Goal: Information Seeking & Learning: Compare options

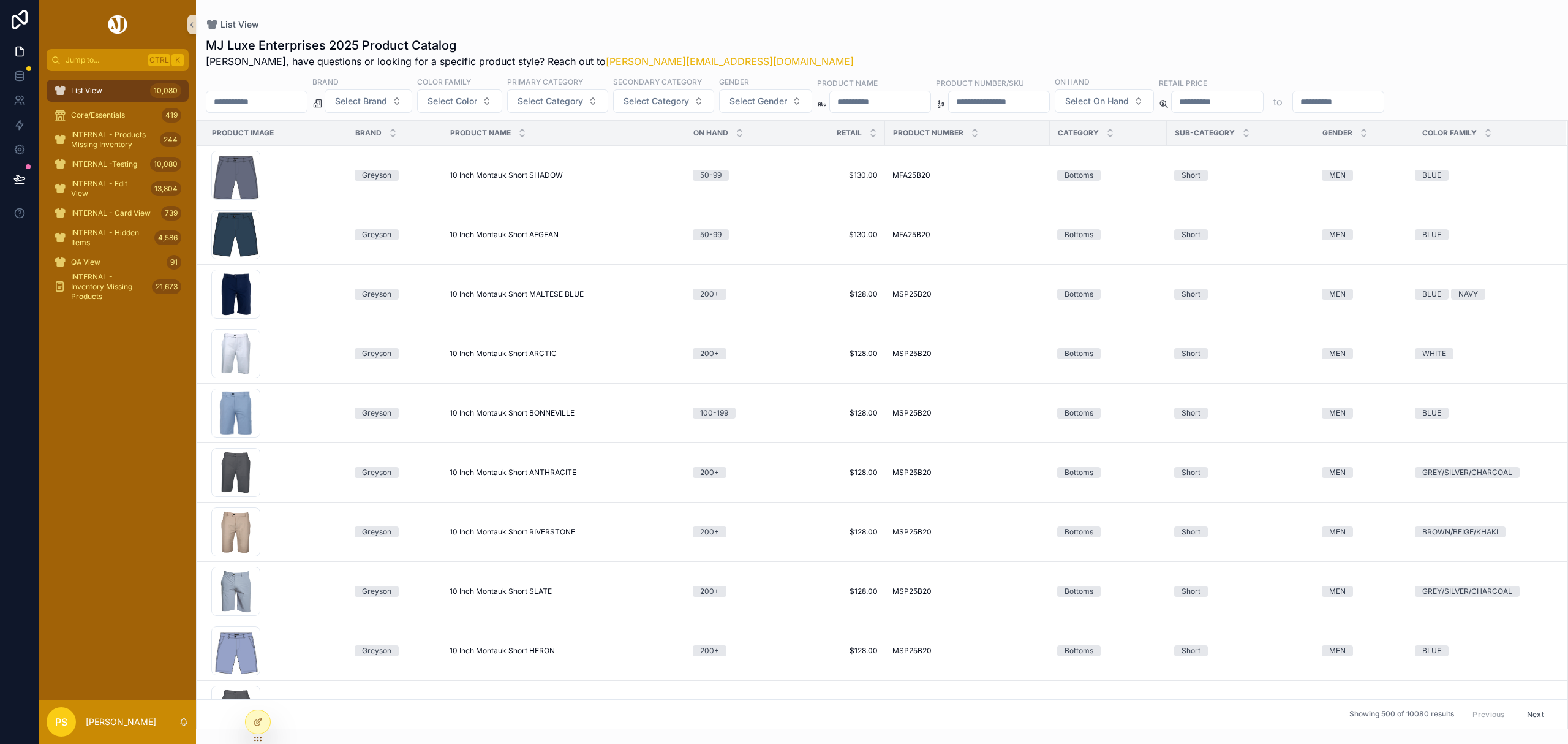
drag, startPoint x: 0, startPoint y: 0, endPoint x: 254, endPoint y: 97, distance: 271.9
click at [254, 97] on input "scrollable content" at bounding box center [257, 102] width 101 height 17
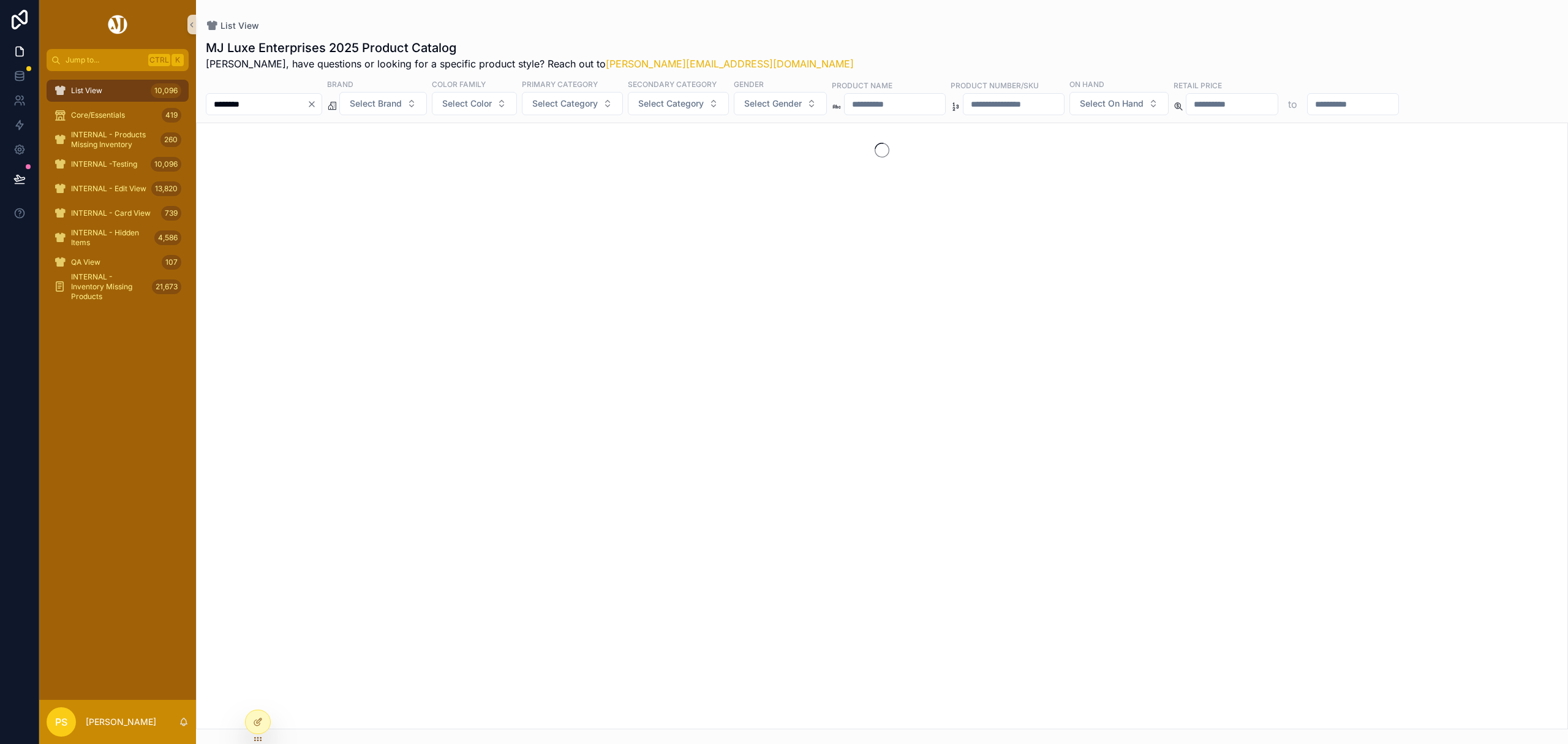
type input "********"
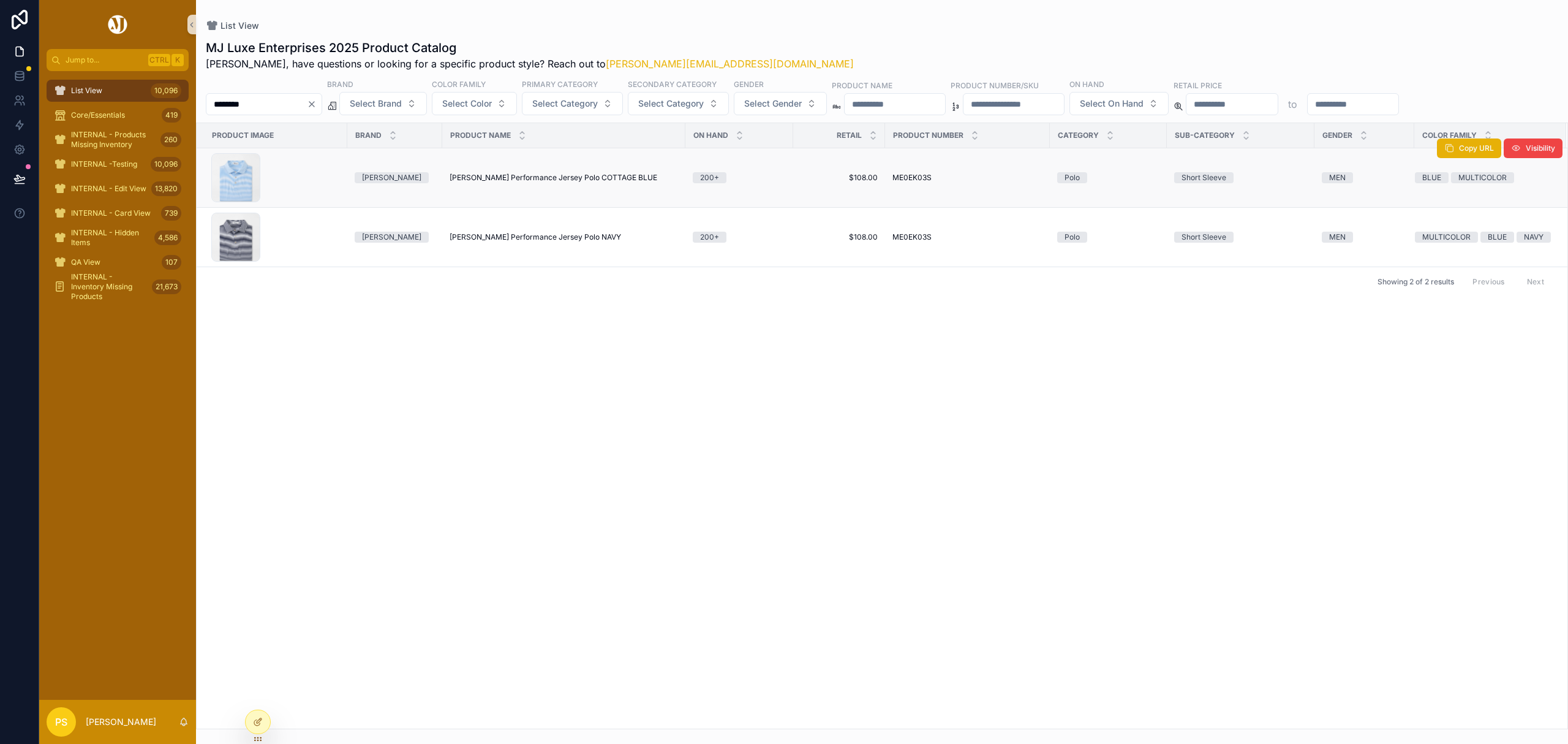
click at [522, 182] on span "Hales Performance Jersey Polo COTTAGE BLUE" at bounding box center [554, 178] width 208 height 10
drag, startPoint x: 106, startPoint y: 91, endPoint x: 172, endPoint y: 93, distance: 66.0
click at [106, 91] on div "List View 10,096" at bounding box center [118, 91] width 128 height 20
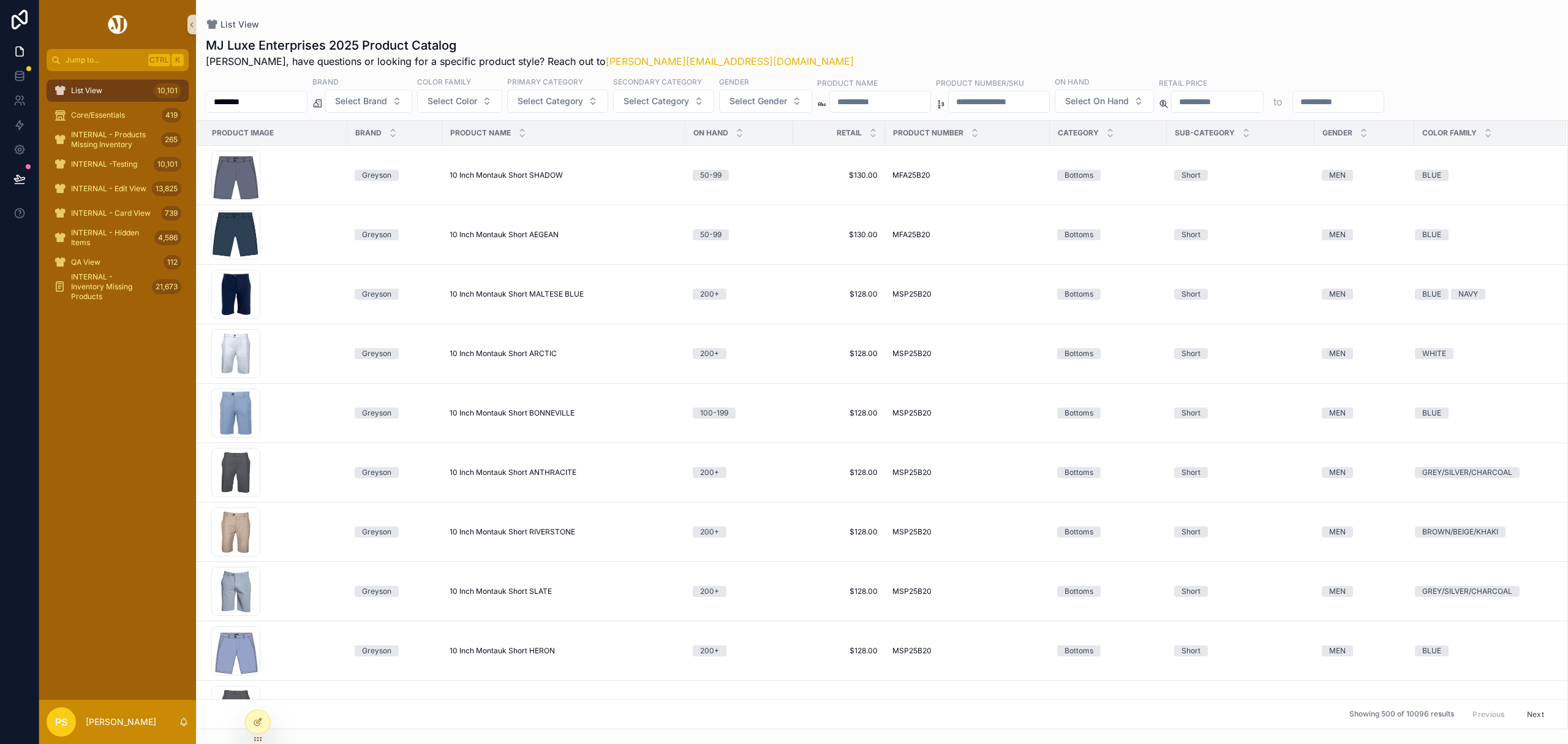
click at [262, 103] on input "********" at bounding box center [257, 102] width 101 height 17
click at [412, 101] on button "Select Brand" at bounding box center [368, 101] width 87 height 23
click at [358, 233] on div "Fabletics" at bounding box center [400, 230] width 147 height 20
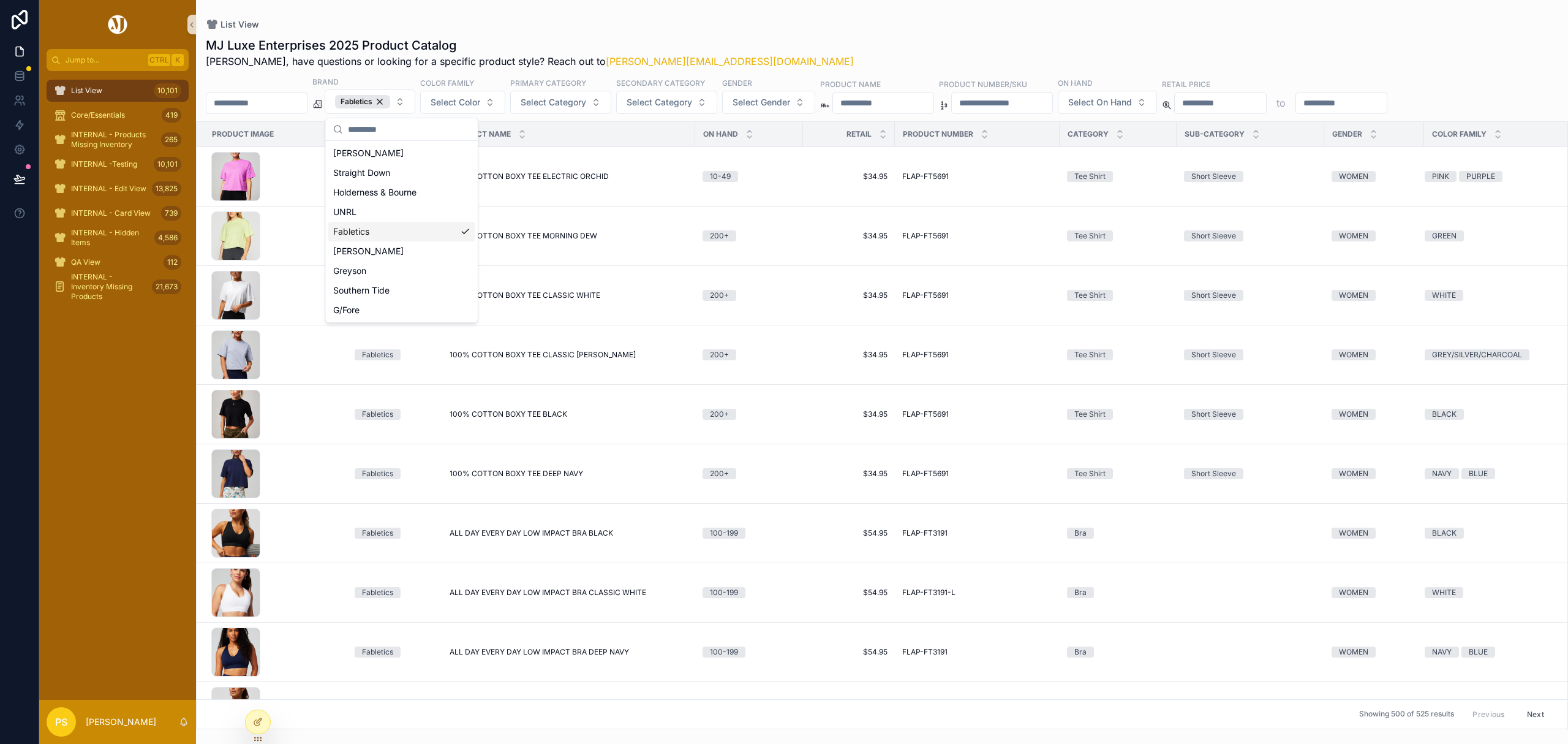
click at [771, 15] on div "List View MJ Luxe Enterprises 2025 Product Catalog Philip, have questions or lo…" at bounding box center [882, 364] width 1372 height 729
click at [586, 108] on span "Select Category" at bounding box center [554, 102] width 66 height 12
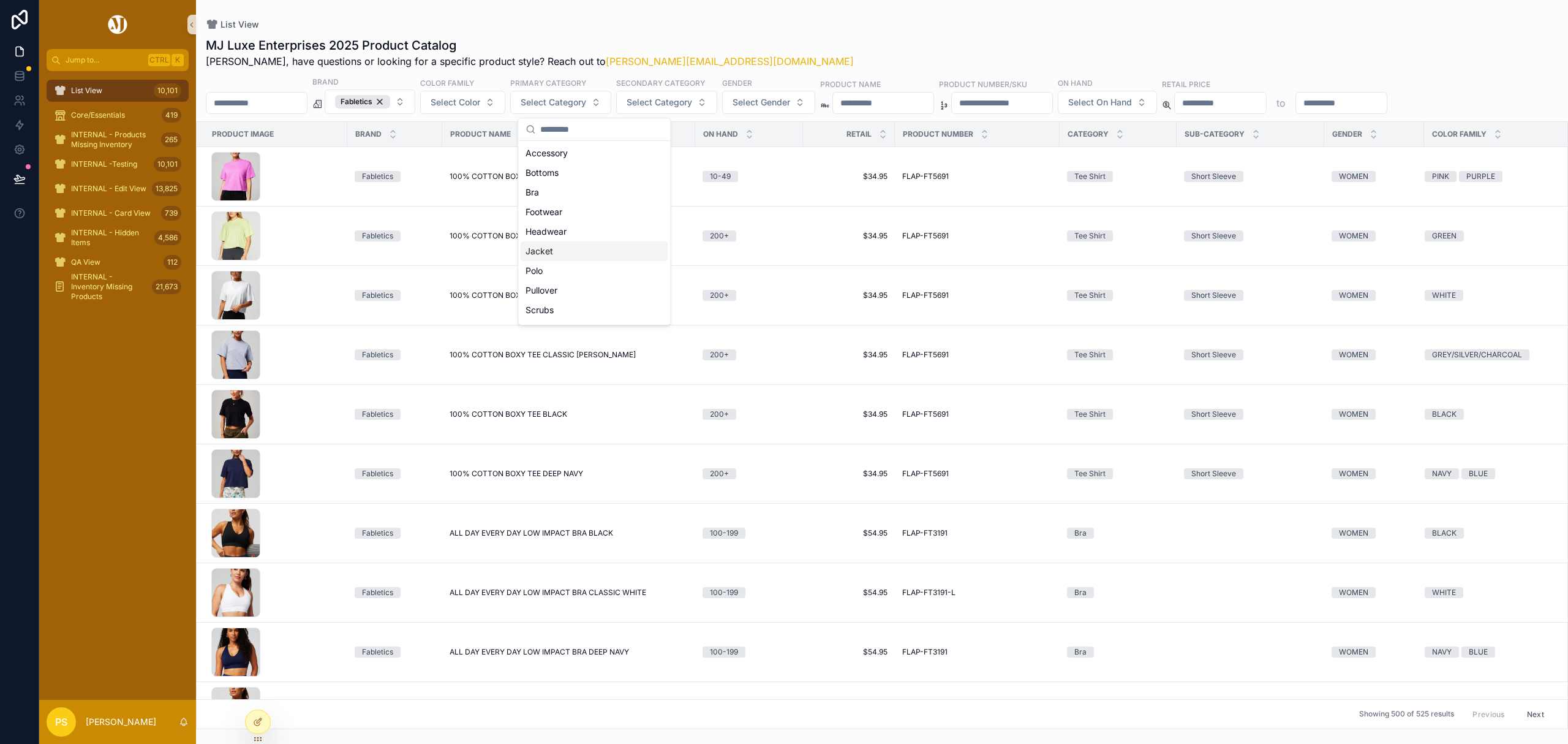
click at [539, 255] on div "Jacket" at bounding box center [595, 251] width 147 height 20
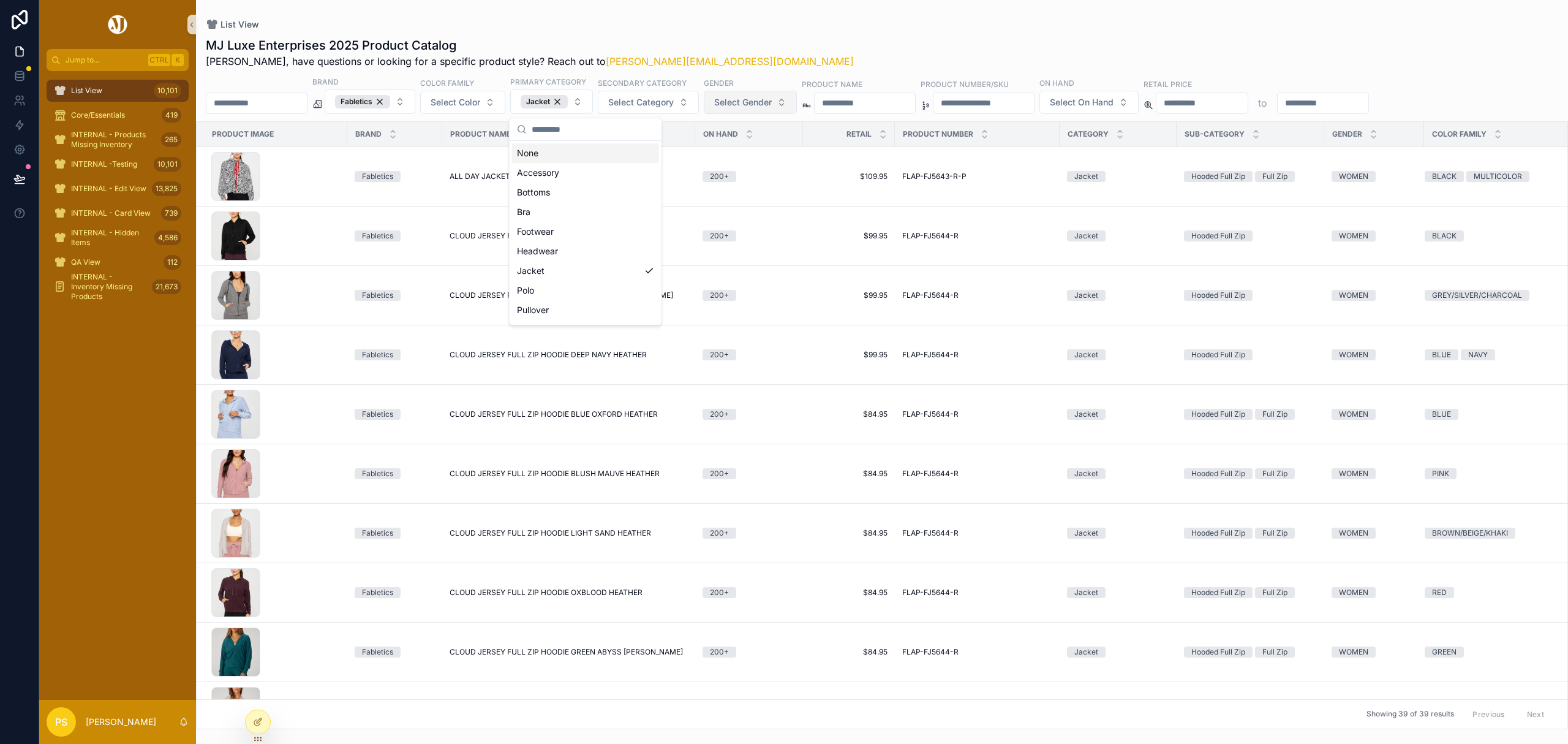
click at [795, 111] on button "Select Gender" at bounding box center [750, 102] width 93 height 23
click at [728, 158] on div "MEN" at bounding box center [785, 153] width 147 height 20
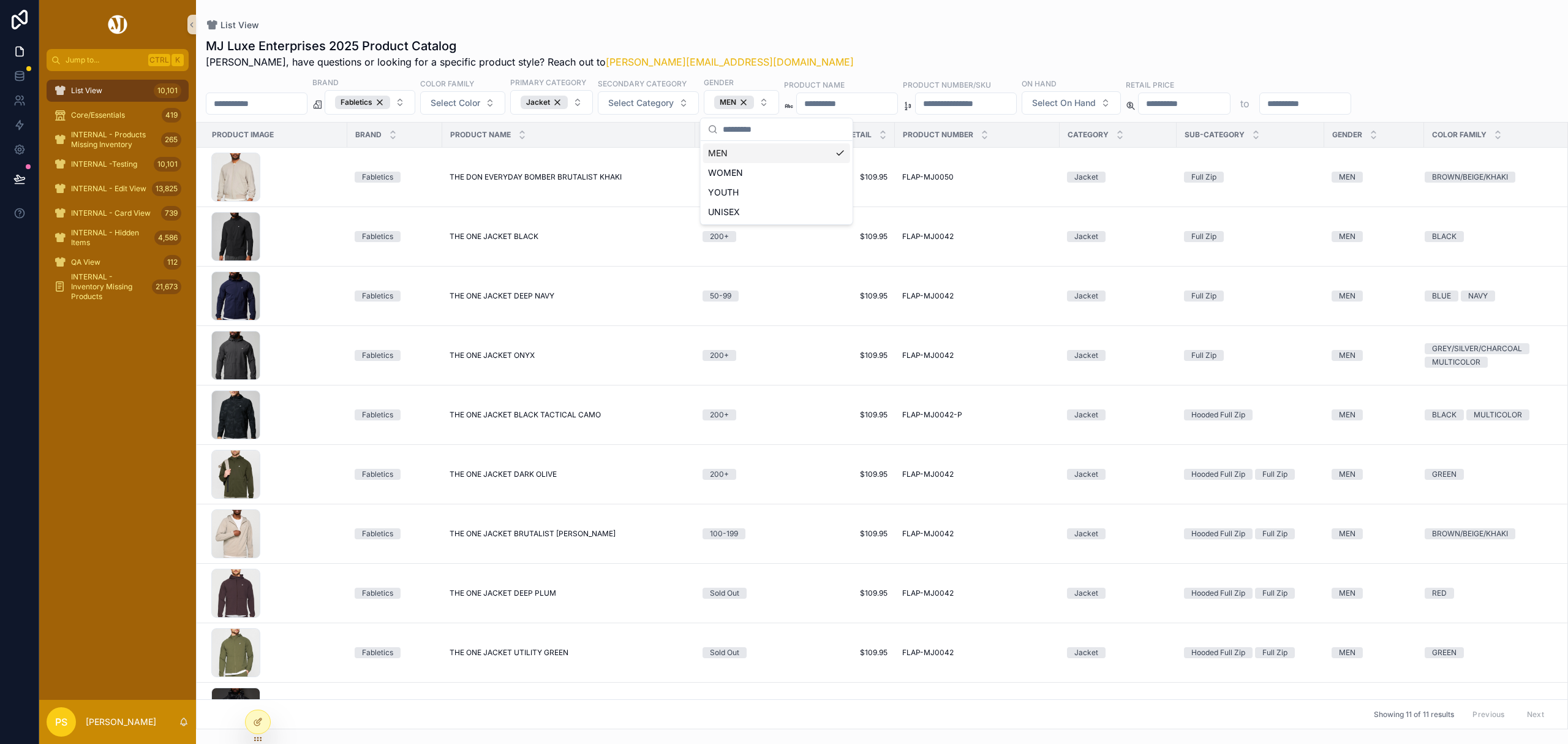
click at [921, 28] on div "List View" at bounding box center [882, 25] width 1352 height 11
click at [494, 236] on span "THE ONE JACKET BLACK" at bounding box center [494, 236] width 89 height 10
click at [522, 176] on span "THE DON EVERYDAY BOMBER BRUTALIST KHAKI" at bounding box center [536, 177] width 172 height 10
click at [17, 103] on icon at bounding box center [19, 100] width 12 height 12
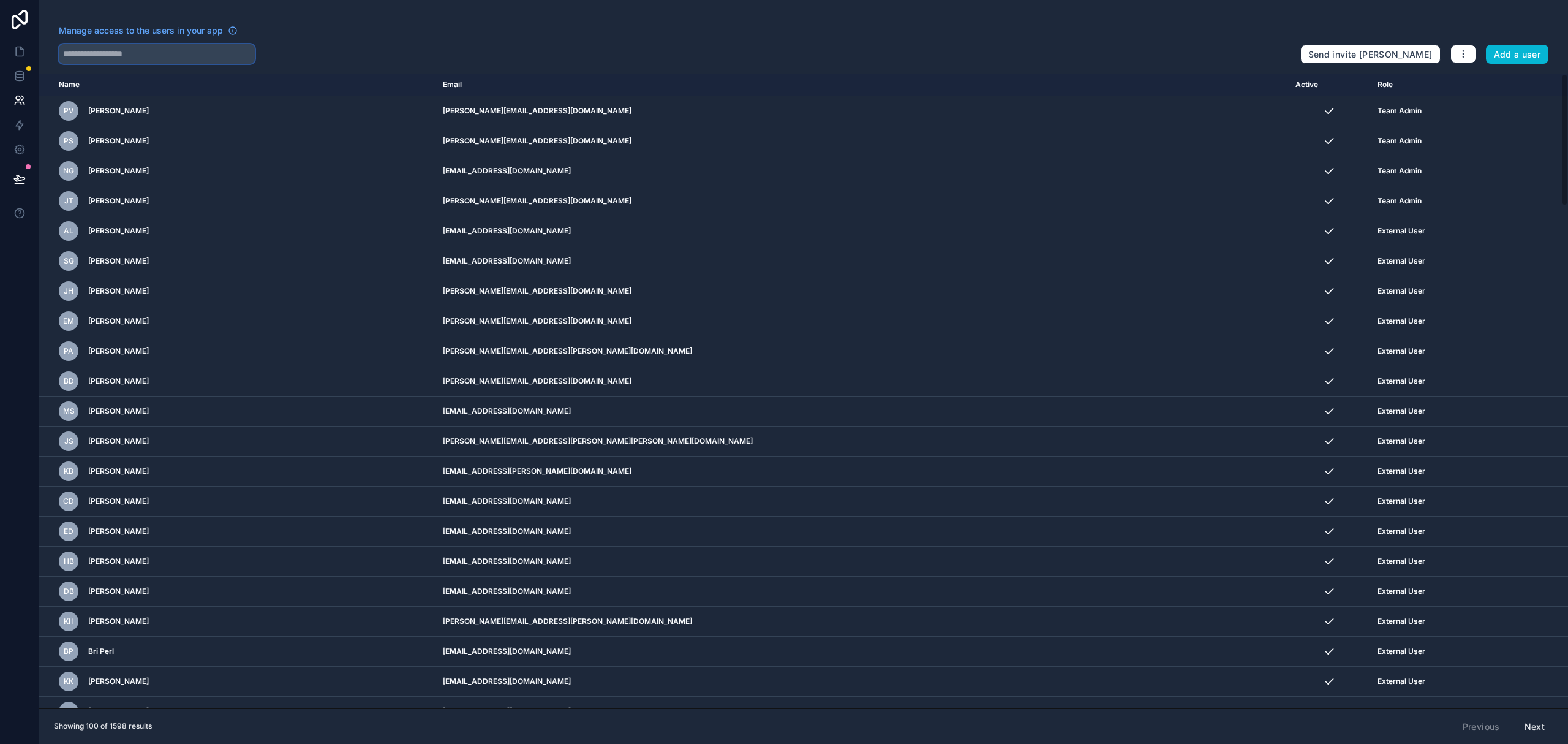
click at [108, 55] on input "text" at bounding box center [157, 54] width 196 height 20
type input "*****"
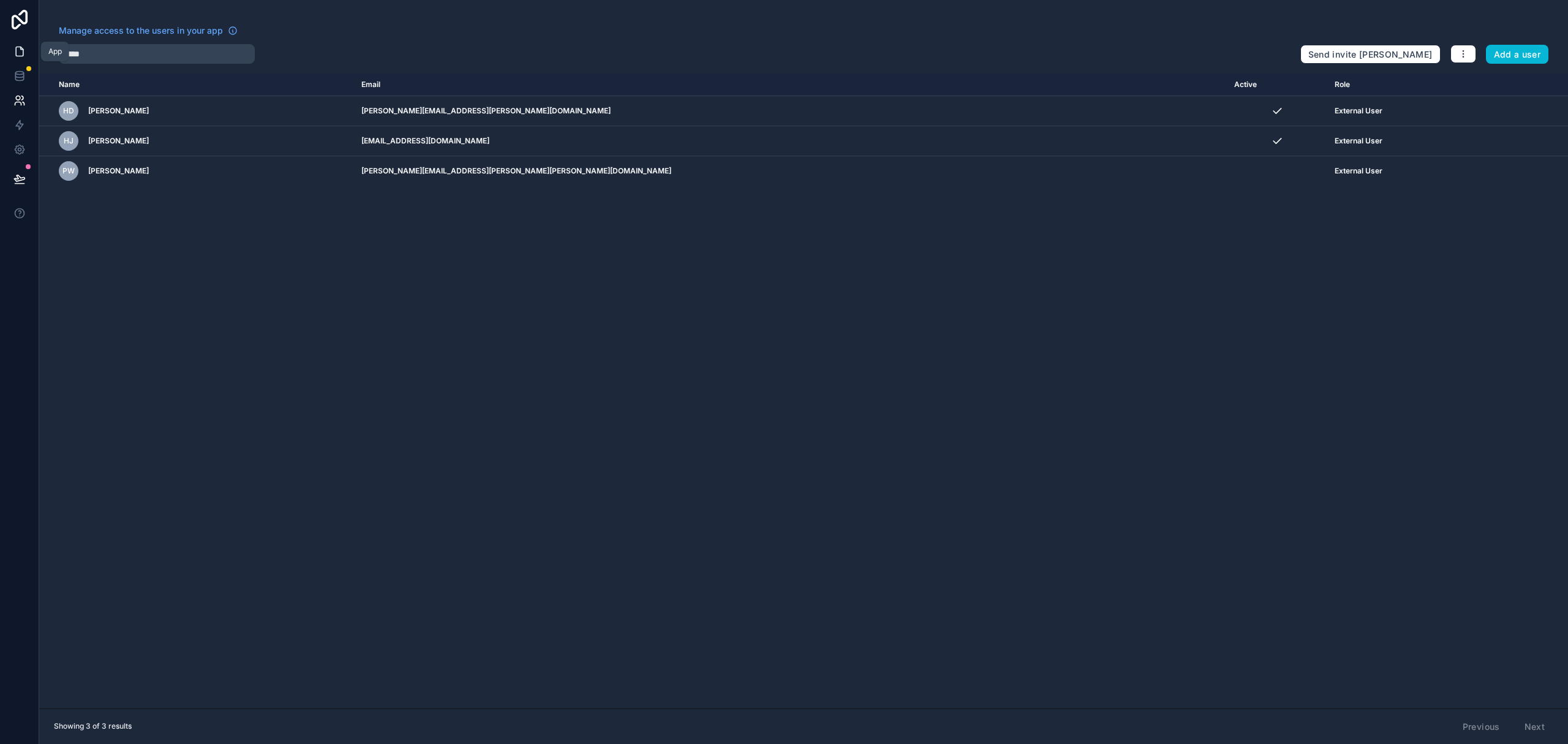
click at [22, 52] on icon at bounding box center [19, 51] width 12 height 12
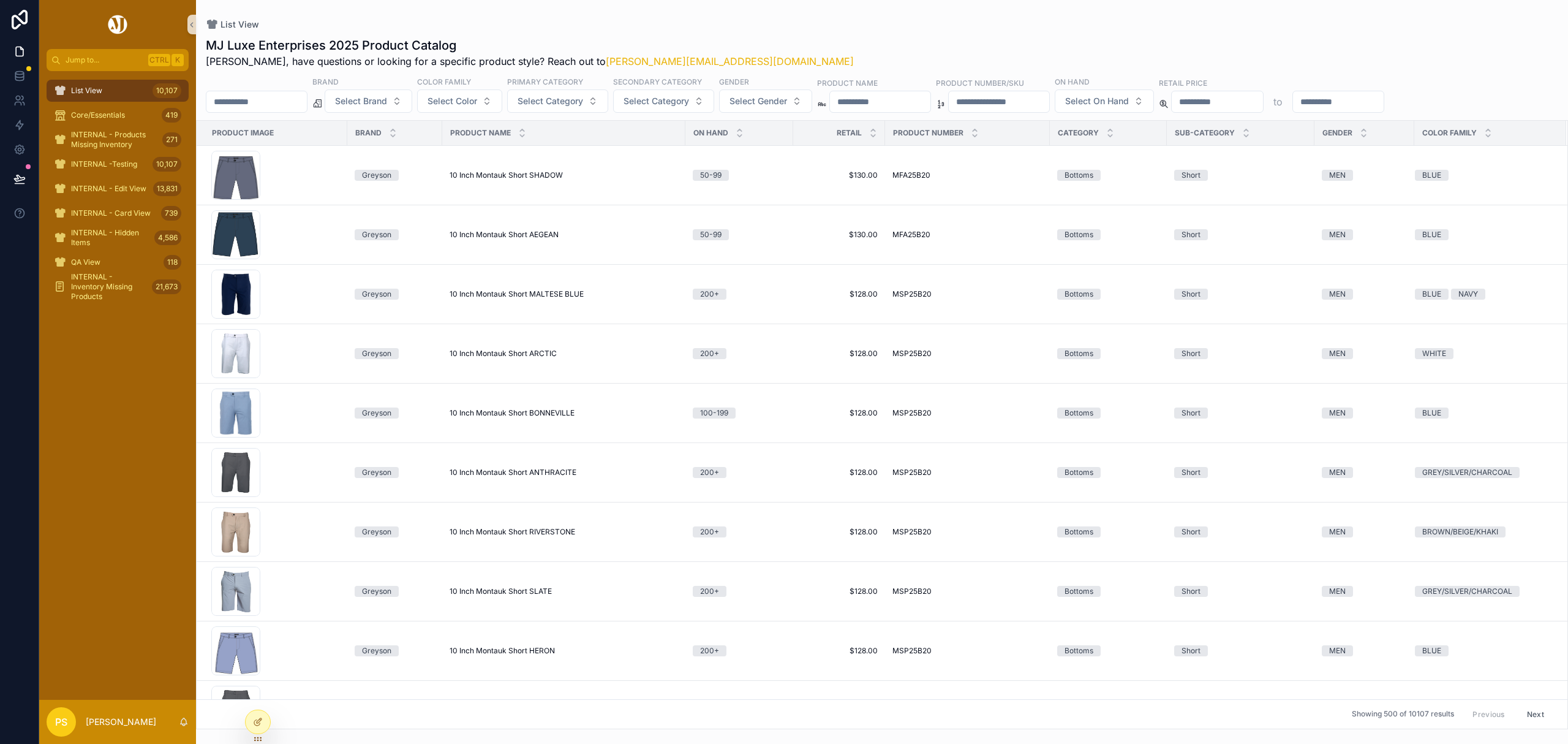
click at [239, 104] on input "scrollable content" at bounding box center [257, 102] width 101 height 17
paste input "*********"
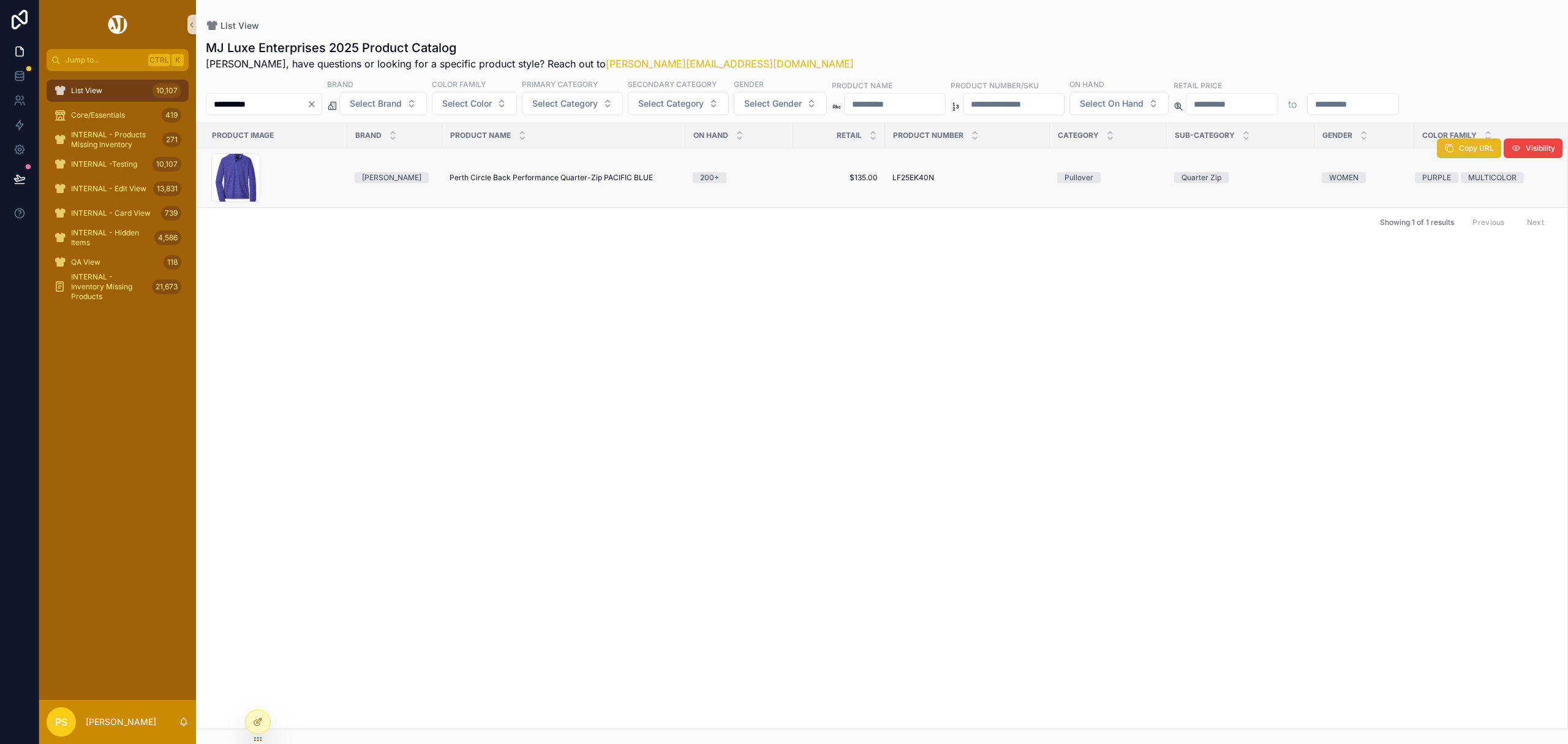
click at [1451, 151] on icon "scrollable content" at bounding box center [1449, 148] width 10 height 10
click at [291, 101] on input "*********" at bounding box center [257, 104] width 101 height 17
paste input "*********"
click at [291, 101] on input "**********" at bounding box center [257, 104] width 101 height 17
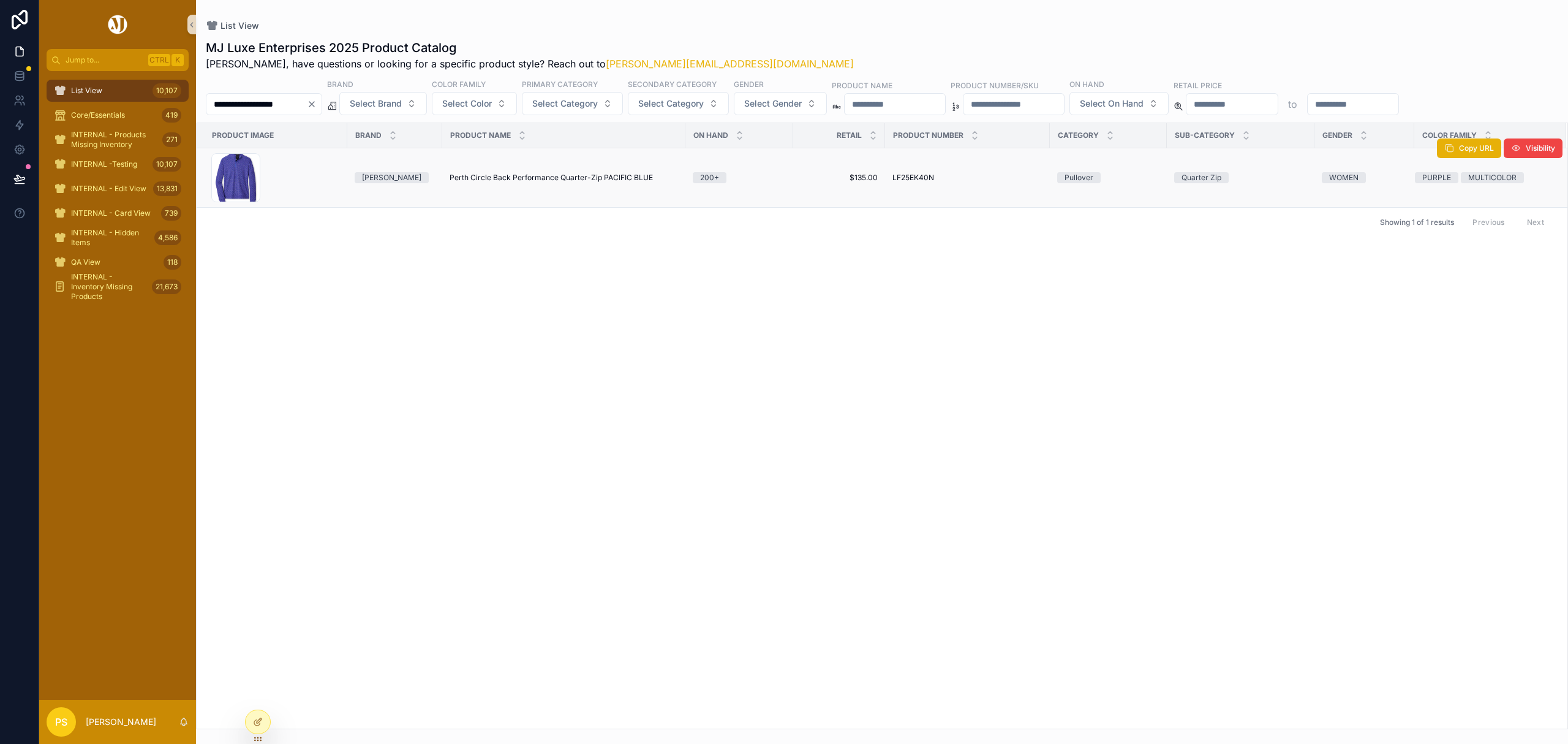
click at [291, 101] on input "**********" at bounding box center [257, 104] width 101 height 17
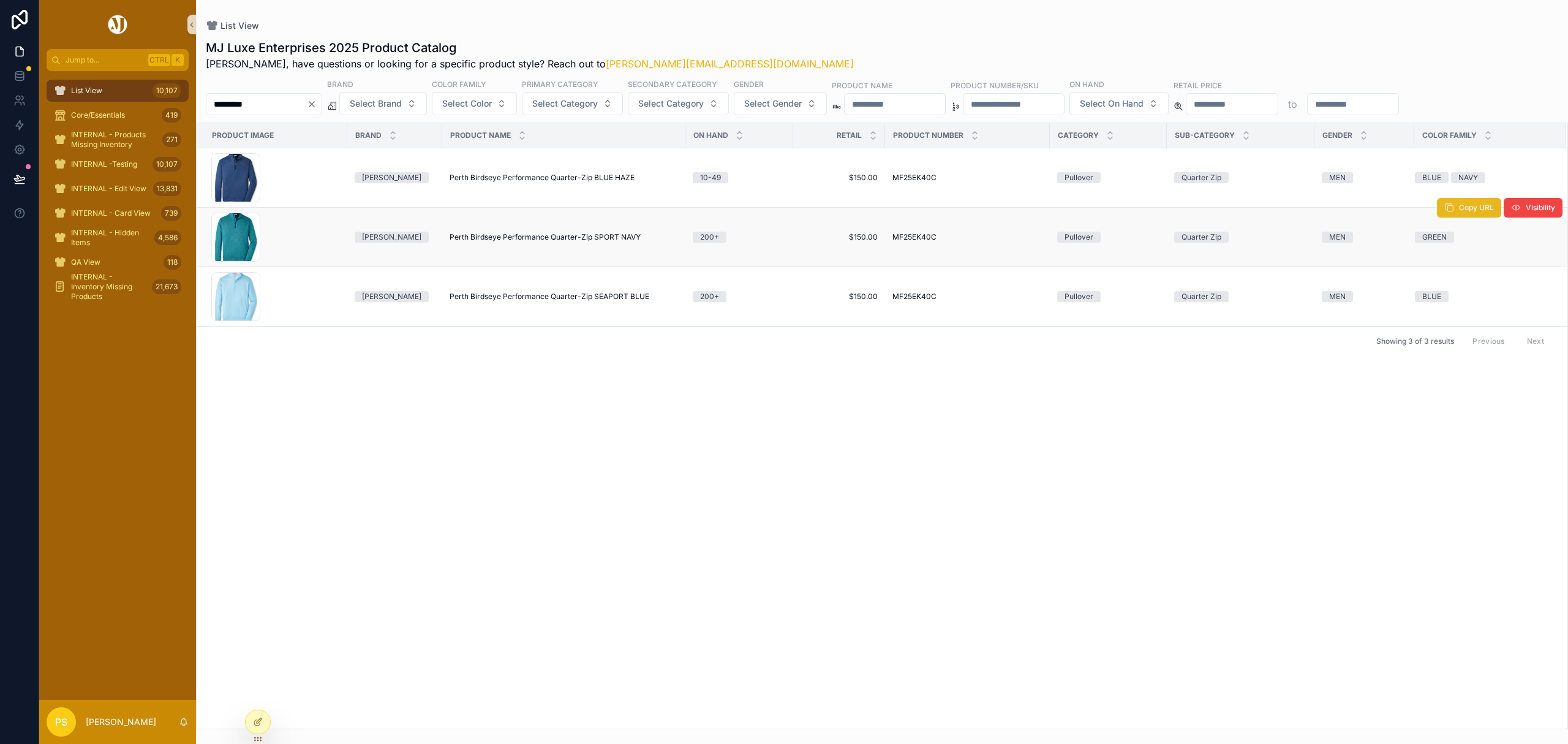
type input "*********"
click at [1466, 212] on span "Copy URL" at bounding box center [1476, 207] width 35 height 10
click at [123, 93] on div "List View 10,108" at bounding box center [118, 91] width 128 height 20
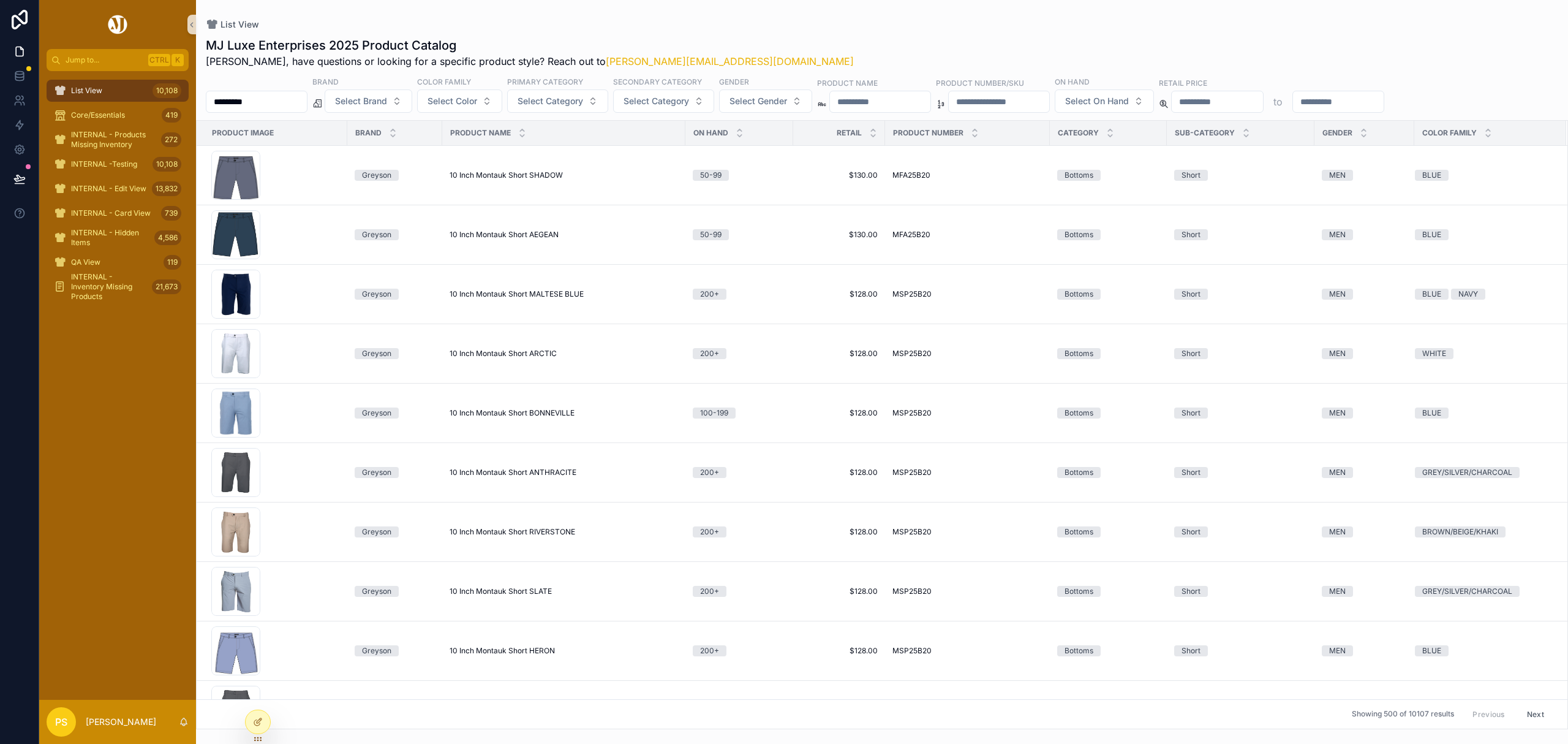
click at [303, 106] on input "*********" at bounding box center [257, 102] width 101 height 17
click at [881, 34] on div "MJ Luxe Enterprises 2025 Product Catalog Philip, have questions or looking for …" at bounding box center [882, 380] width 1372 height 700
drag, startPoint x: 131, startPoint y: 92, endPoint x: 187, endPoint y: 93, distance: 56.0
click at [131, 92] on div "List View 10,108" at bounding box center [118, 91] width 128 height 20
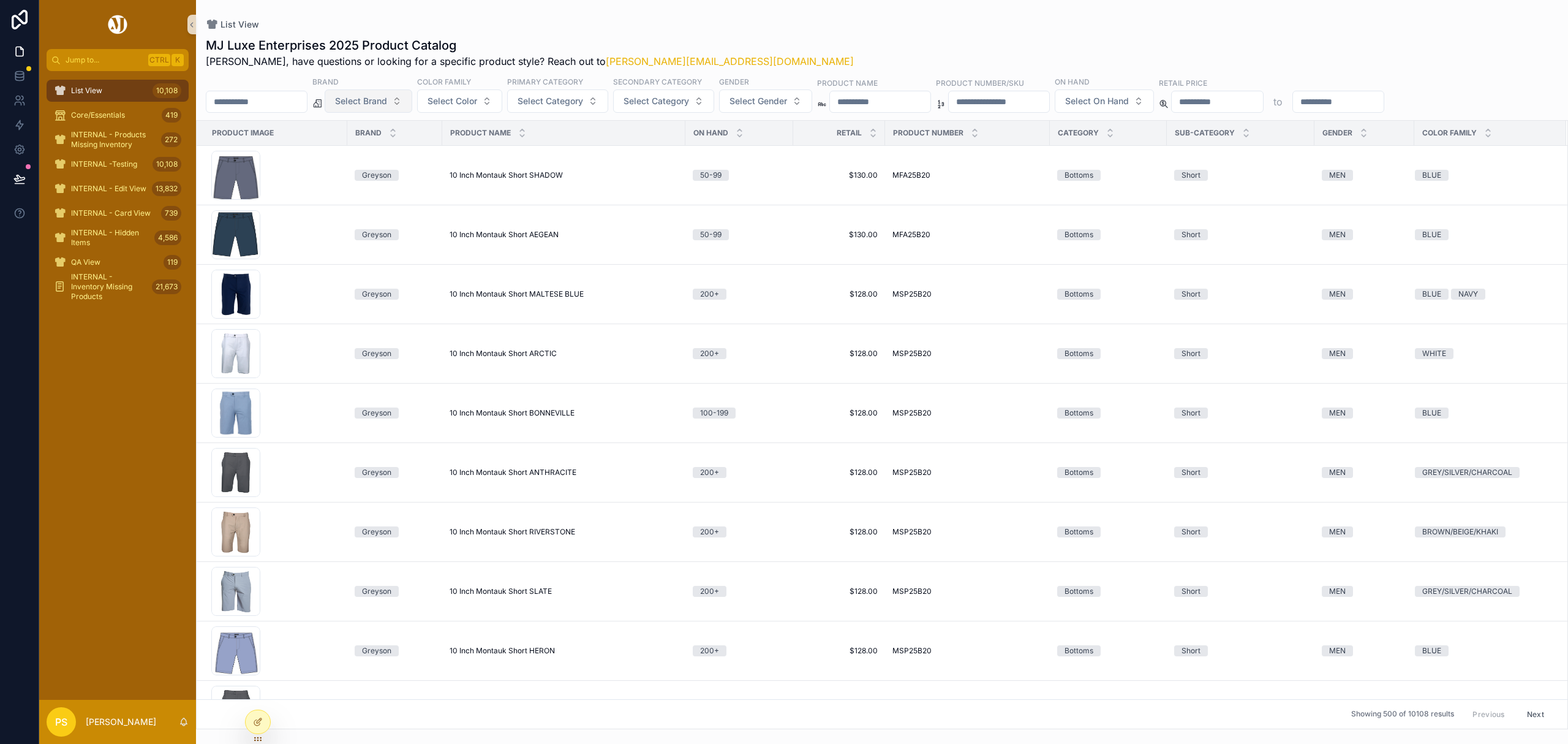
click at [387, 101] on span "Select Brand" at bounding box center [360, 101] width 52 height 12
click at [812, 18] on div "List View MJ Luxe Enterprises 2025 Product Catalog Philip, have questions or lo…" at bounding box center [882, 364] width 1372 height 729
click at [812, 99] on button "Select Gender" at bounding box center [766, 101] width 93 height 23
click at [754, 164] on div "WOMEN" at bounding box center [800, 171] width 147 height 20
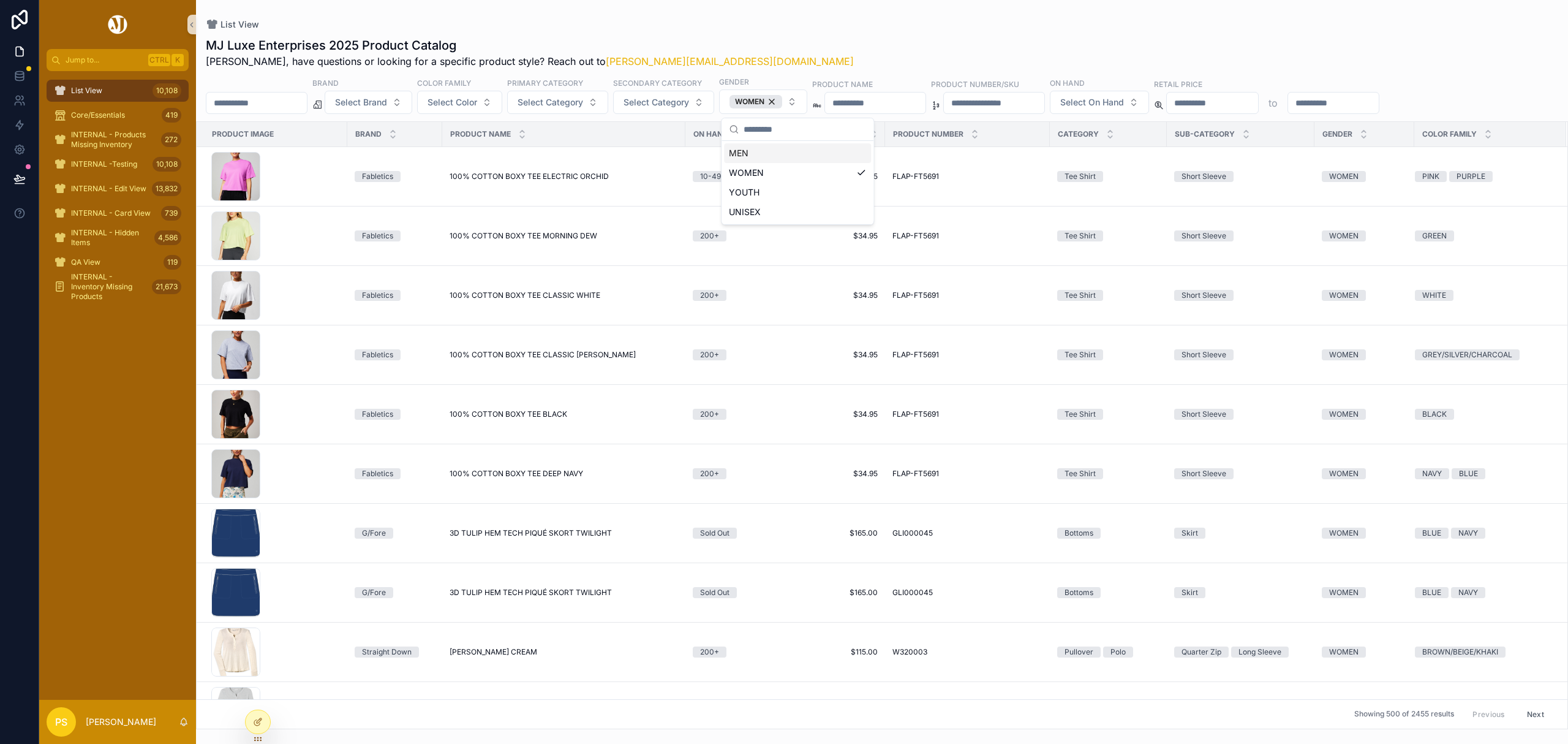
click at [785, 35] on div "MJ Luxe Enterprises 2025 Product Catalog Philip, have questions or looking for …" at bounding box center [882, 380] width 1372 height 700
click at [576, 98] on span "Select Category" at bounding box center [551, 102] width 66 height 12
click at [537, 288] on div "Pullover" at bounding box center [591, 291] width 147 height 20
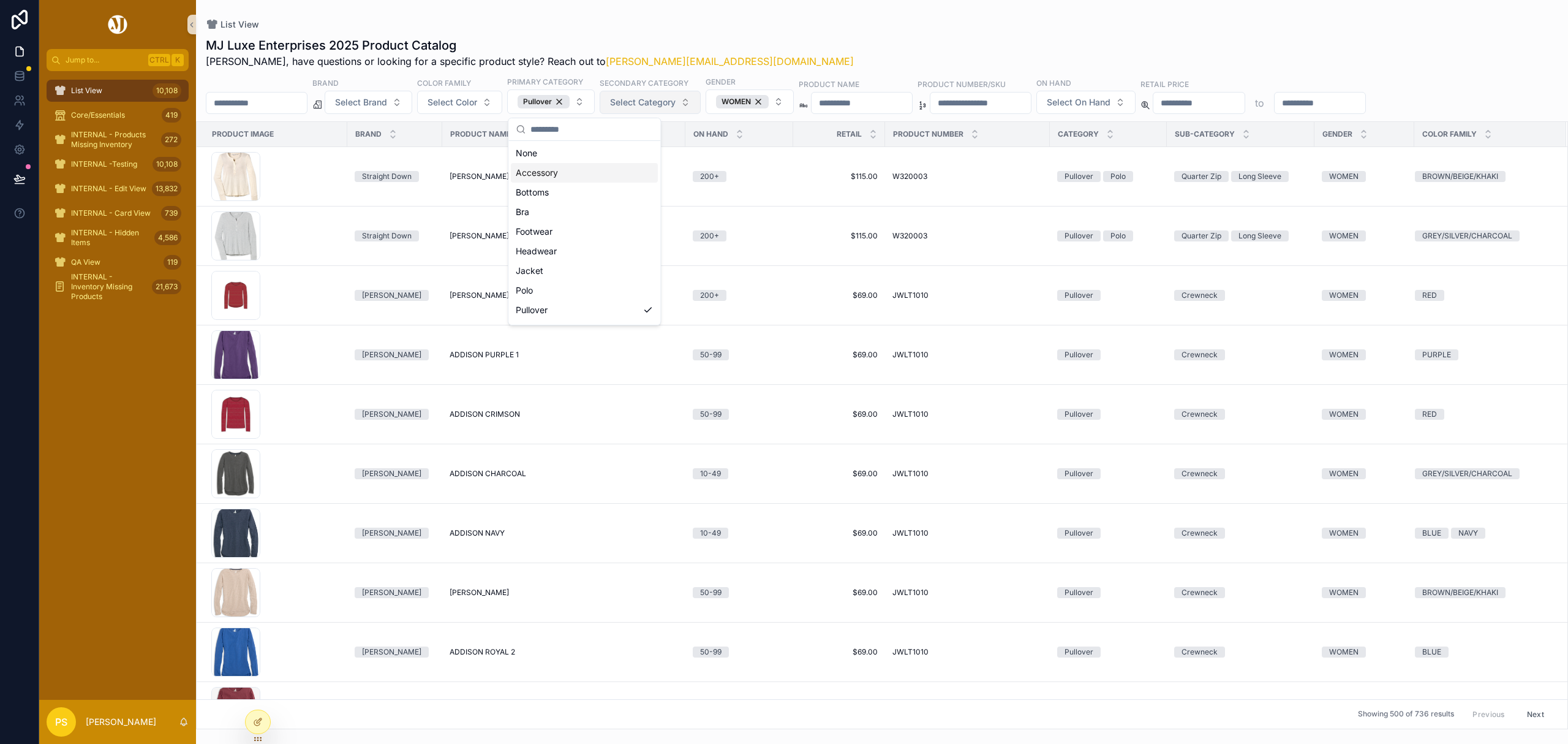
click at [682, 95] on button "Select Category" at bounding box center [650, 102] width 101 height 23
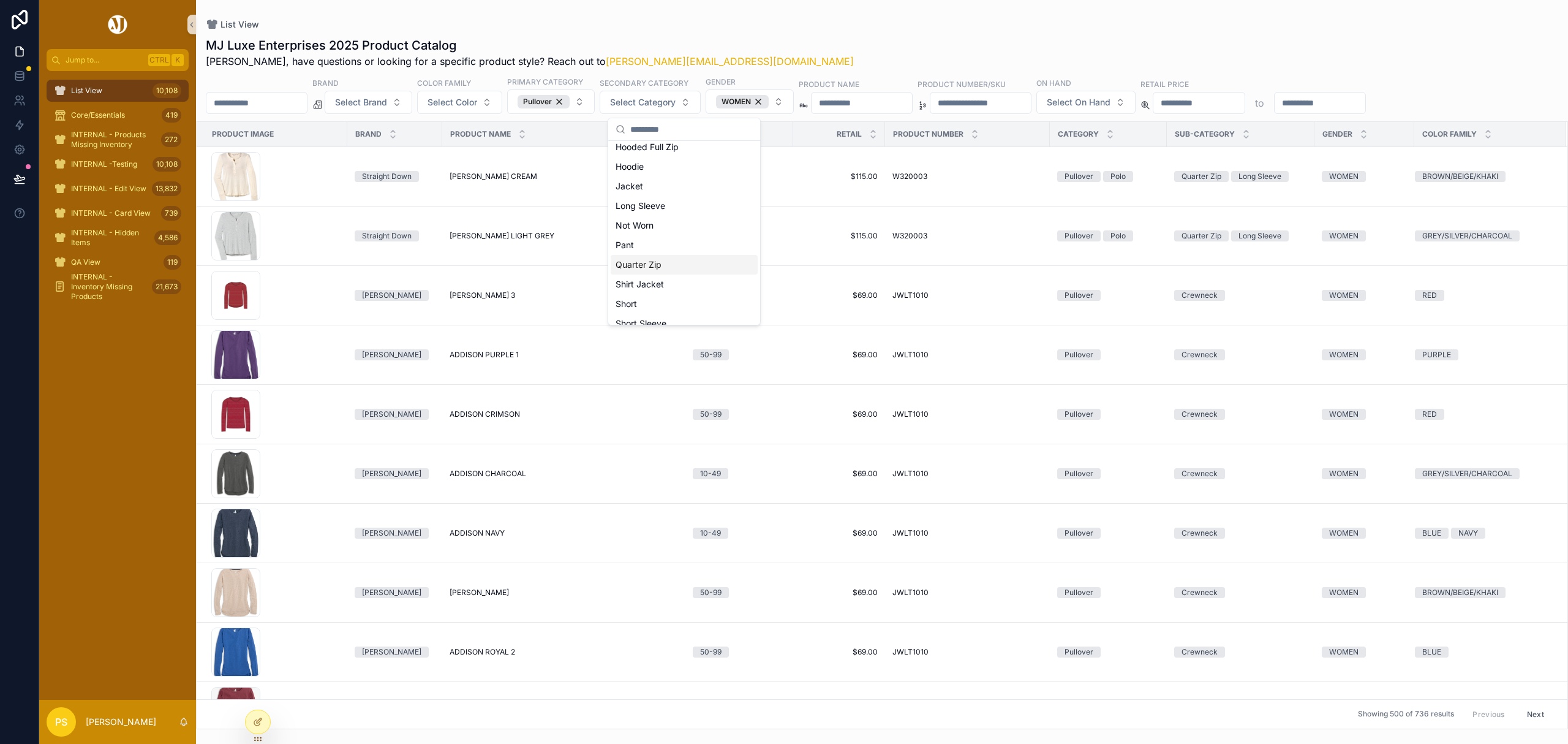
click at [654, 265] on div "Quarter Zip" at bounding box center [685, 264] width 147 height 20
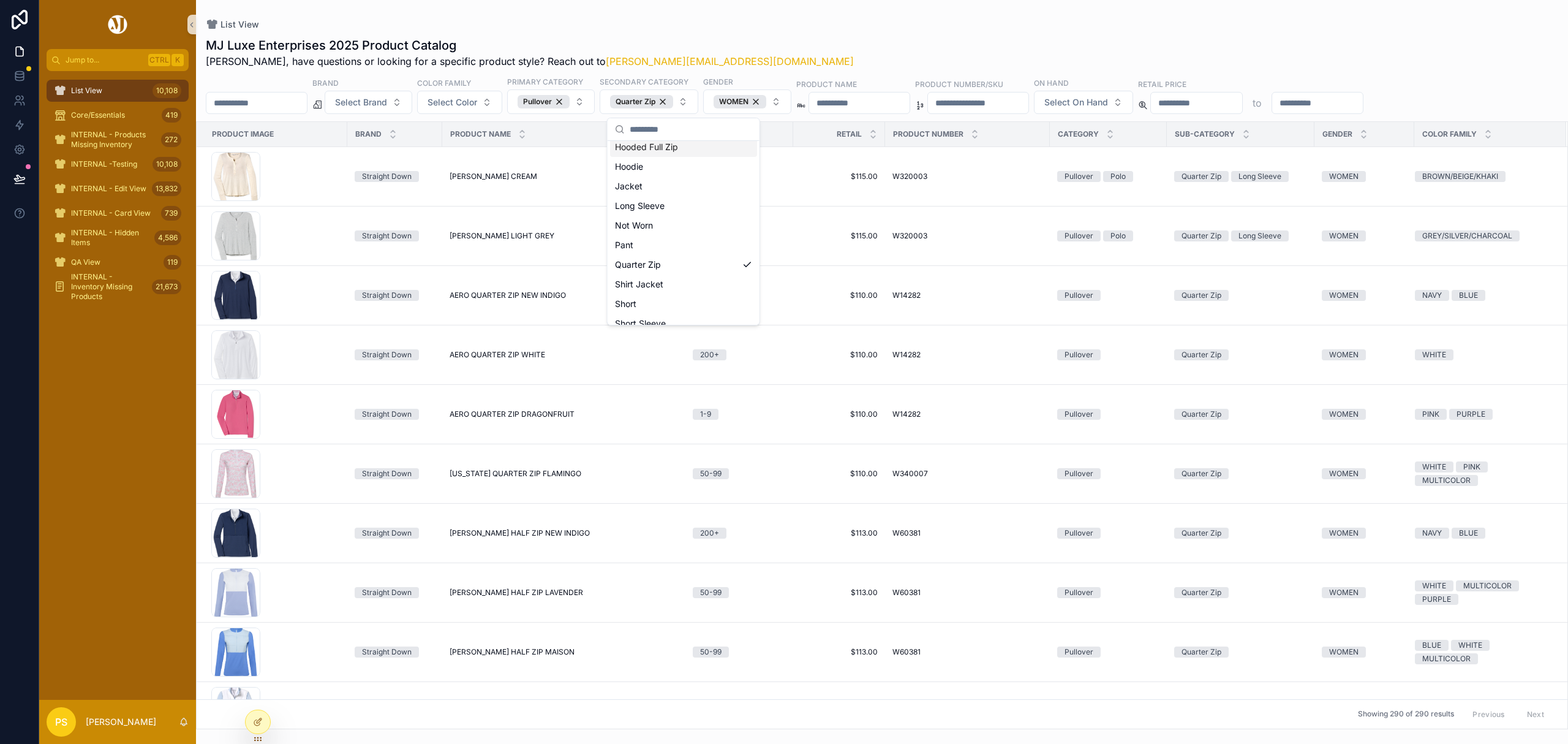
click at [762, 28] on div "List View" at bounding box center [882, 24] width 1352 height 10
click at [477, 103] on span "Select Color" at bounding box center [452, 102] width 49 height 12
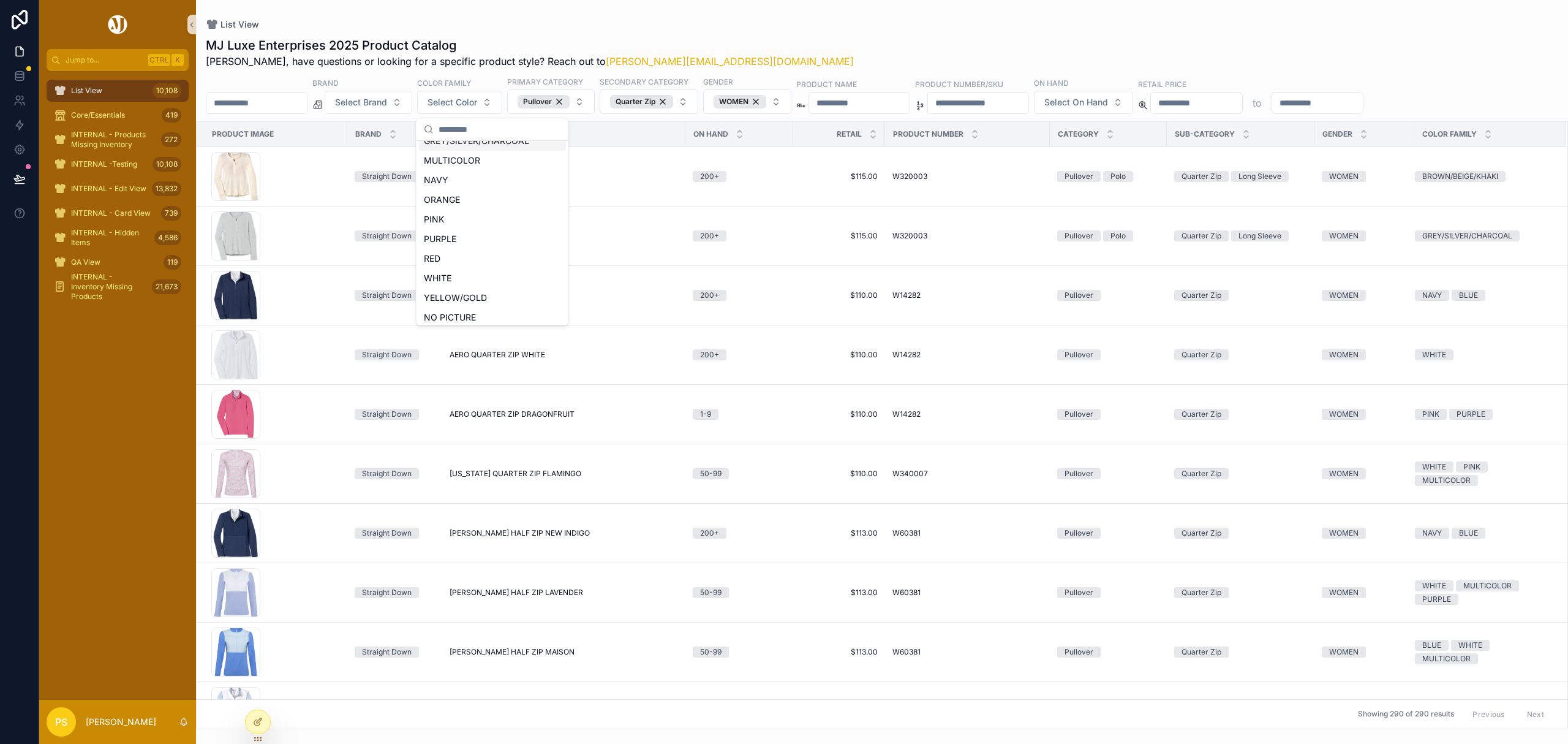
scroll to position [135, 0]
click at [464, 238] on div "PURPLE" at bounding box center [493, 234] width 147 height 20
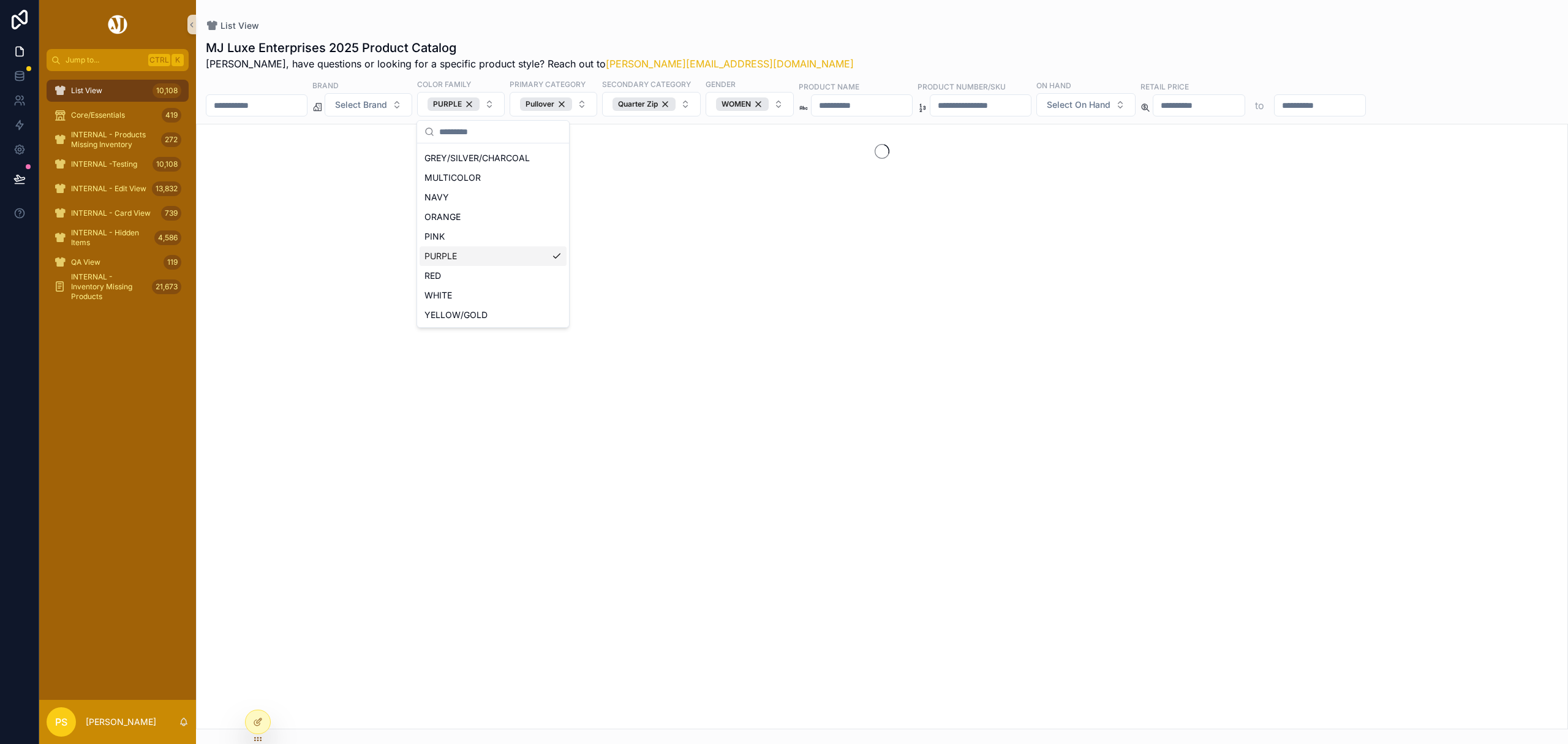
scroll to position [155, 0]
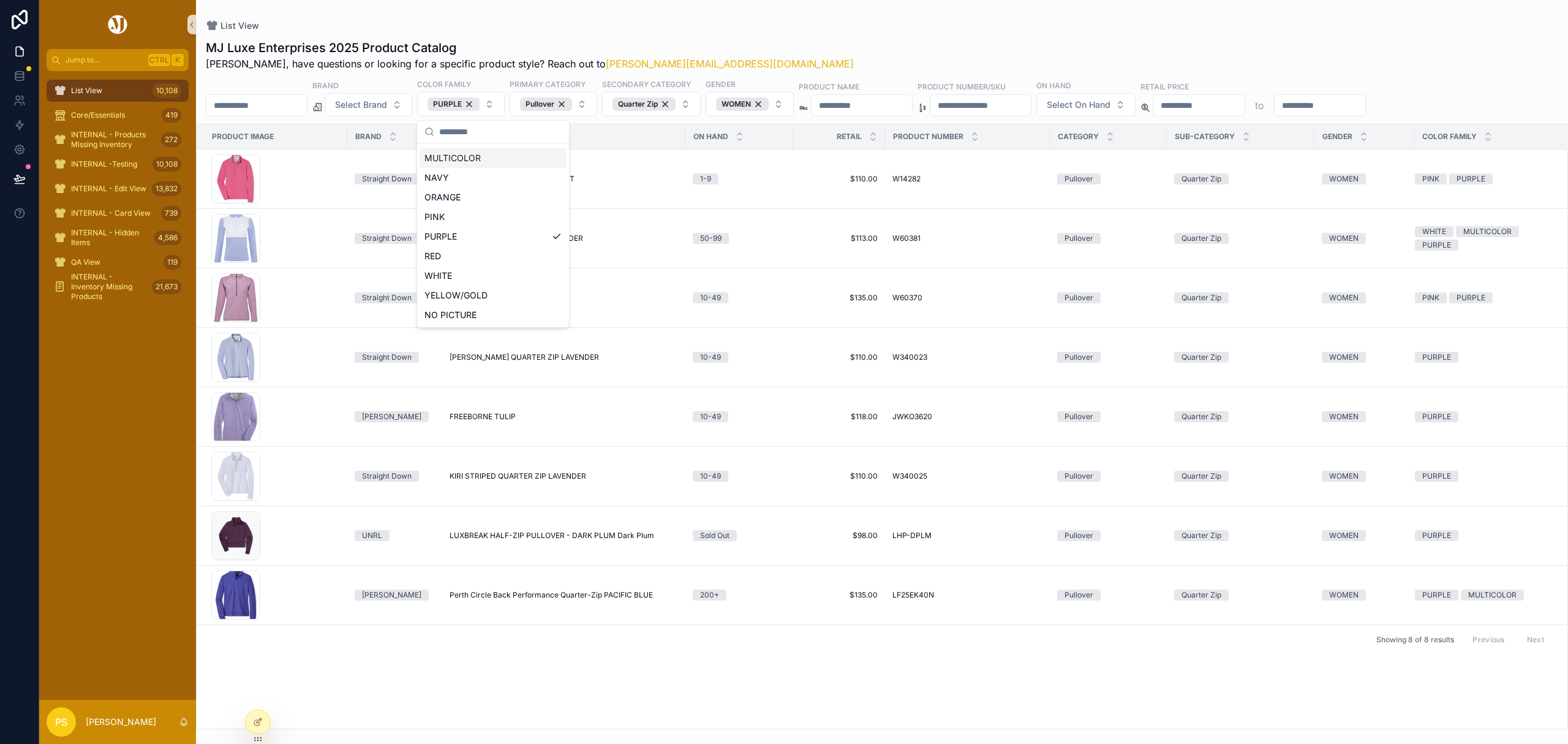
click at [656, 11] on div "List View MJ Luxe Enterprises 2025 Product Catalog Philip, have questions or lo…" at bounding box center [882, 364] width 1372 height 729
click at [675, 105] on div "Quarter Zip" at bounding box center [644, 104] width 63 height 13
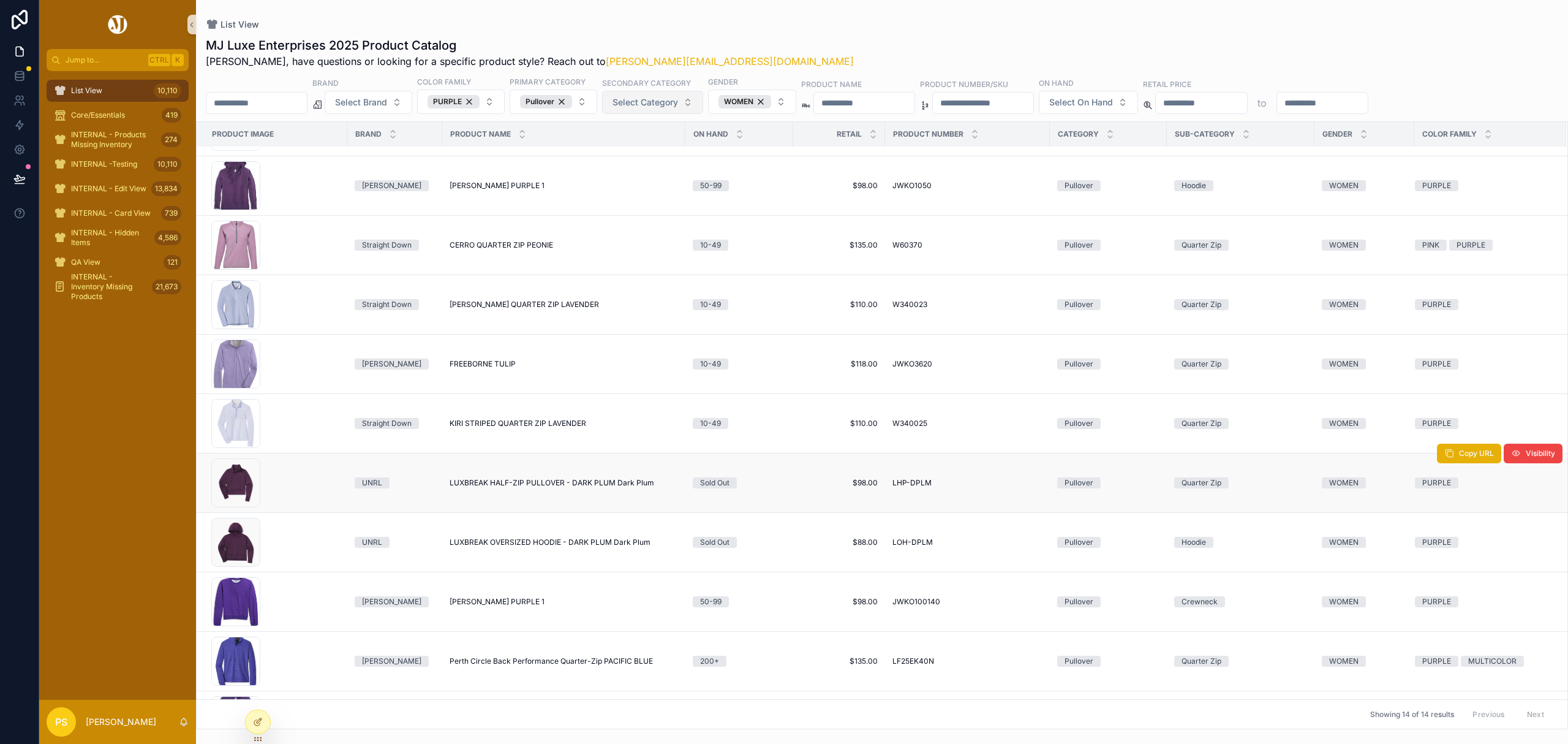
scroll to position [294, 0]
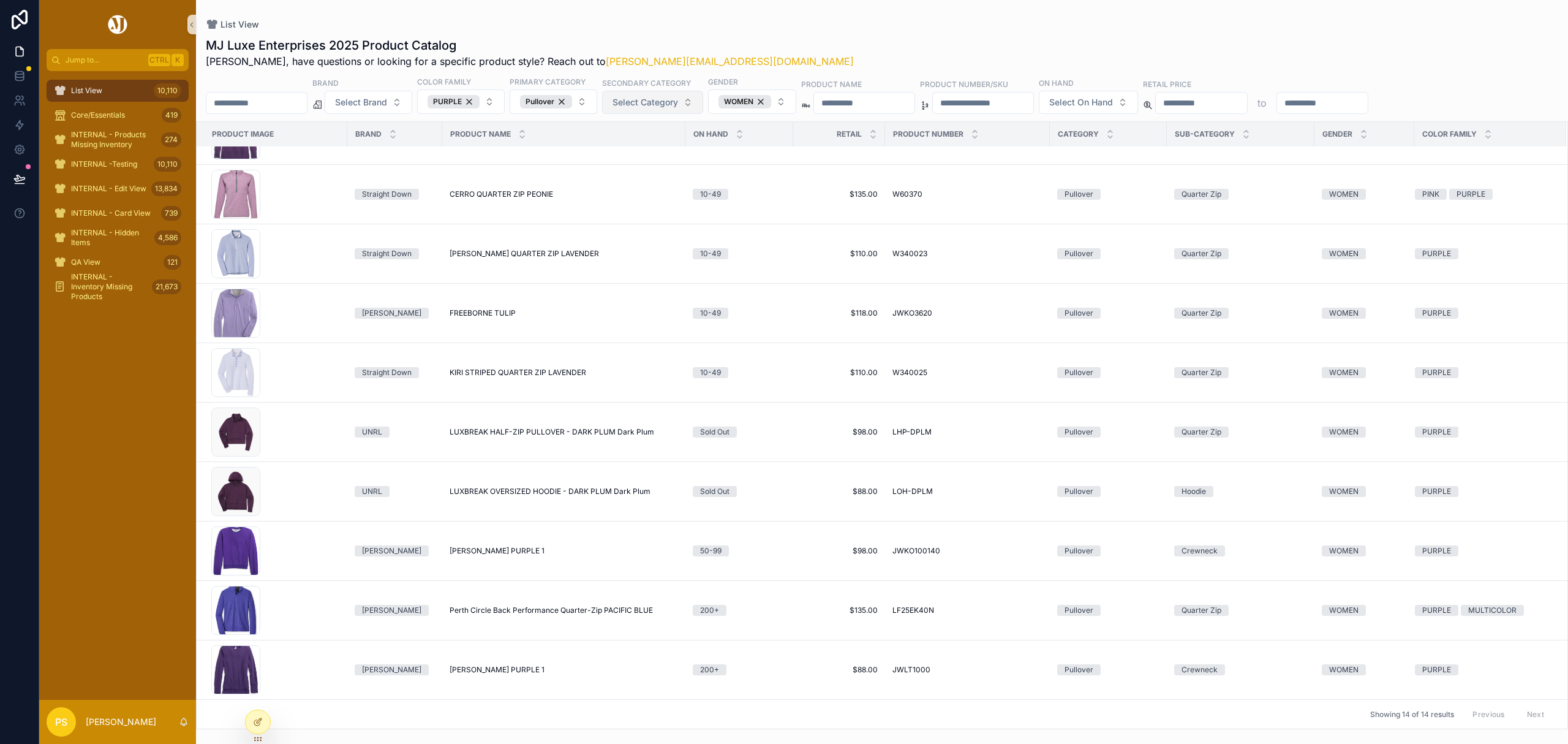
drag, startPoint x: 479, startPoint y: 658, endPoint x: 454, endPoint y: 692, distance: 42.2
click at [449, 699] on div "Showing 14 of 14 results Previous Next" at bounding box center [882, 714] width 1371 height 30
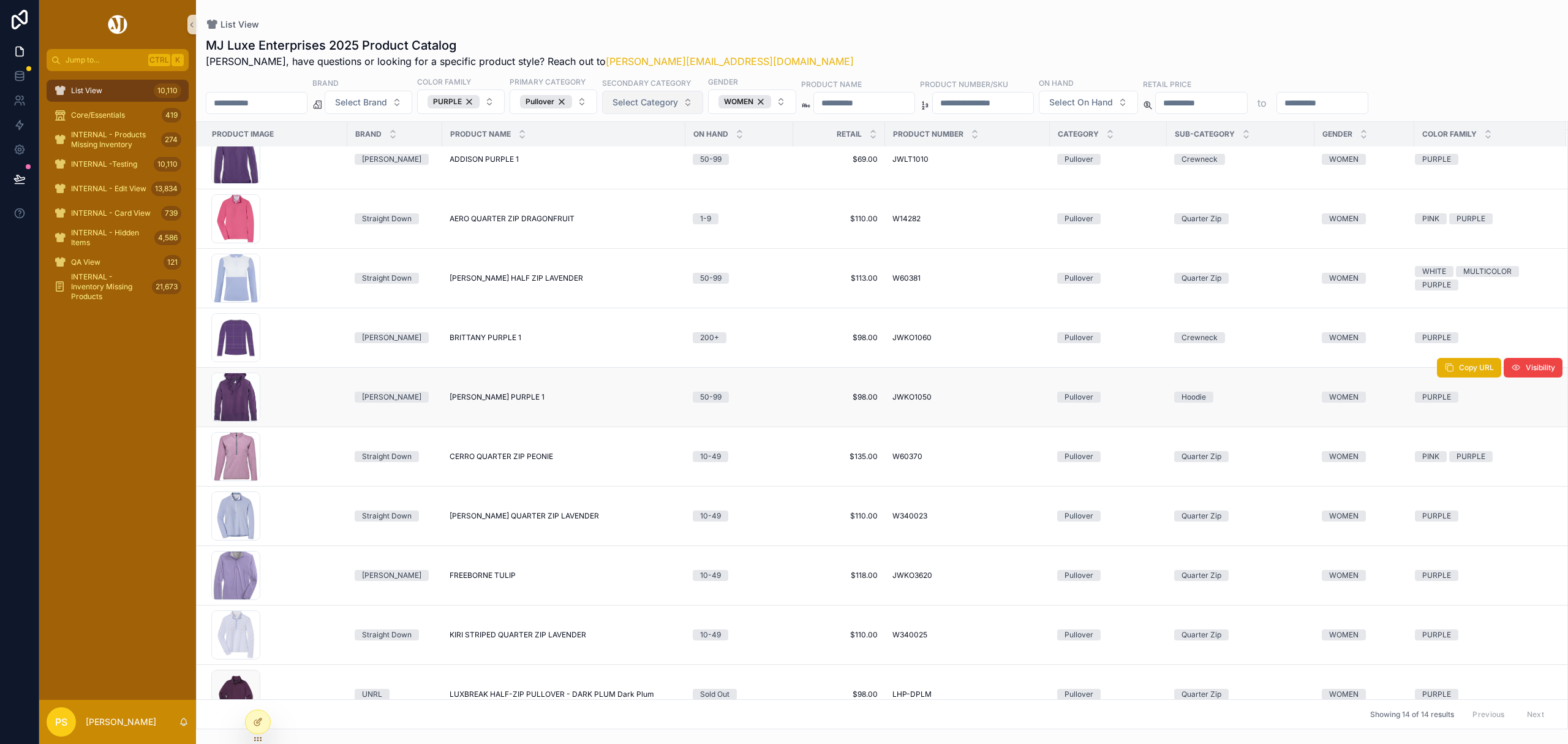
scroll to position [0, 0]
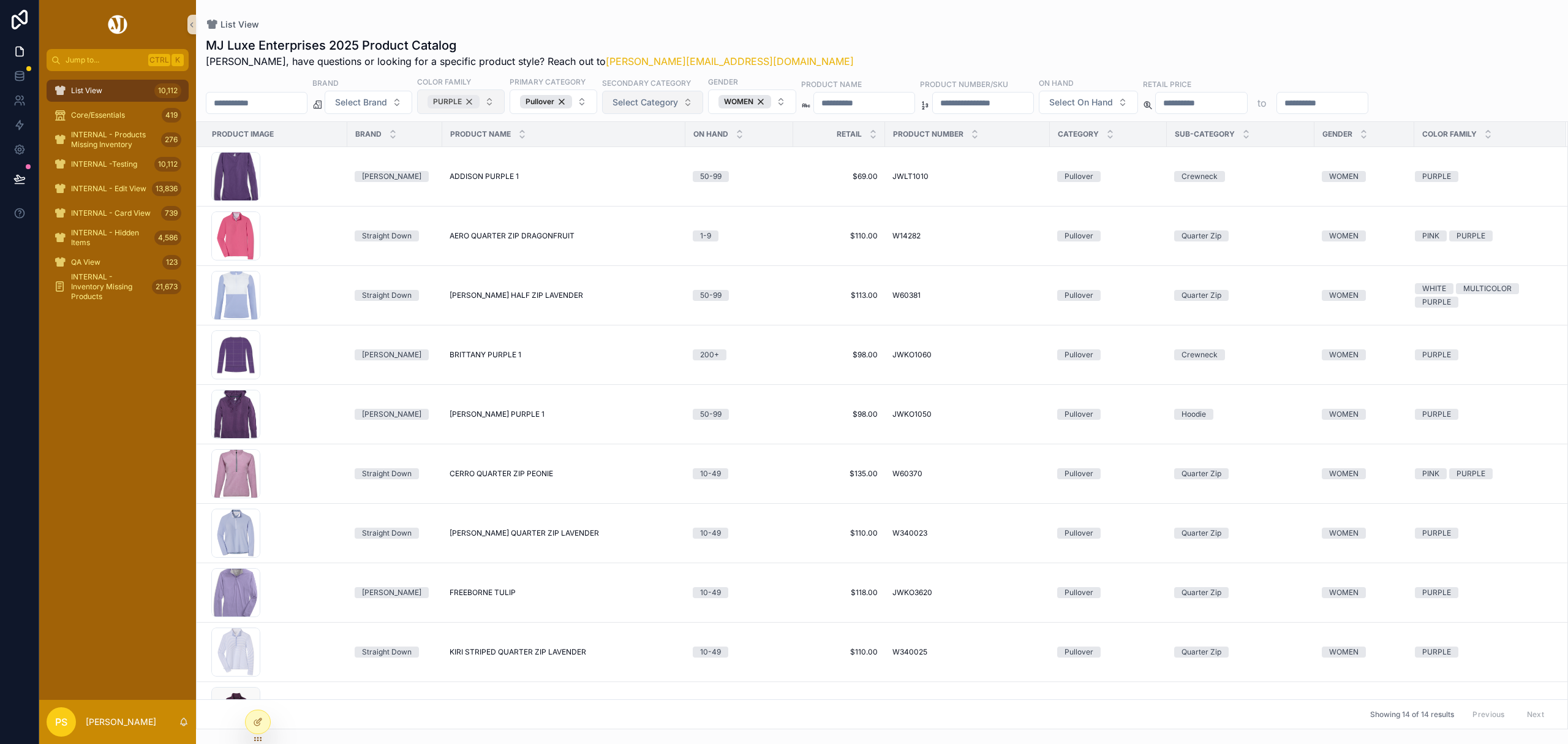
click at [479, 101] on div "PURPLE" at bounding box center [453, 101] width 52 height 13
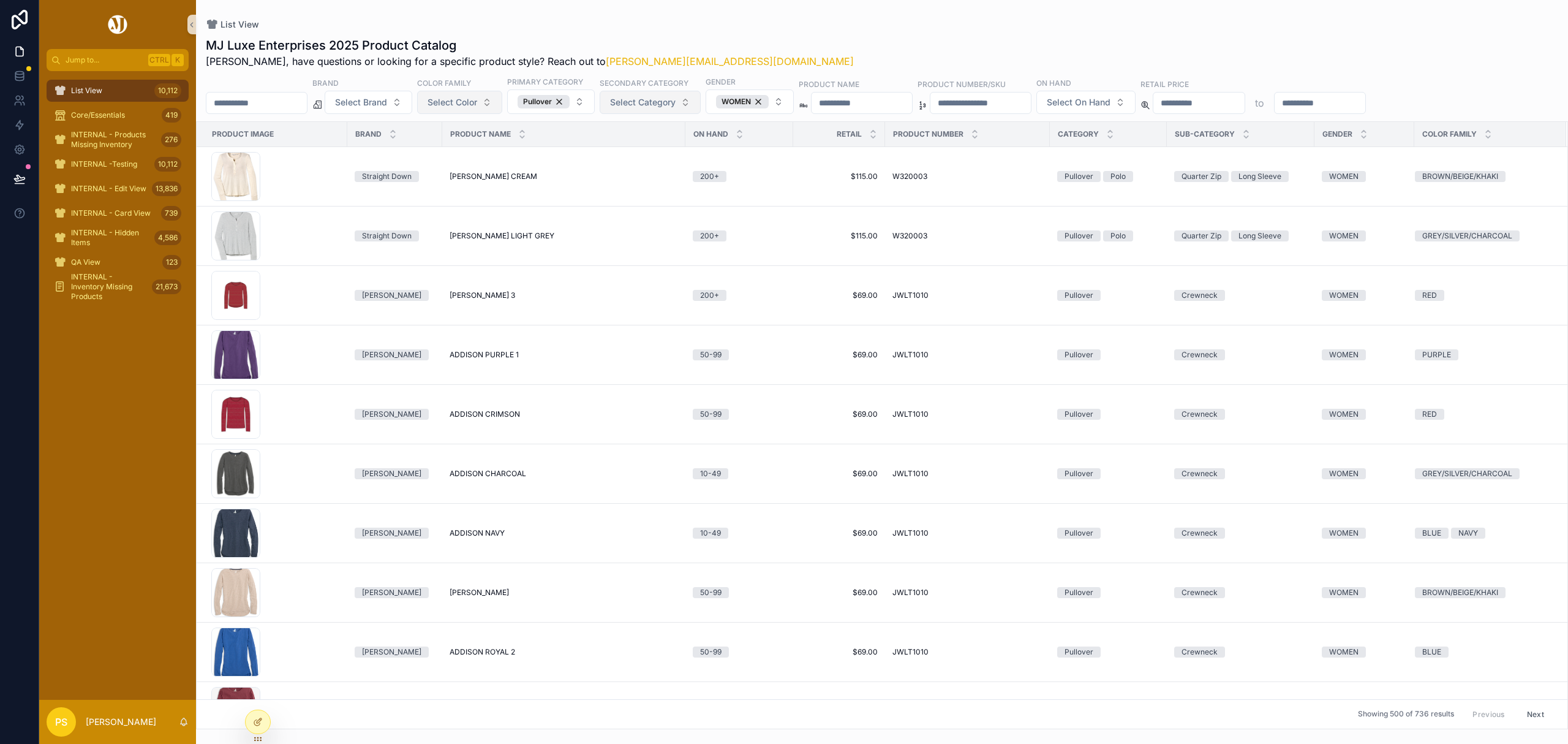
click at [570, 99] on div "Pullover" at bounding box center [543, 101] width 52 height 13
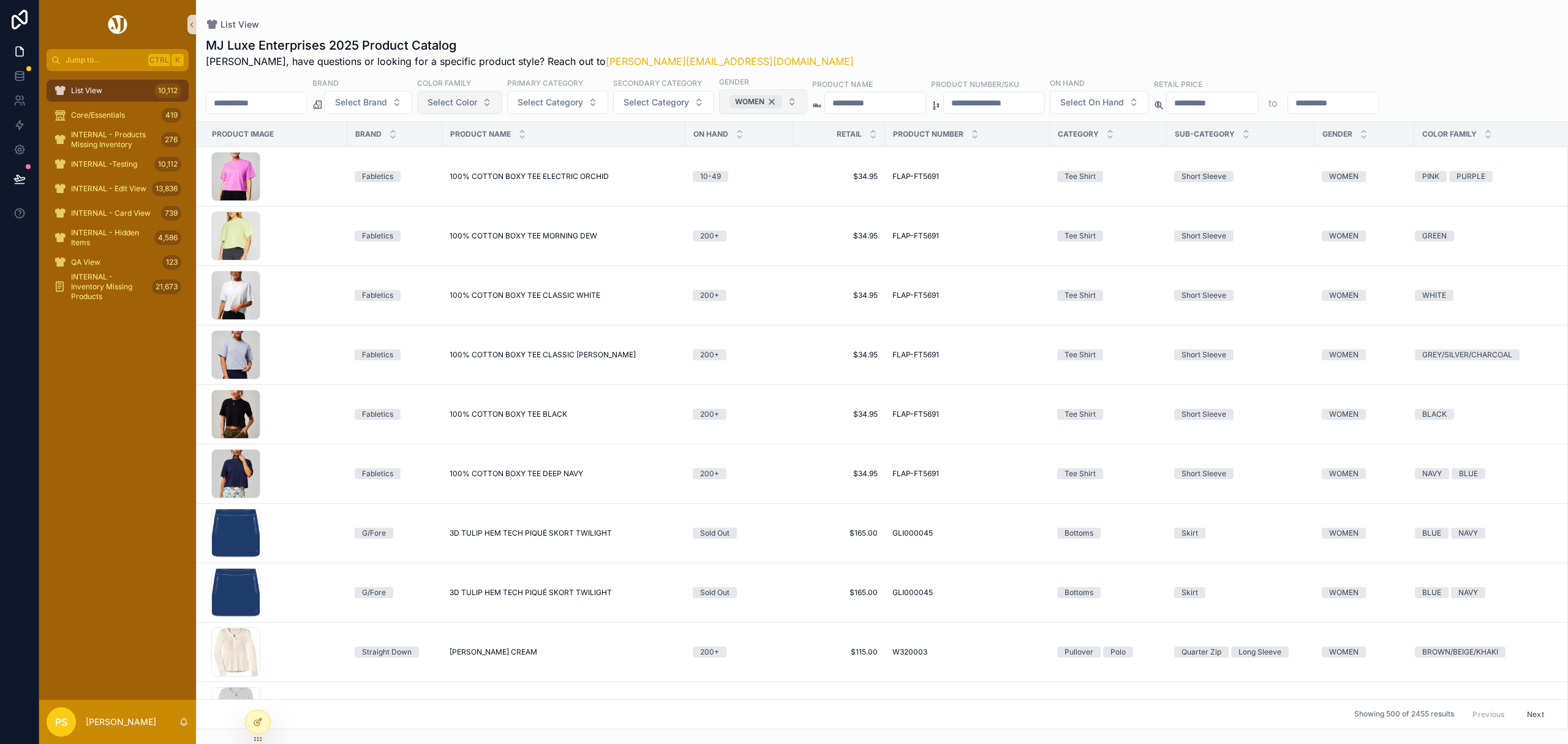
click at [782, 103] on div "WOMEN" at bounding box center [756, 101] width 53 height 13
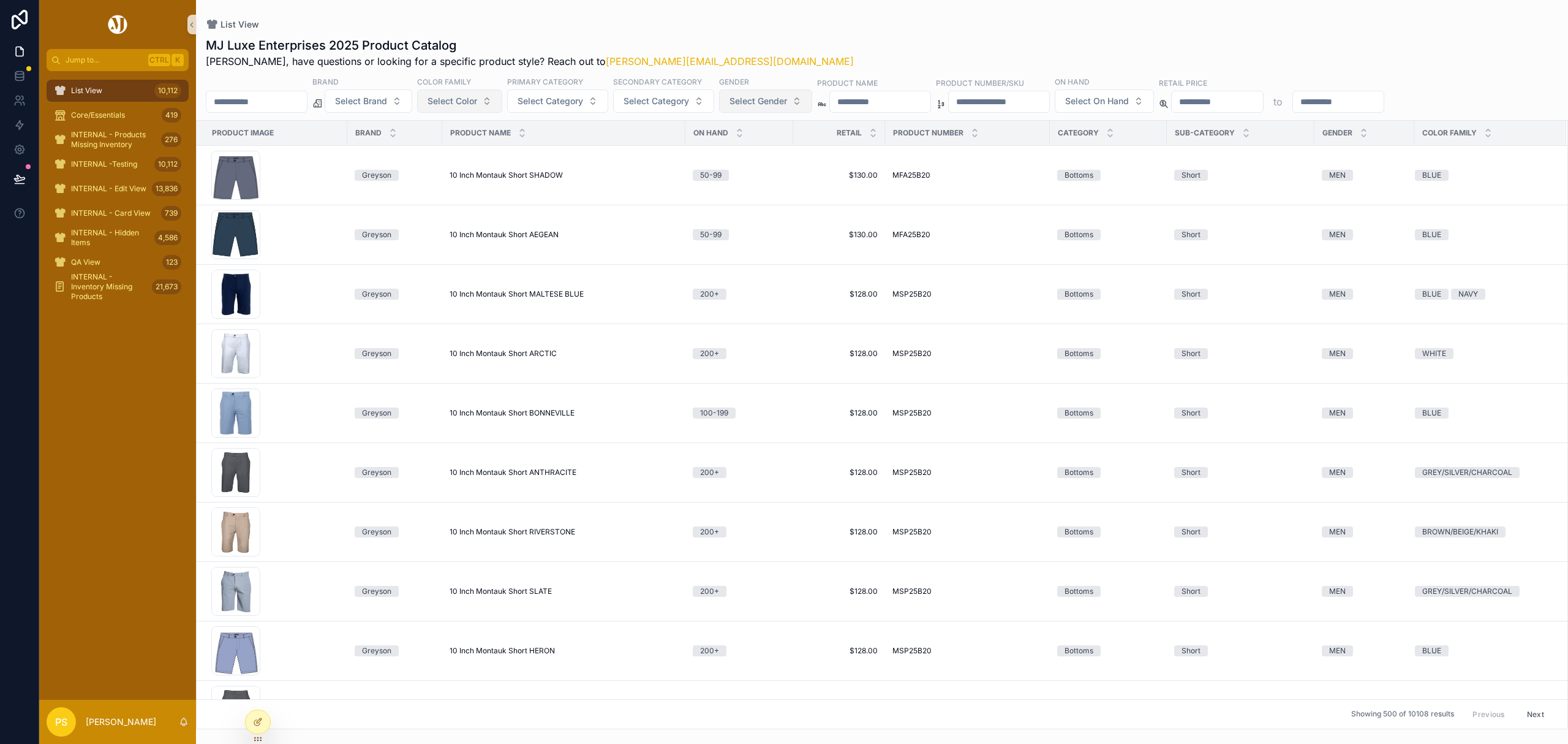
click at [787, 104] on span "Select Gender" at bounding box center [758, 101] width 58 height 12
click at [787, 101] on span "Select Gender" at bounding box center [758, 101] width 58 height 12
click at [755, 152] on div "MEN" at bounding box center [800, 151] width 147 height 20
click at [747, 20] on div "List View" at bounding box center [882, 24] width 1352 height 10
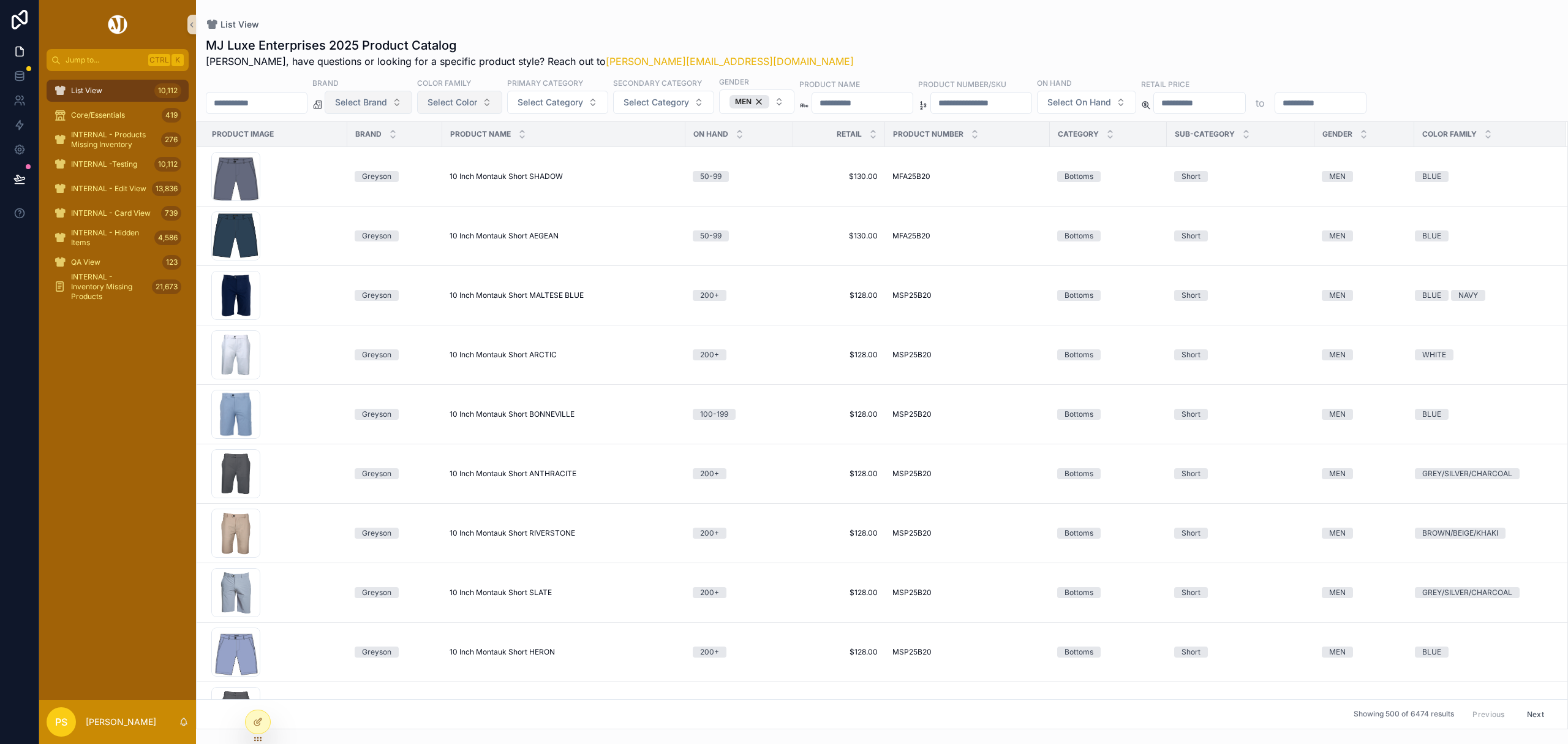
click at [386, 103] on span "Select Brand" at bounding box center [360, 102] width 52 height 12
click at [378, 155] on div "[PERSON_NAME]" at bounding box center [400, 153] width 147 height 20
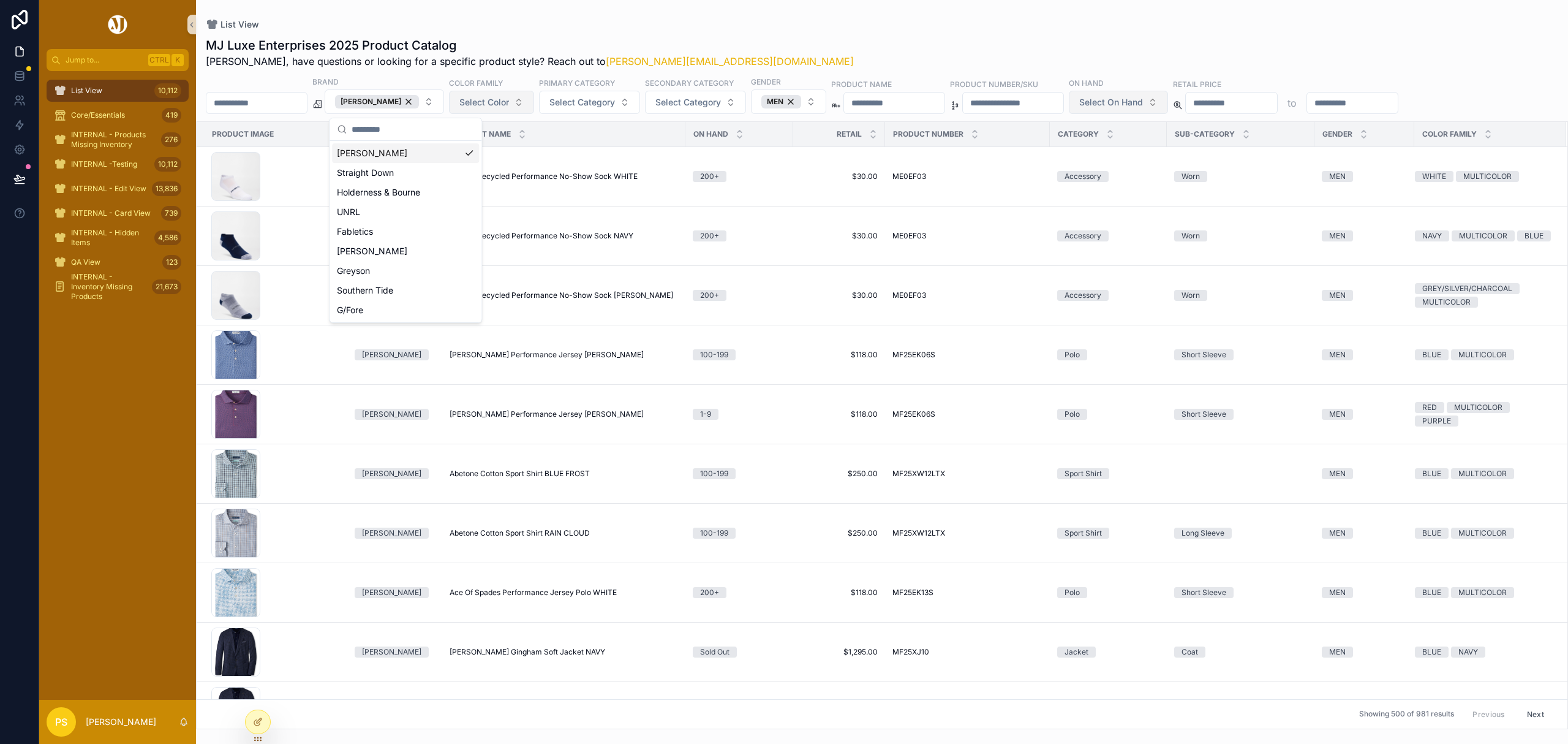
click at [1168, 111] on button "Select On Hand" at bounding box center [1118, 102] width 99 height 23
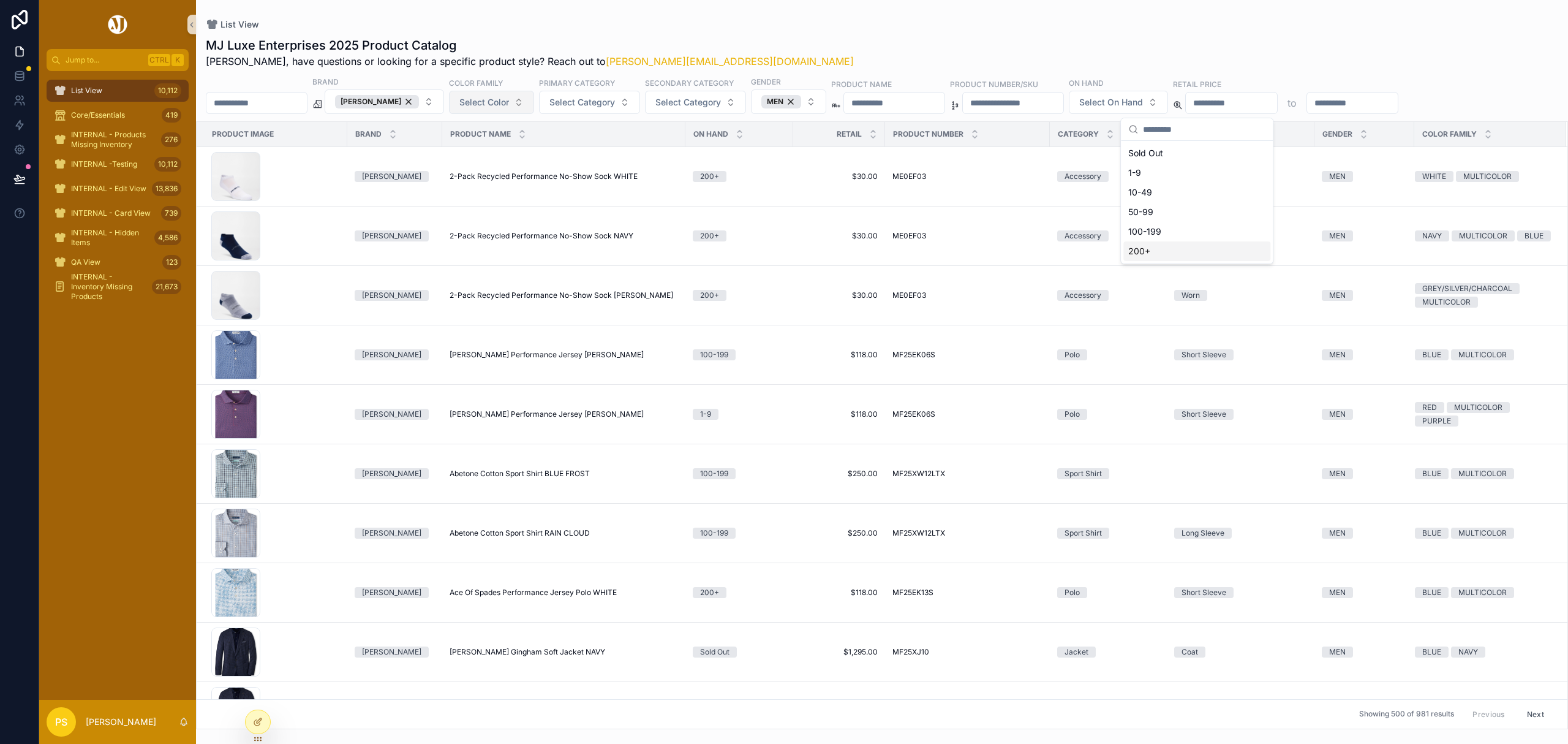
click at [1147, 244] on div "Sold Out 1-9 10-49 50-99 100-199 200+" at bounding box center [1197, 202] width 147 height 118
click at [506, 103] on span "Select Color" at bounding box center [483, 102] width 49 height 12
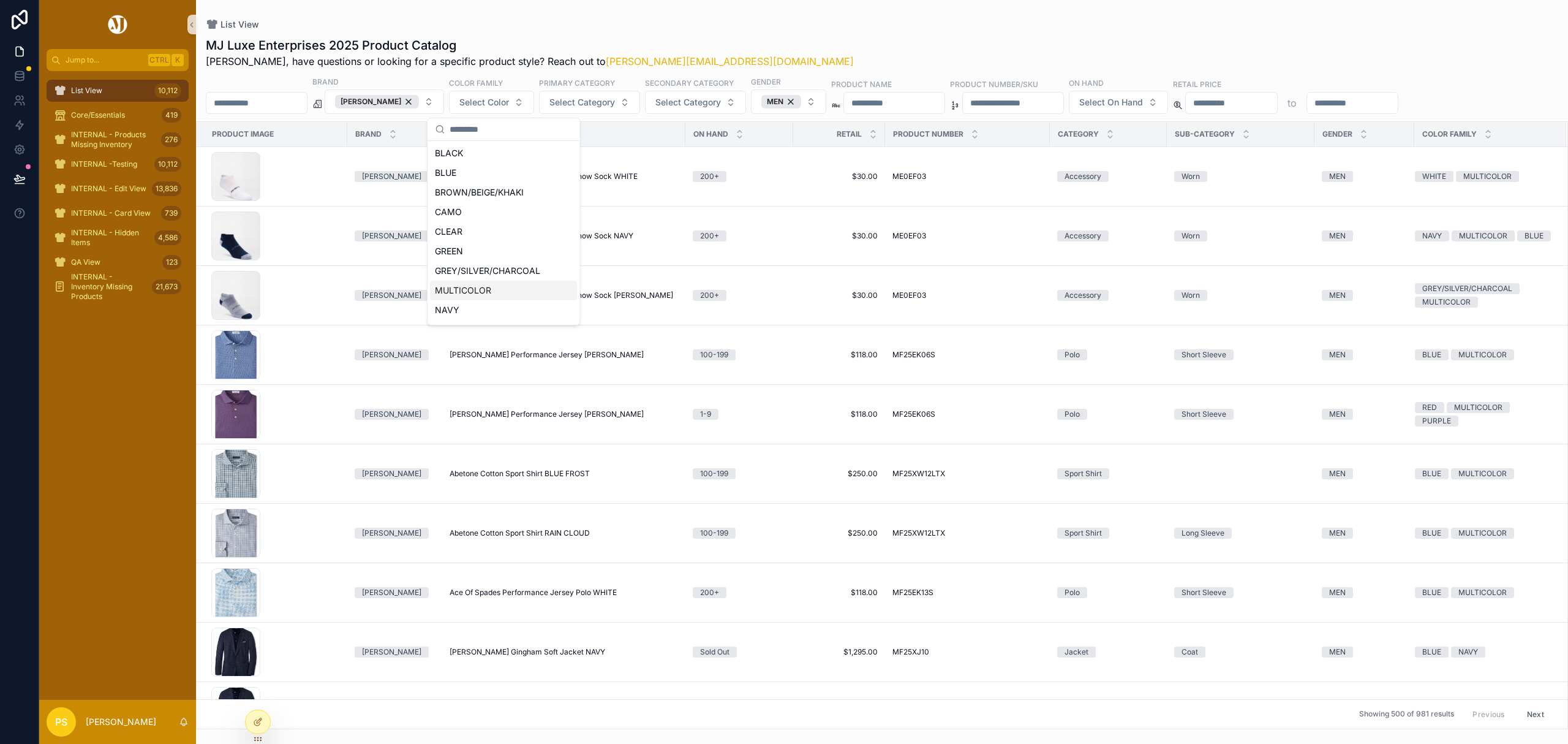
click at [477, 294] on div "MULTICOLOR" at bounding box center [504, 291] width 147 height 20
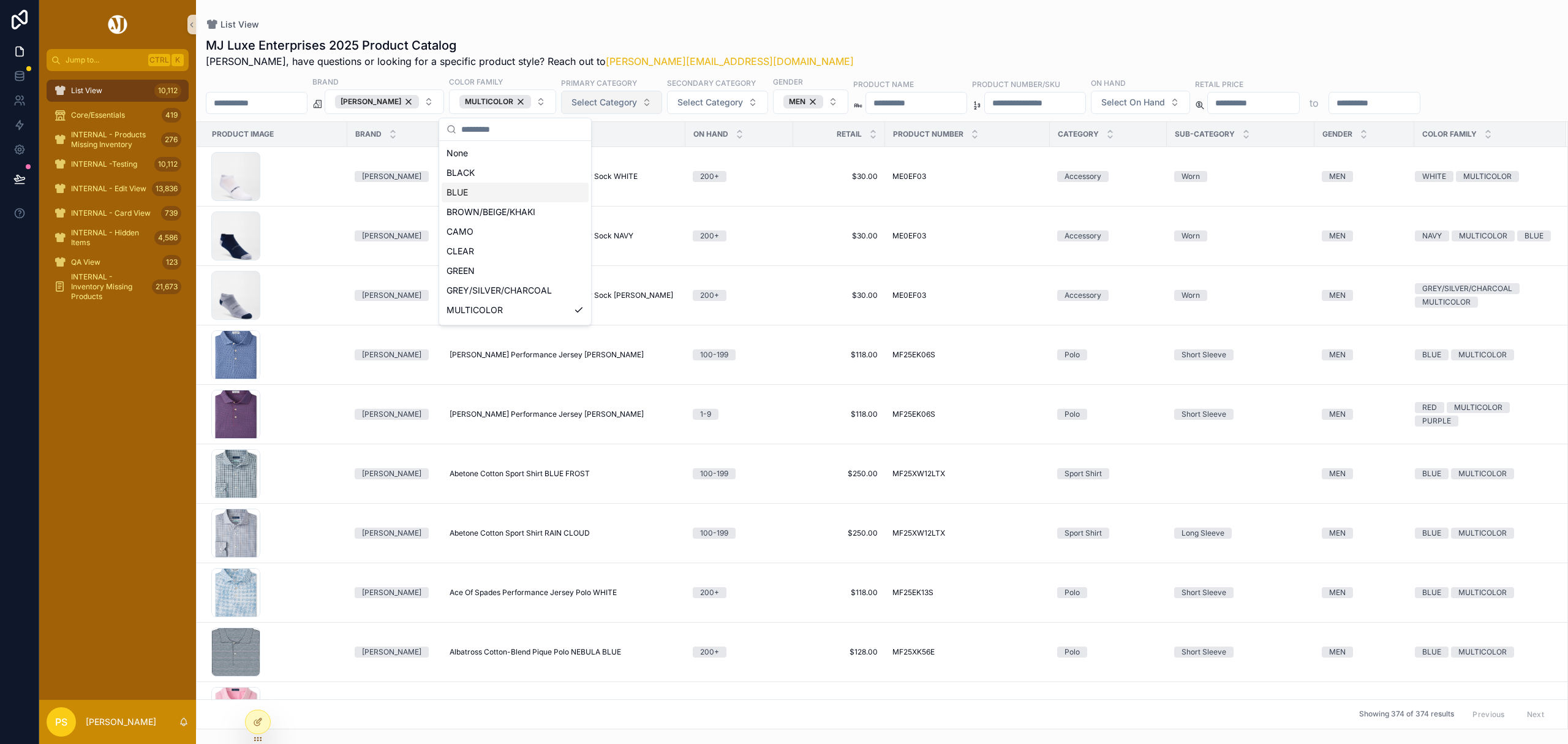
click at [618, 113] on button "Select Category" at bounding box center [612, 102] width 101 height 23
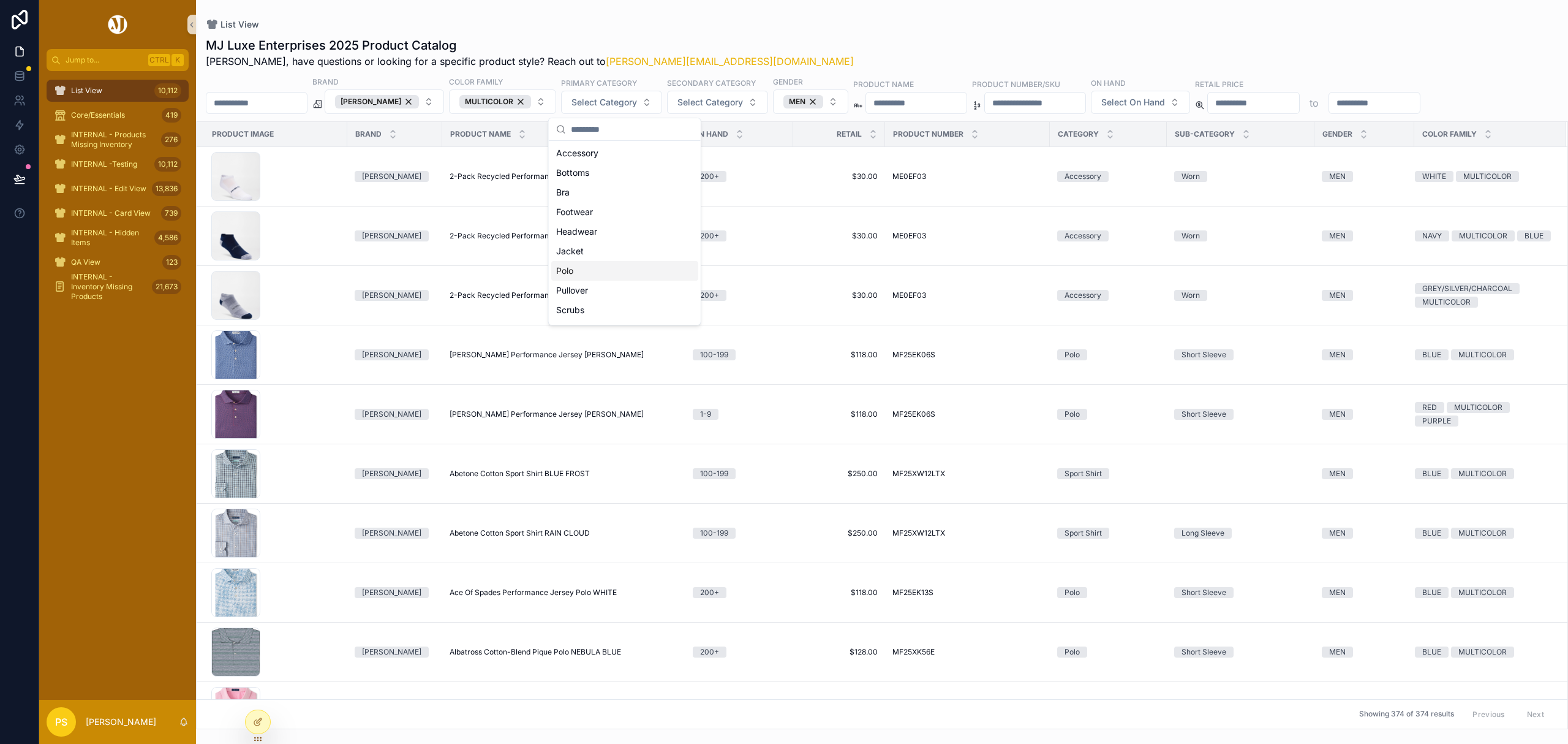
click at [588, 270] on div "Polo" at bounding box center [625, 271] width 147 height 20
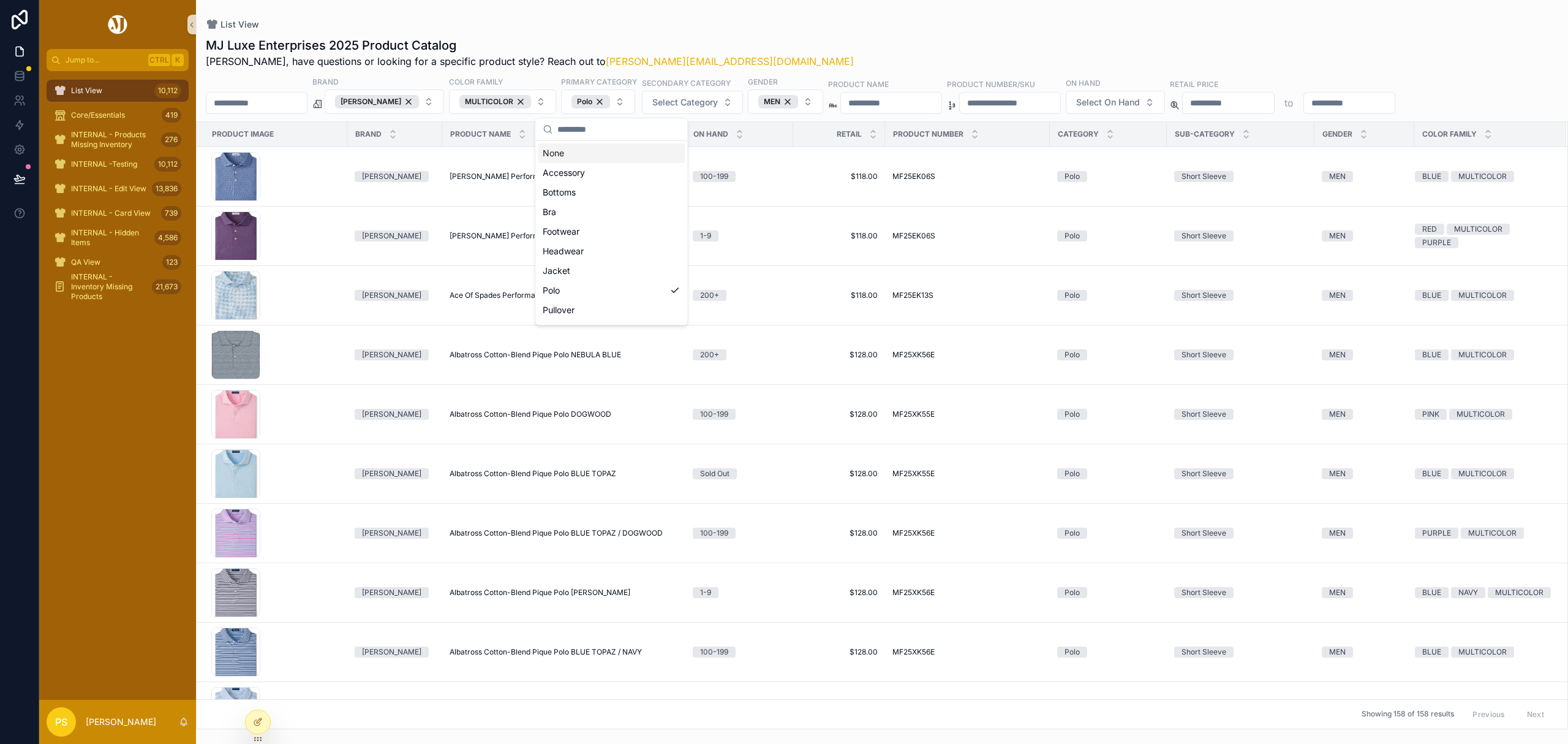
click at [878, 21] on div "List View" at bounding box center [882, 24] width 1352 height 10
click at [1140, 102] on span "Select On Hand" at bounding box center [1108, 102] width 64 height 12
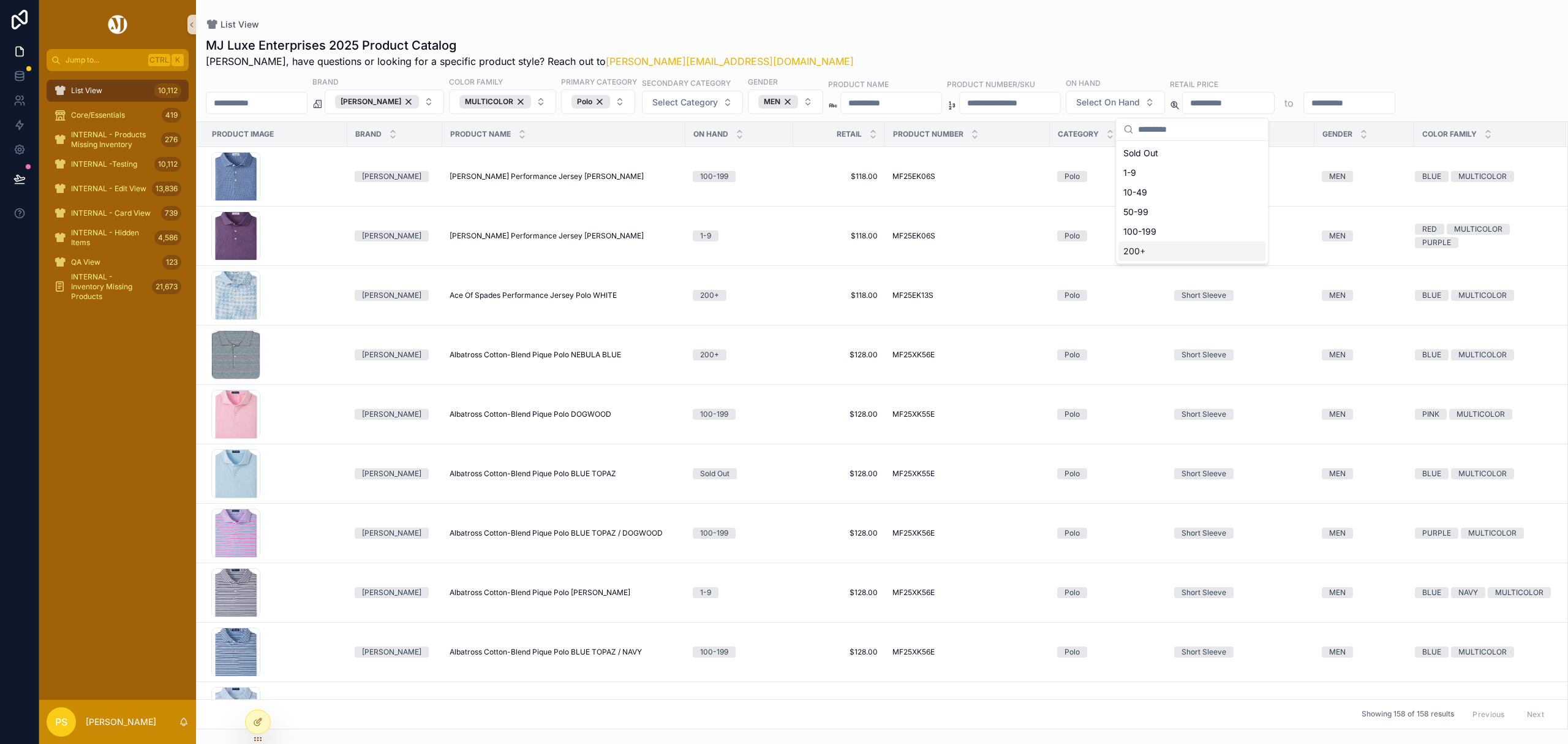
click at [1142, 248] on div "Sold Out 1-9 10-49 50-99 100-199 200+" at bounding box center [1192, 202] width 147 height 118
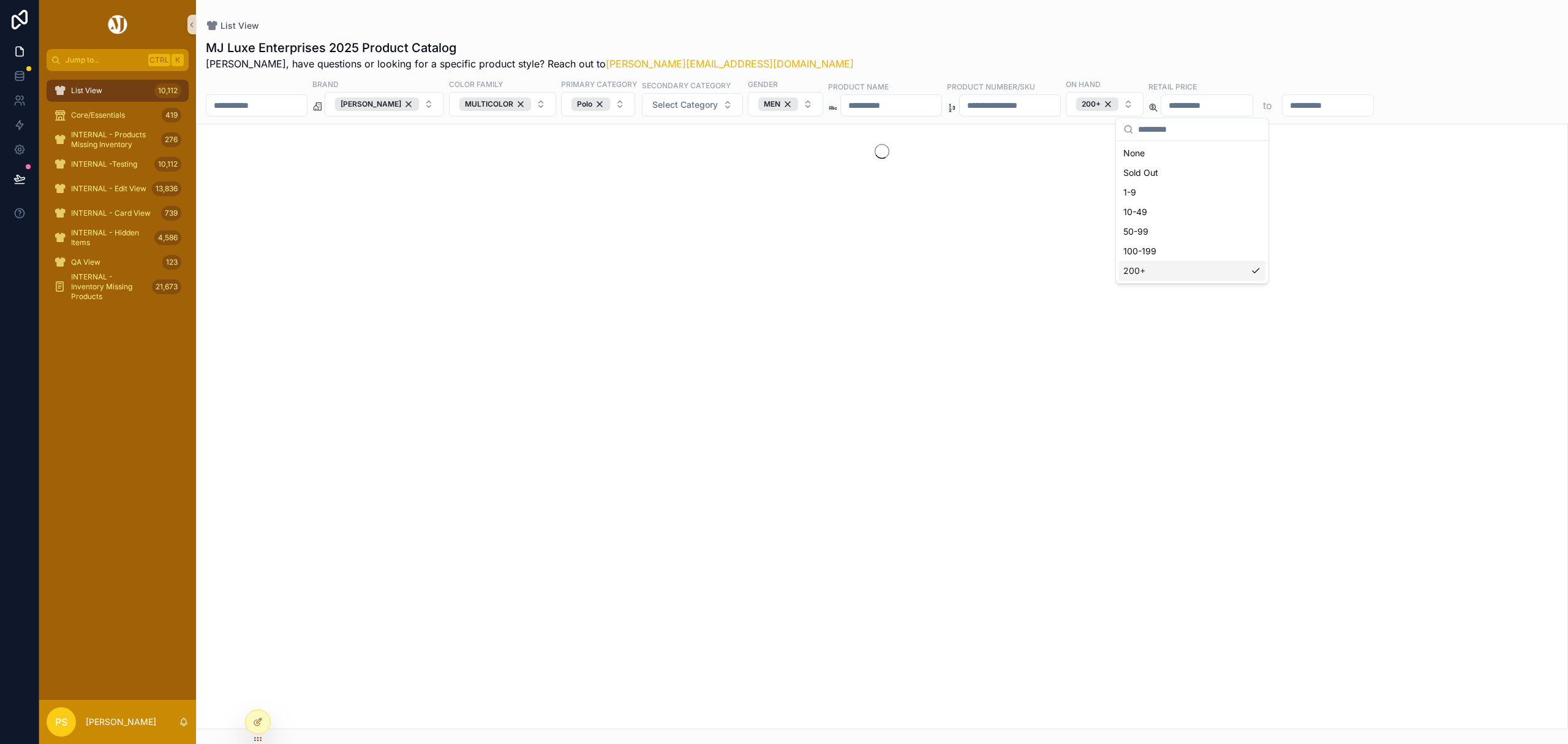
click at [1081, 28] on div "List View" at bounding box center [882, 26] width 1352 height 12
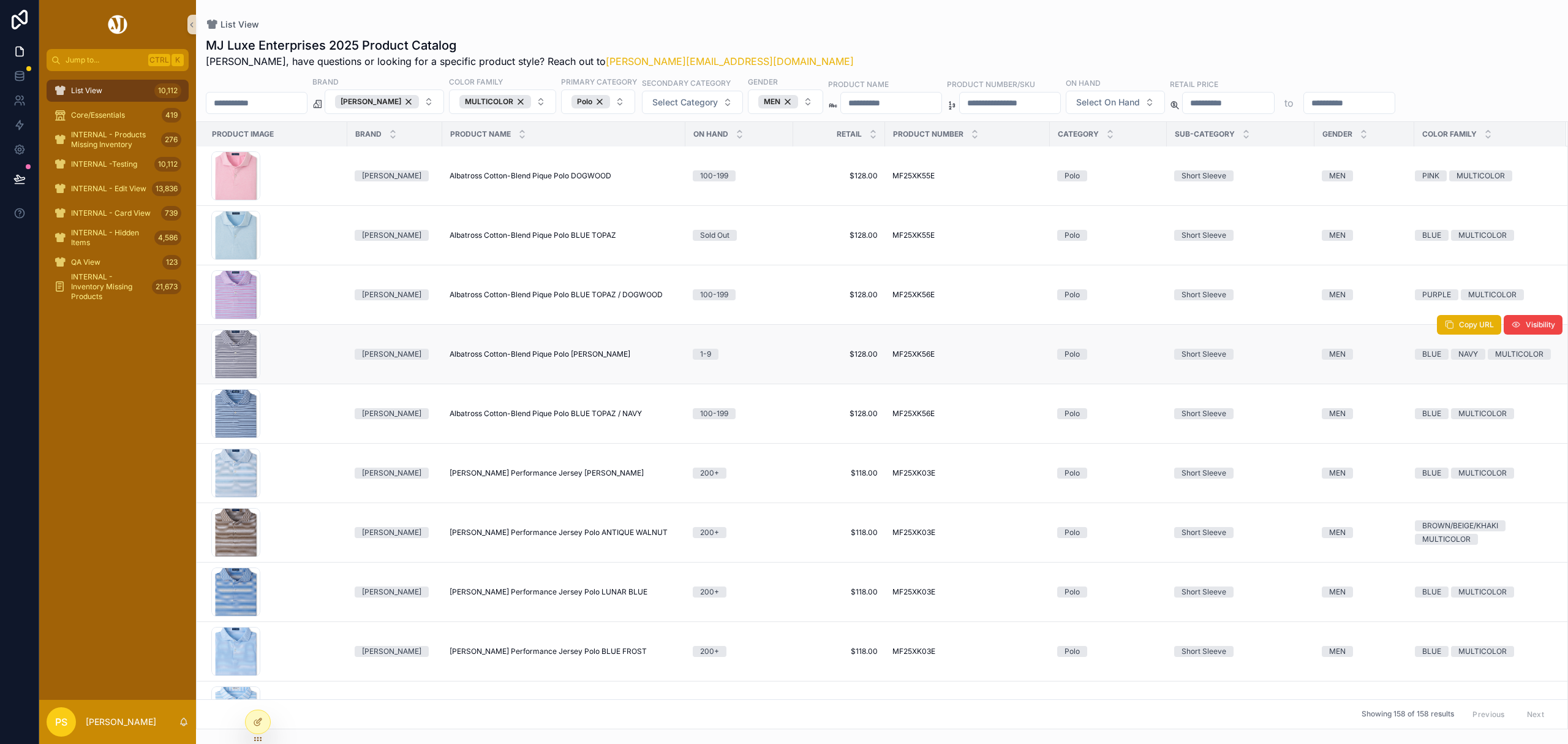
scroll to position [245, 0]
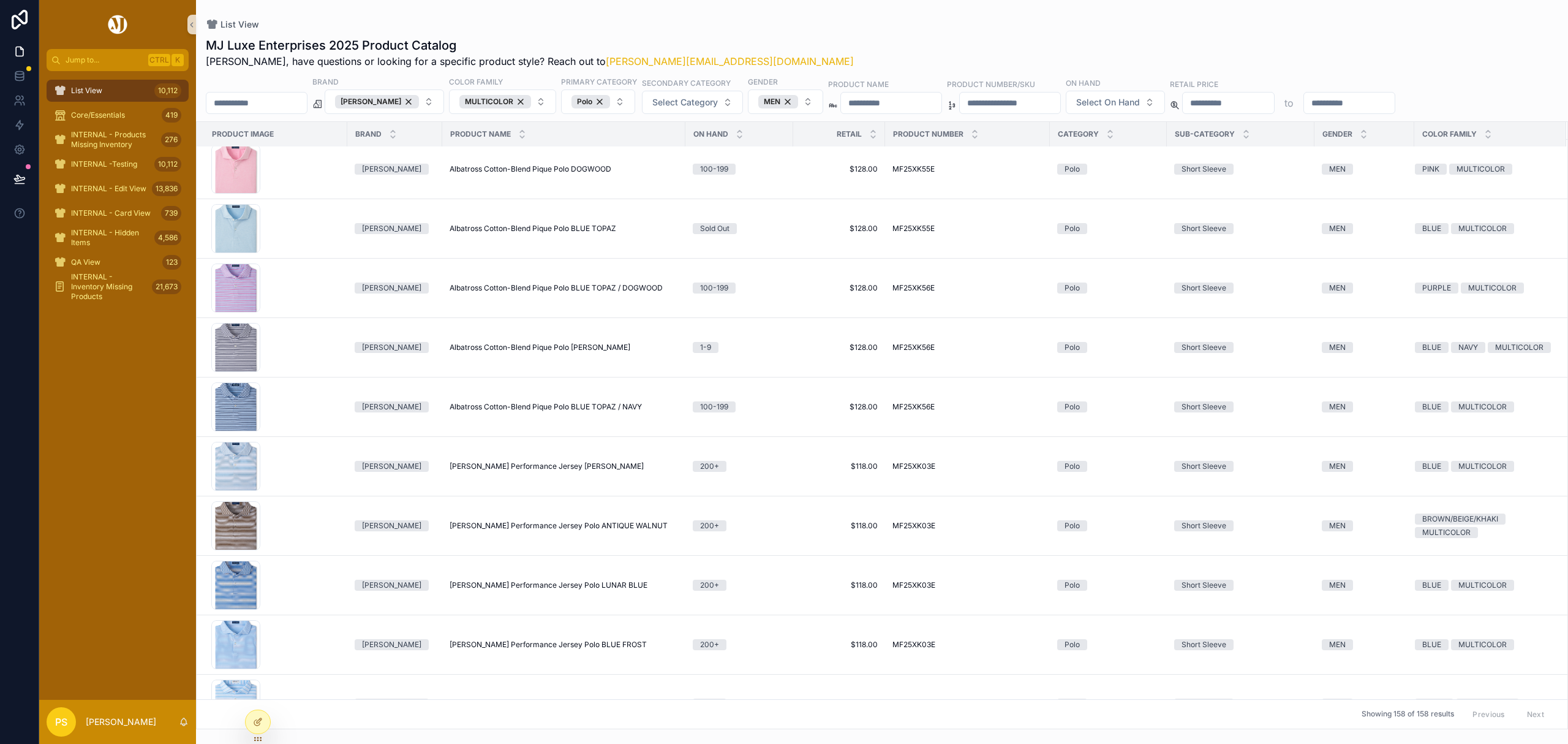
click at [290, 101] on input "scrollable content" at bounding box center [257, 103] width 101 height 17
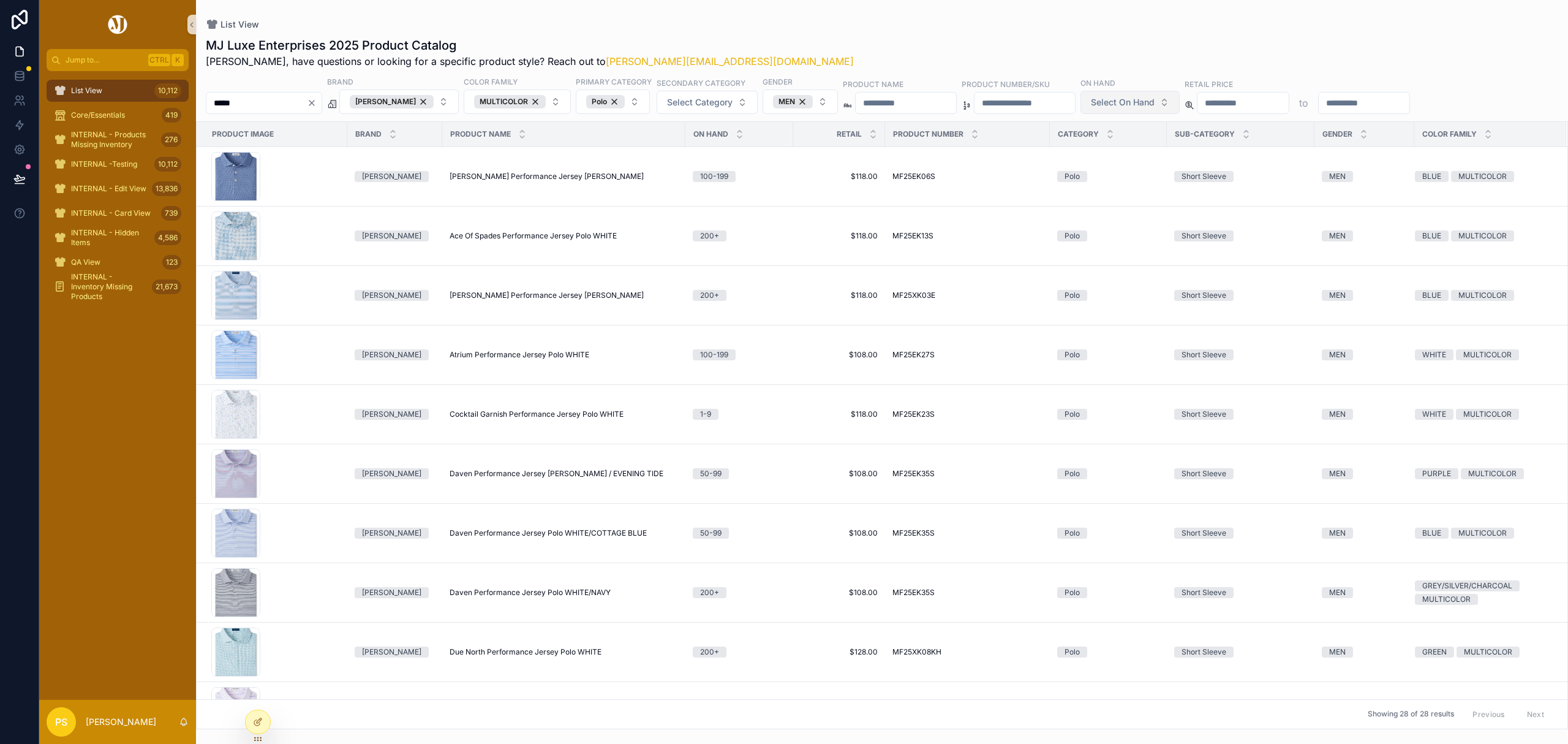
click at [1154, 108] on span "Select On Hand" at bounding box center [1123, 102] width 64 height 12
click at [1189, 251] on div "200+" at bounding box center [1207, 251] width 147 height 20
click at [1154, 101] on span "Select On Hand" at bounding box center [1123, 102] width 64 height 12
click at [1162, 246] on div "200+" at bounding box center [1207, 251] width 147 height 20
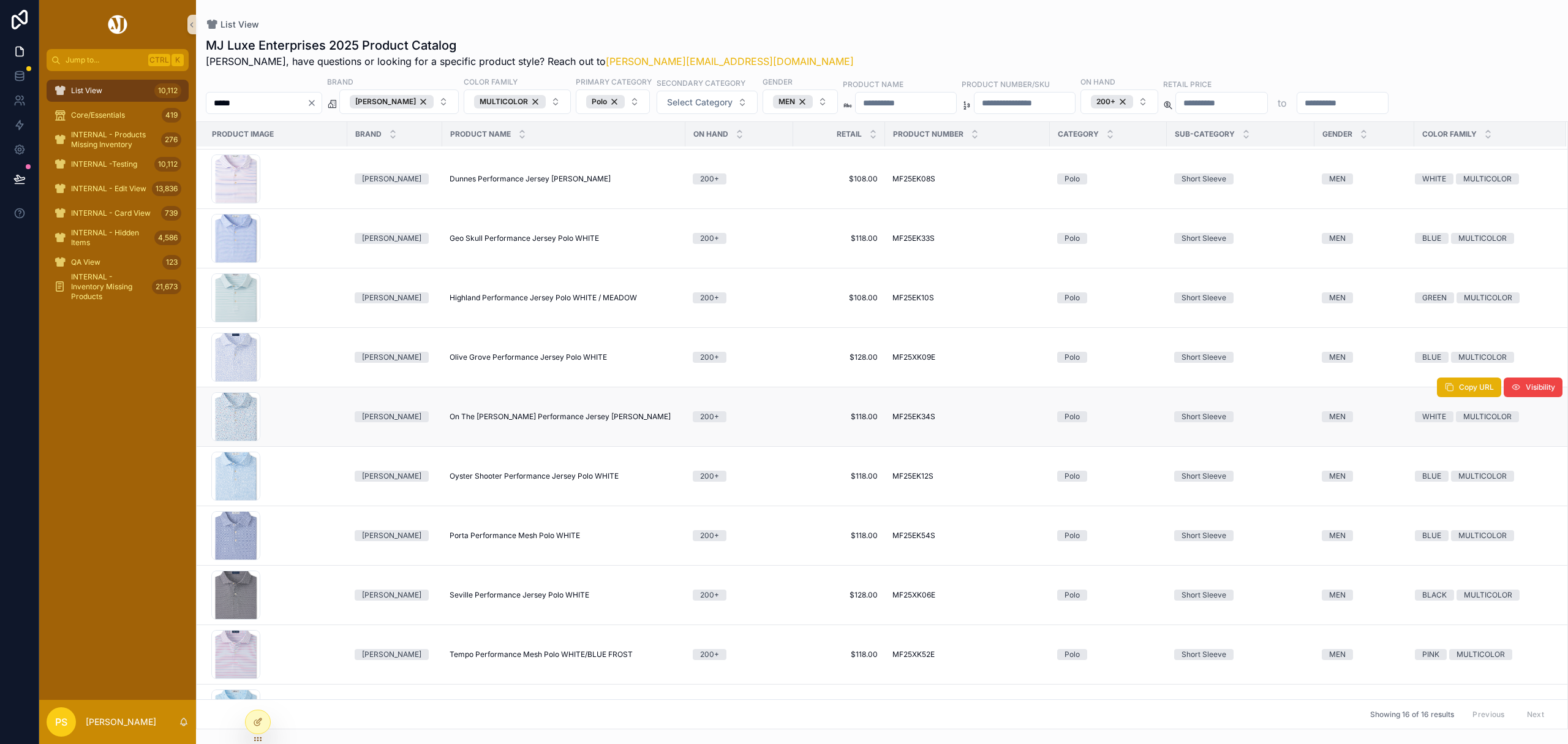
scroll to position [245, 0]
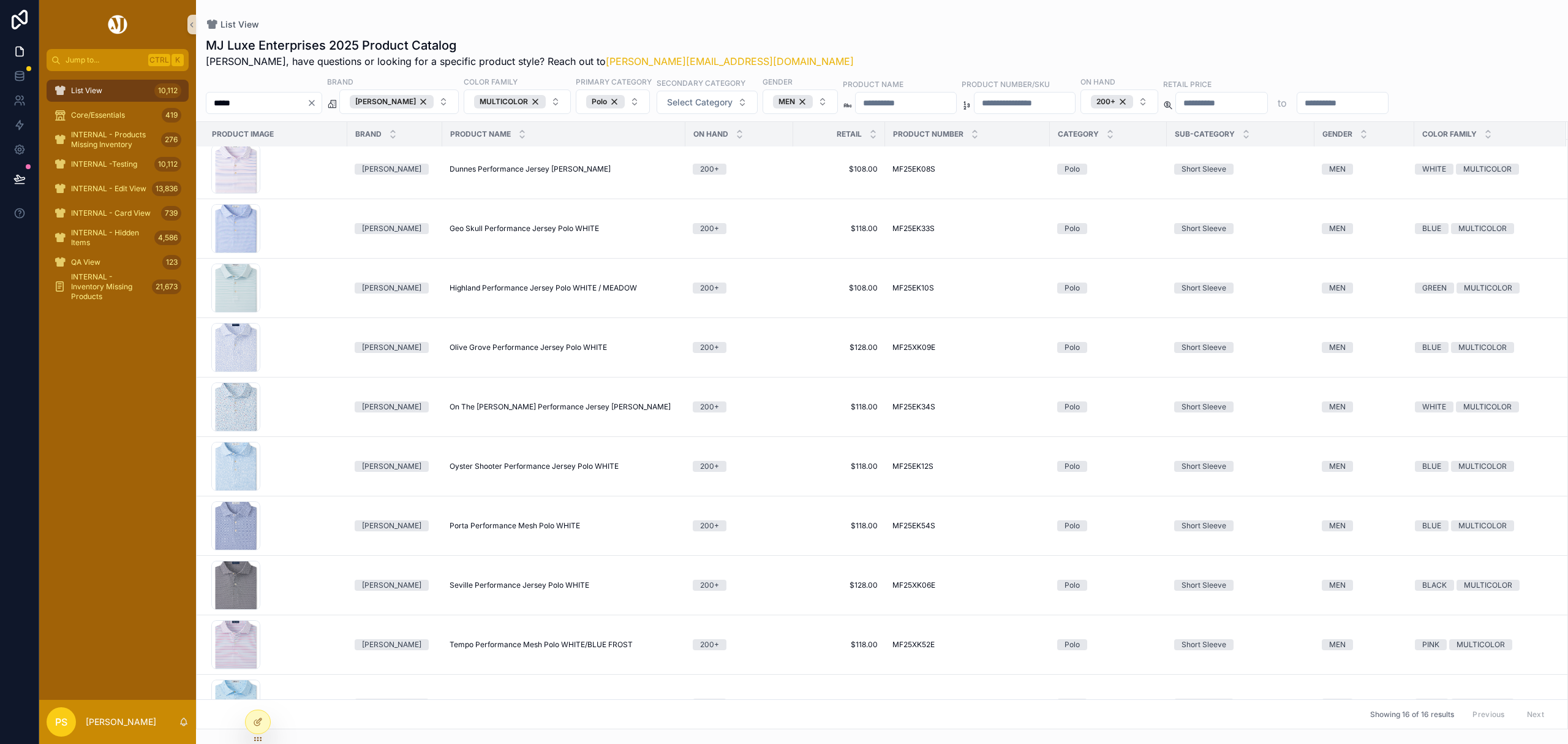
click at [272, 99] on input "*****" at bounding box center [257, 103] width 101 height 17
type input "****"
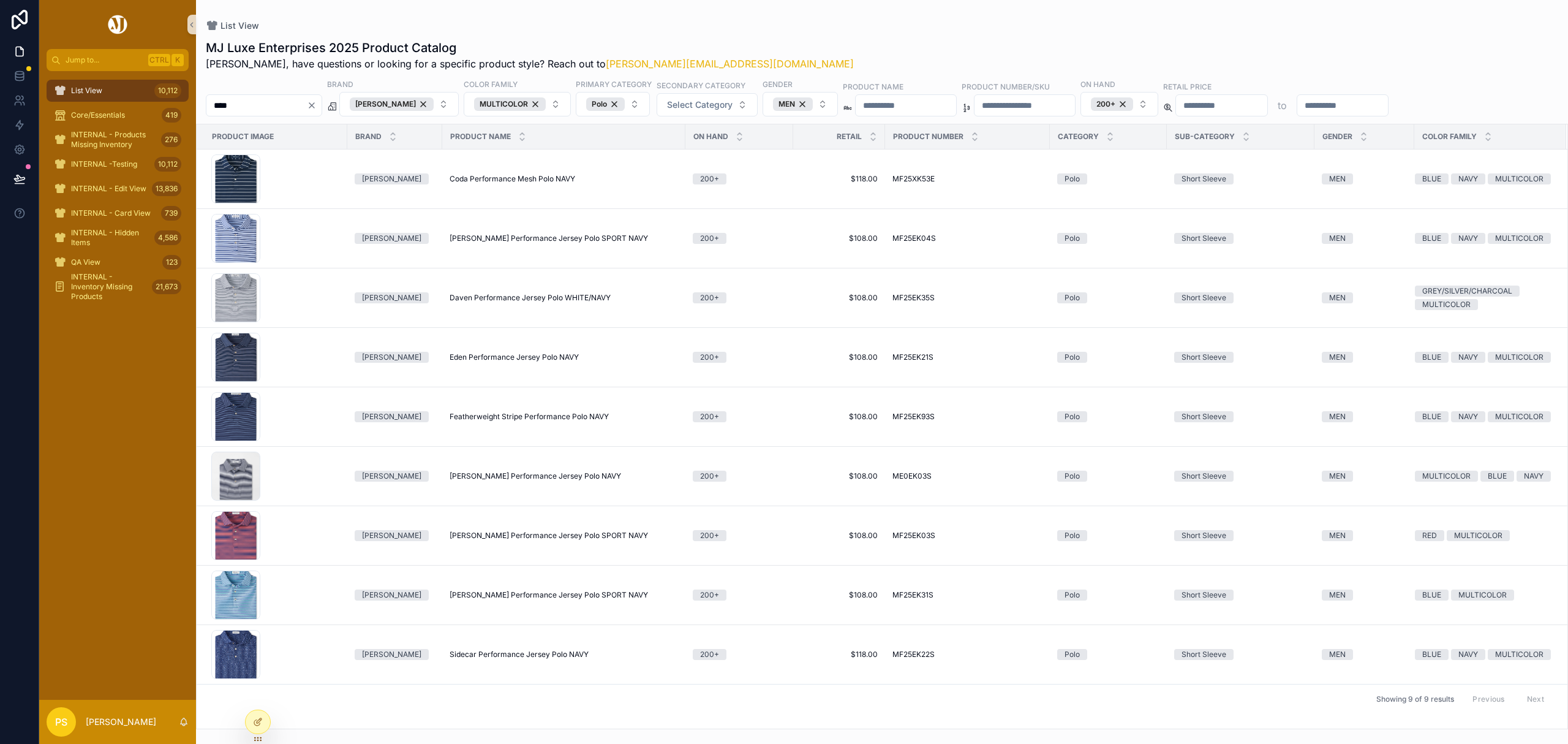
click at [257, 102] on input "****" at bounding box center [257, 105] width 101 height 17
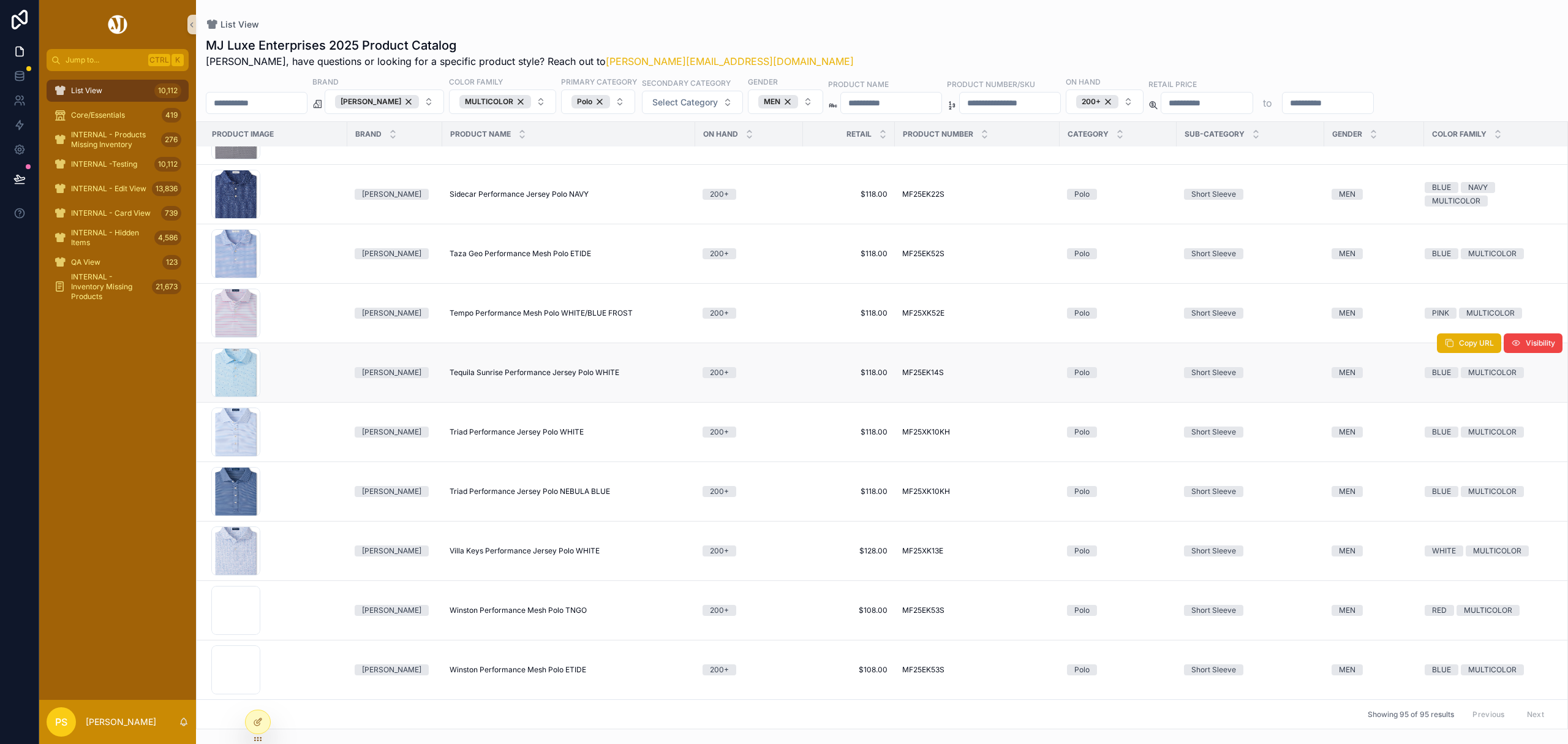
scroll to position [5109, 0]
click at [111, 84] on div "List View 10,112" at bounding box center [118, 91] width 128 height 20
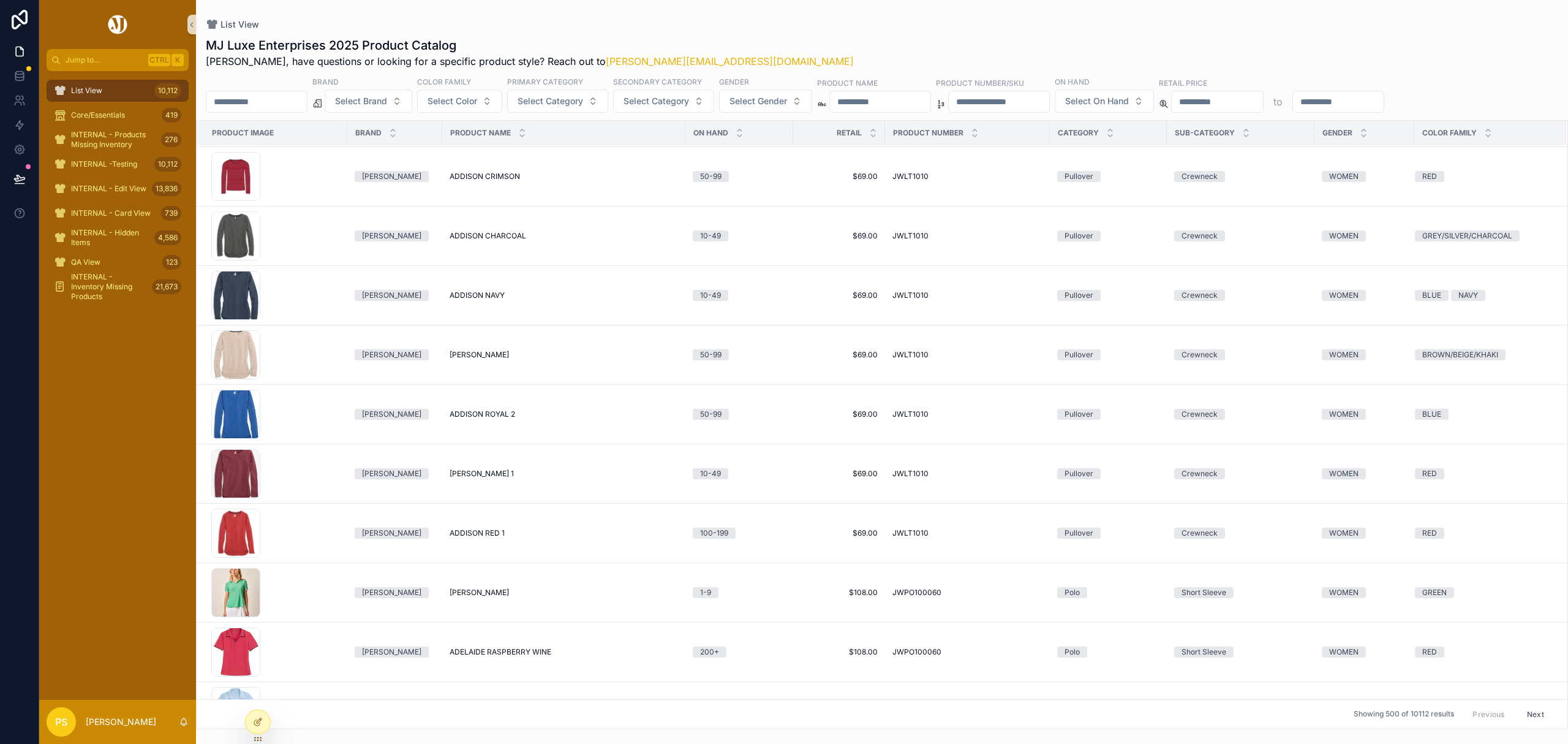
click at [282, 103] on input "scrollable content" at bounding box center [257, 102] width 101 height 17
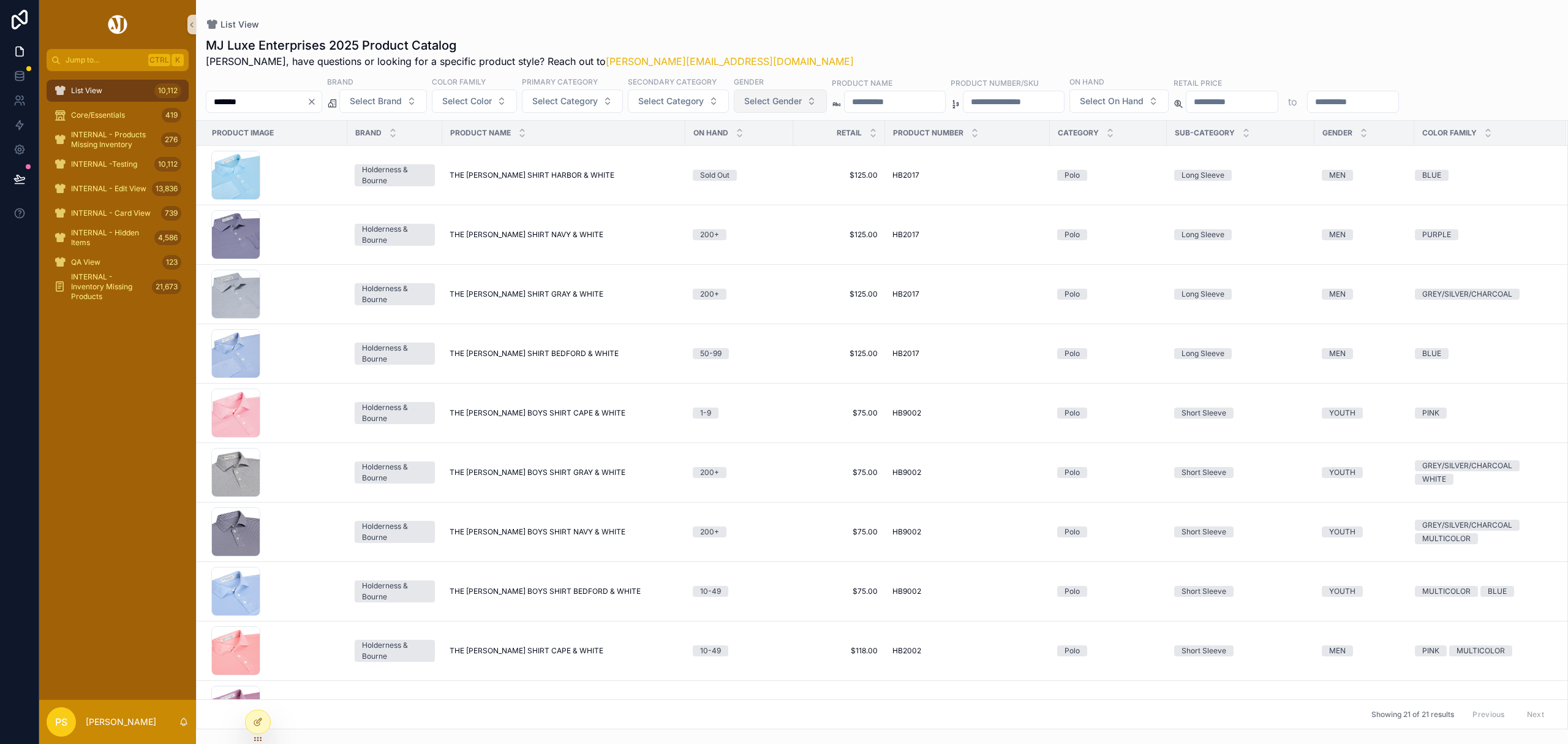
click at [802, 95] on span "Select Gender" at bounding box center [773, 101] width 58 height 12
click at [762, 152] on div "MEN" at bounding box center [815, 151] width 147 height 20
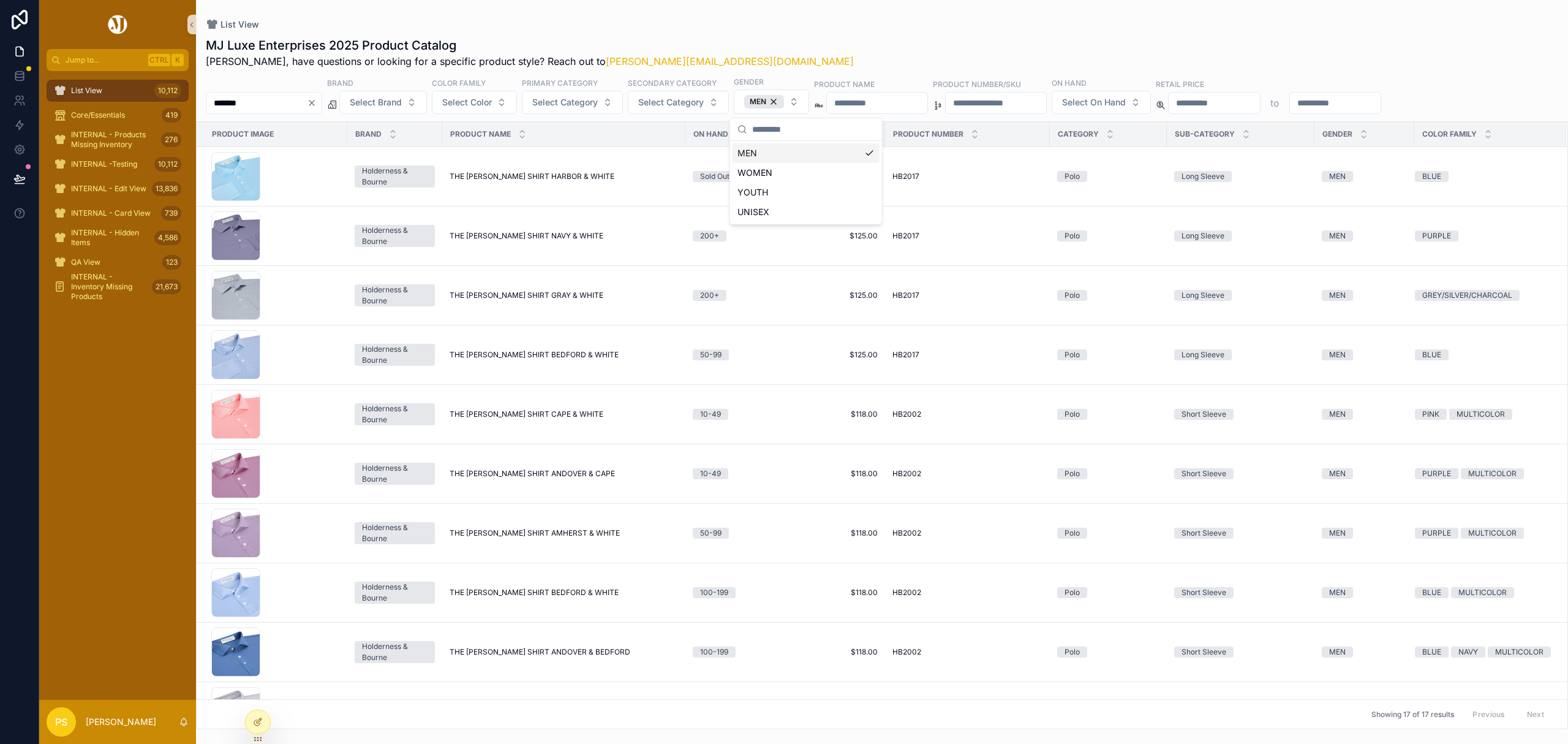
click at [701, 44] on div "MJ Luxe Enterprises 2025 Product Catalog Philip, have questions or looking for …" at bounding box center [882, 53] width 1352 height 32
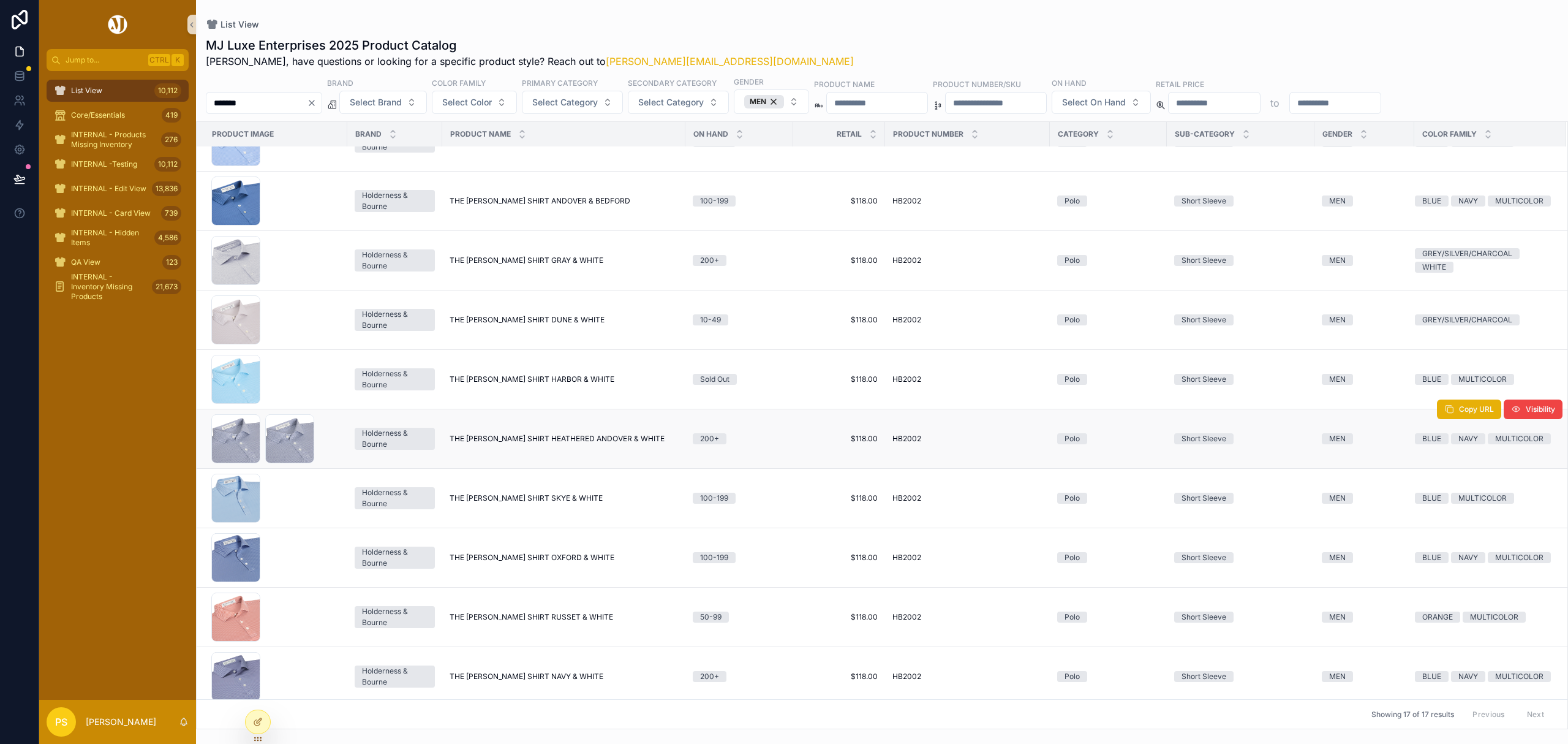
scroll to position [473, 0]
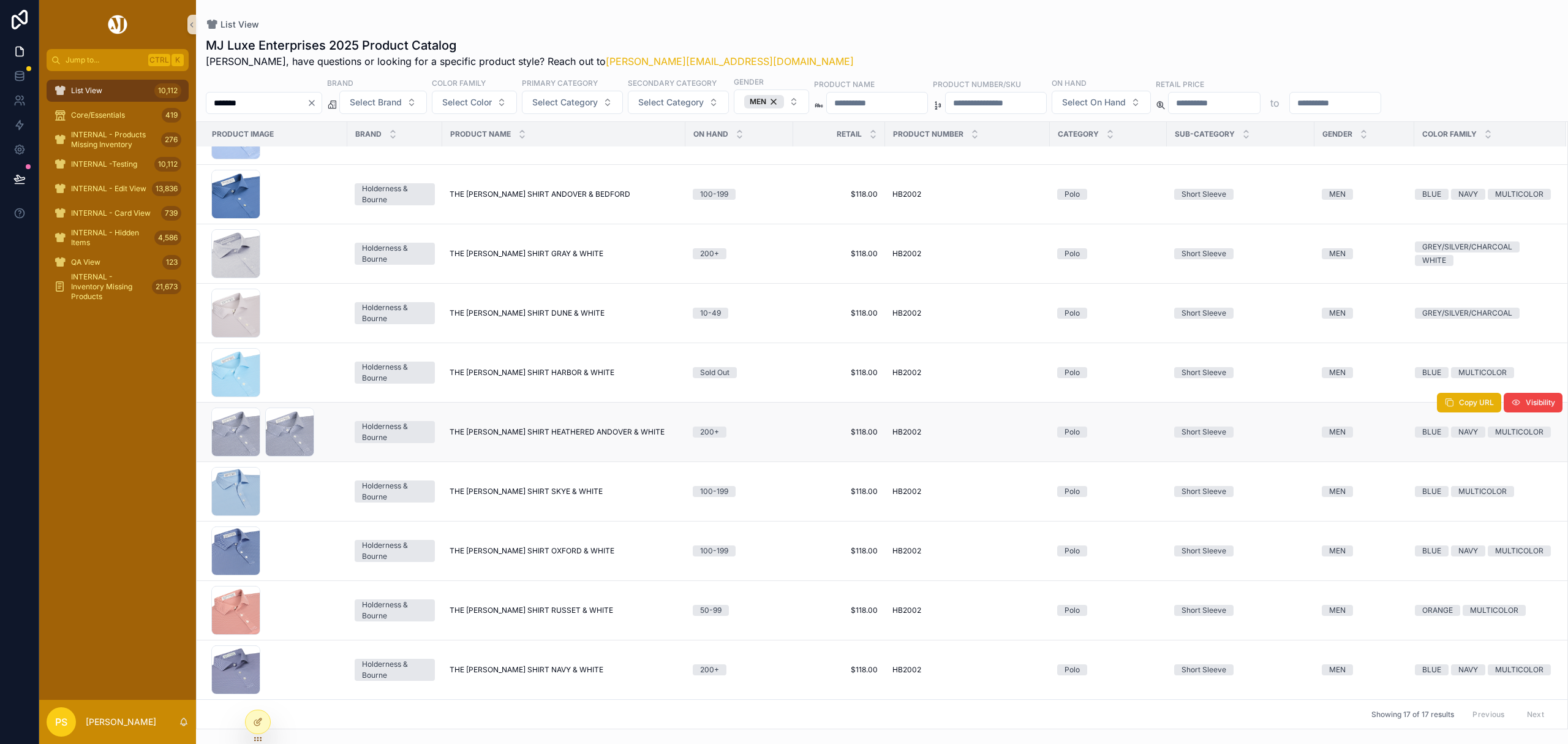
click at [486, 412] on td "THE PERKINS SHIRT HEATHERED ANDOVER & WHITE THE PERKINS SHIRT HEATHERED ANDOVER…" at bounding box center [564, 432] width 243 height 59
click at [484, 427] on span "THE PERKINS SHIRT HEATHERED ANDOVER & WHITE" at bounding box center [557, 432] width 215 height 10
click at [256, 99] on input "*******" at bounding box center [257, 103] width 101 height 17
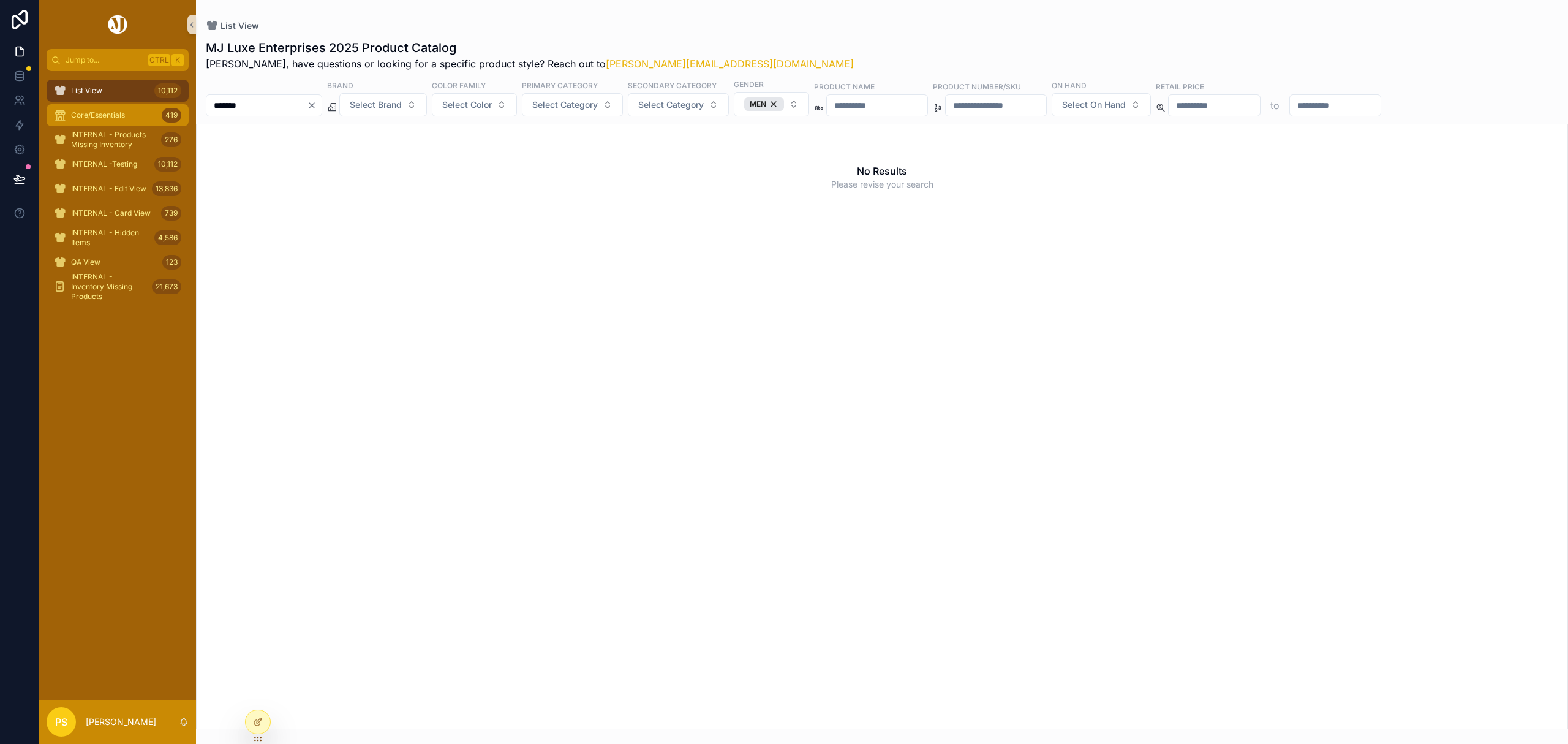
drag, startPoint x: 281, startPoint y: 103, endPoint x: 173, endPoint y: 109, distance: 108.2
click at [173, 109] on div "Jump to... Ctrl K List View 10,112 Core/Essentials 419 INTERNAL - Products Miss…" at bounding box center [804, 372] width 1529 height 744
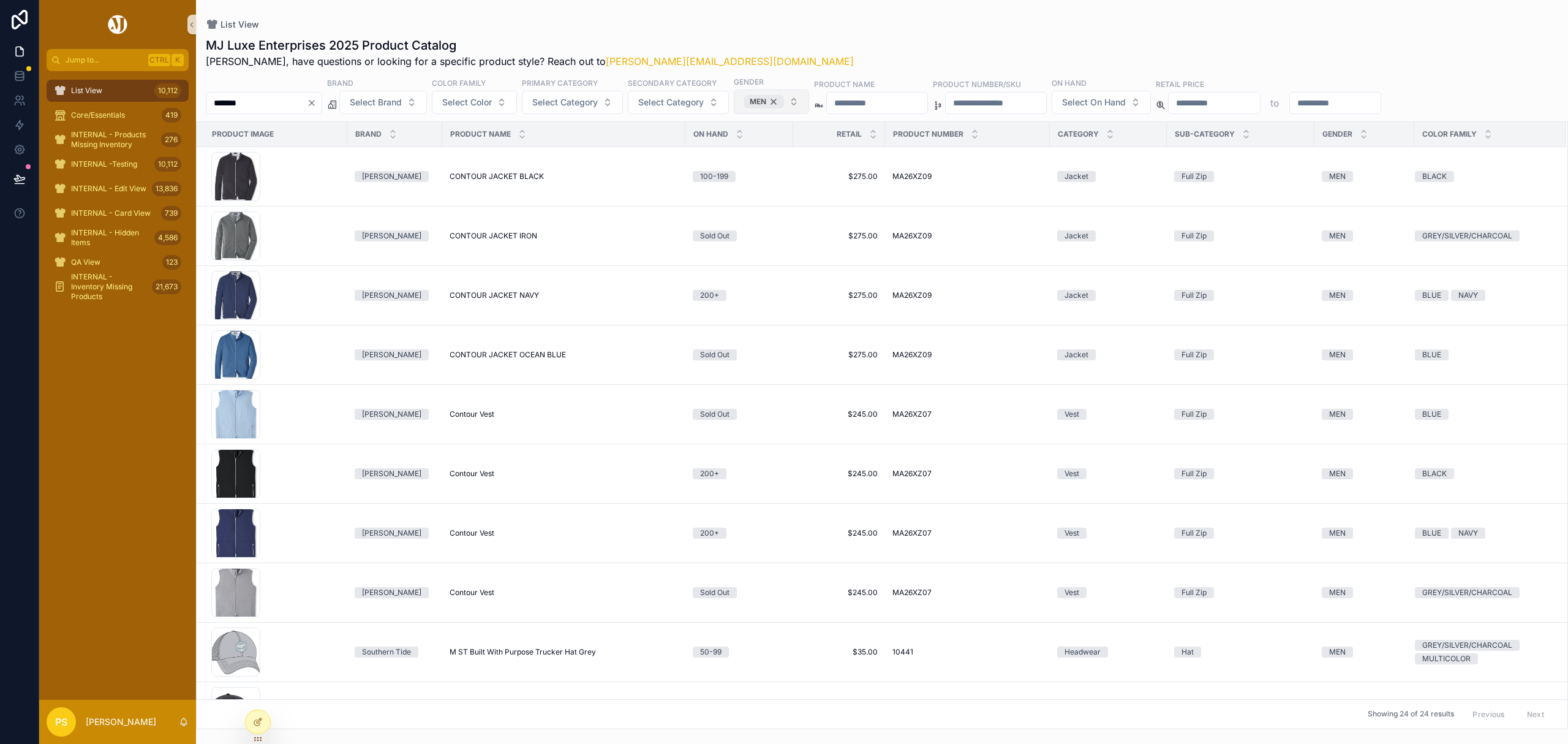
click at [784, 103] on div "MEN" at bounding box center [764, 101] width 40 height 13
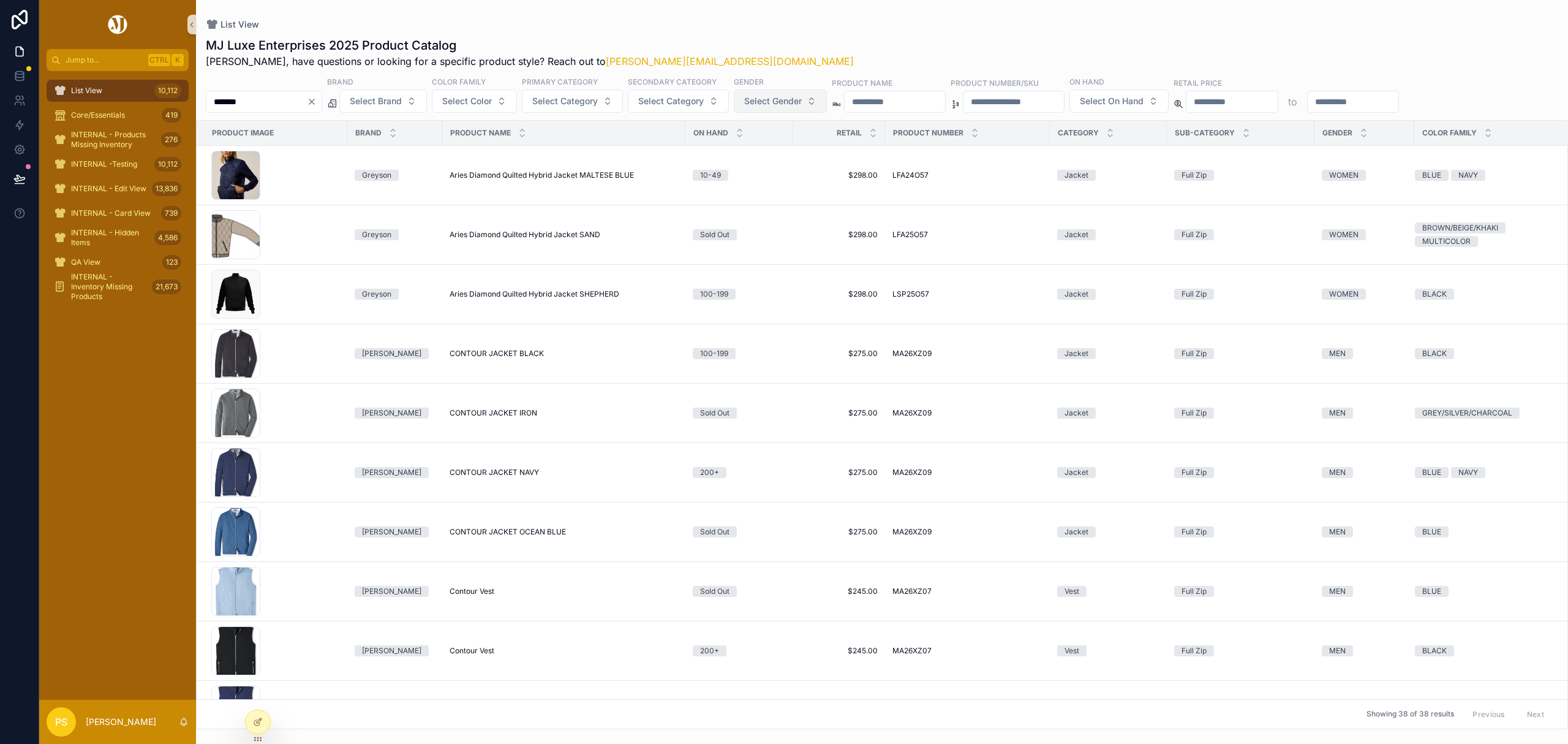
click at [278, 103] on input "*******" at bounding box center [257, 102] width 101 height 17
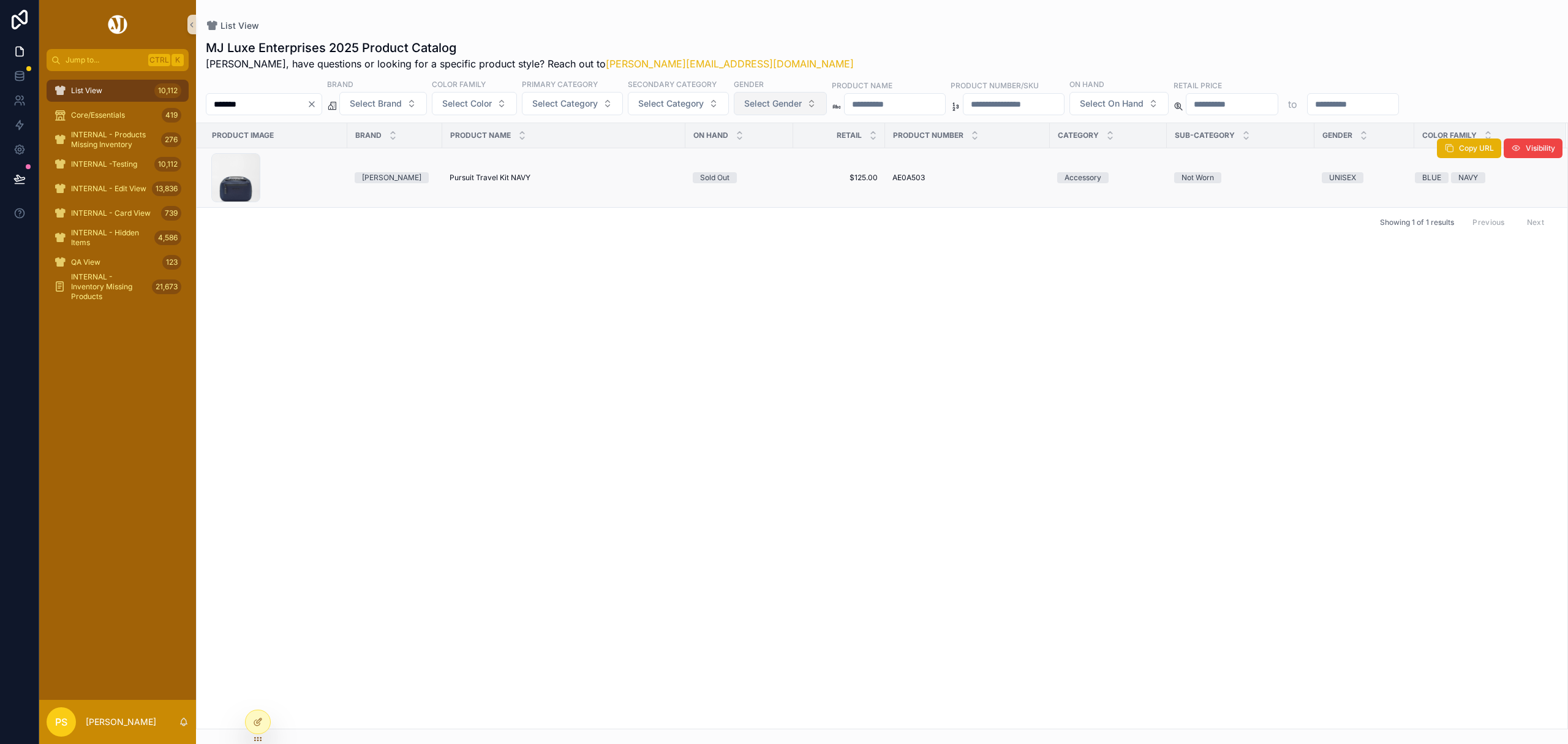
type input "*******"
click at [490, 183] on span "Pursuit Travel Kit NAVY" at bounding box center [490, 178] width 81 height 10
drag, startPoint x: 116, startPoint y: 93, endPoint x: 179, endPoint y: 103, distance: 63.8
click at [116, 93] on div "List View 10,112" at bounding box center [118, 91] width 128 height 20
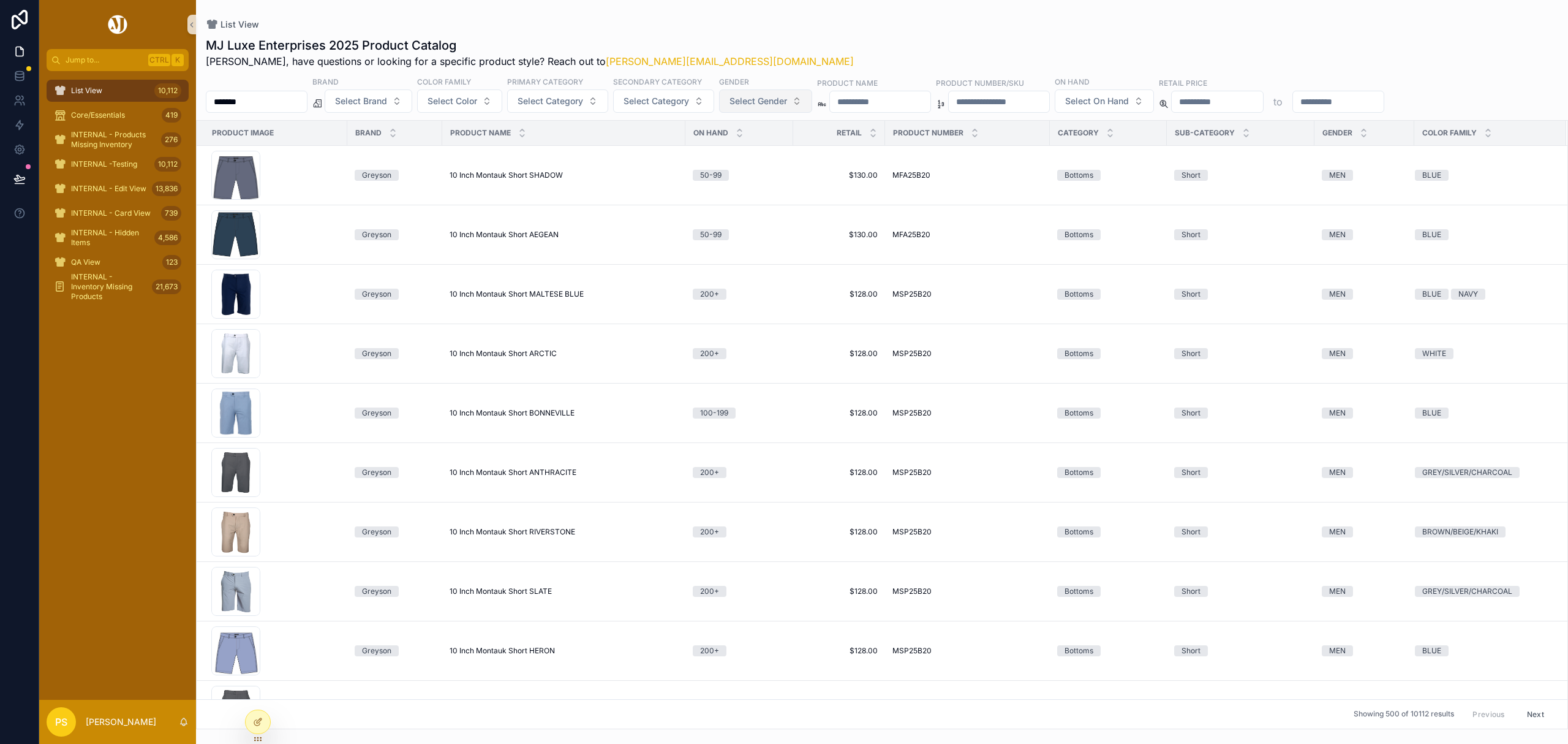
click at [306, 101] on input "*******" at bounding box center [257, 102] width 101 height 17
click at [583, 99] on span "Select Category" at bounding box center [551, 101] width 66 height 12
click at [552, 273] on div "Polo" at bounding box center [591, 269] width 147 height 20
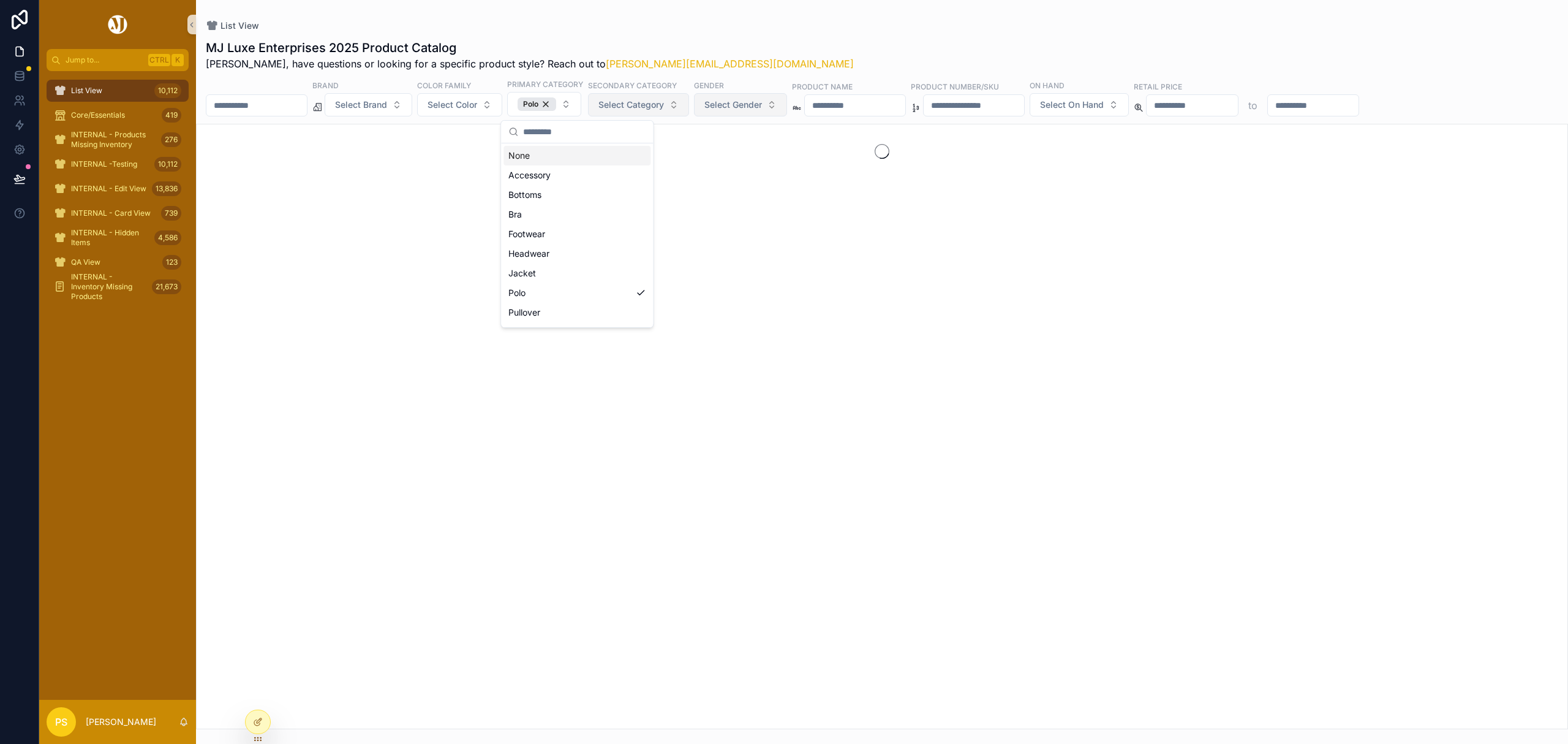
click at [664, 108] on span "Select Category" at bounding box center [631, 105] width 66 height 12
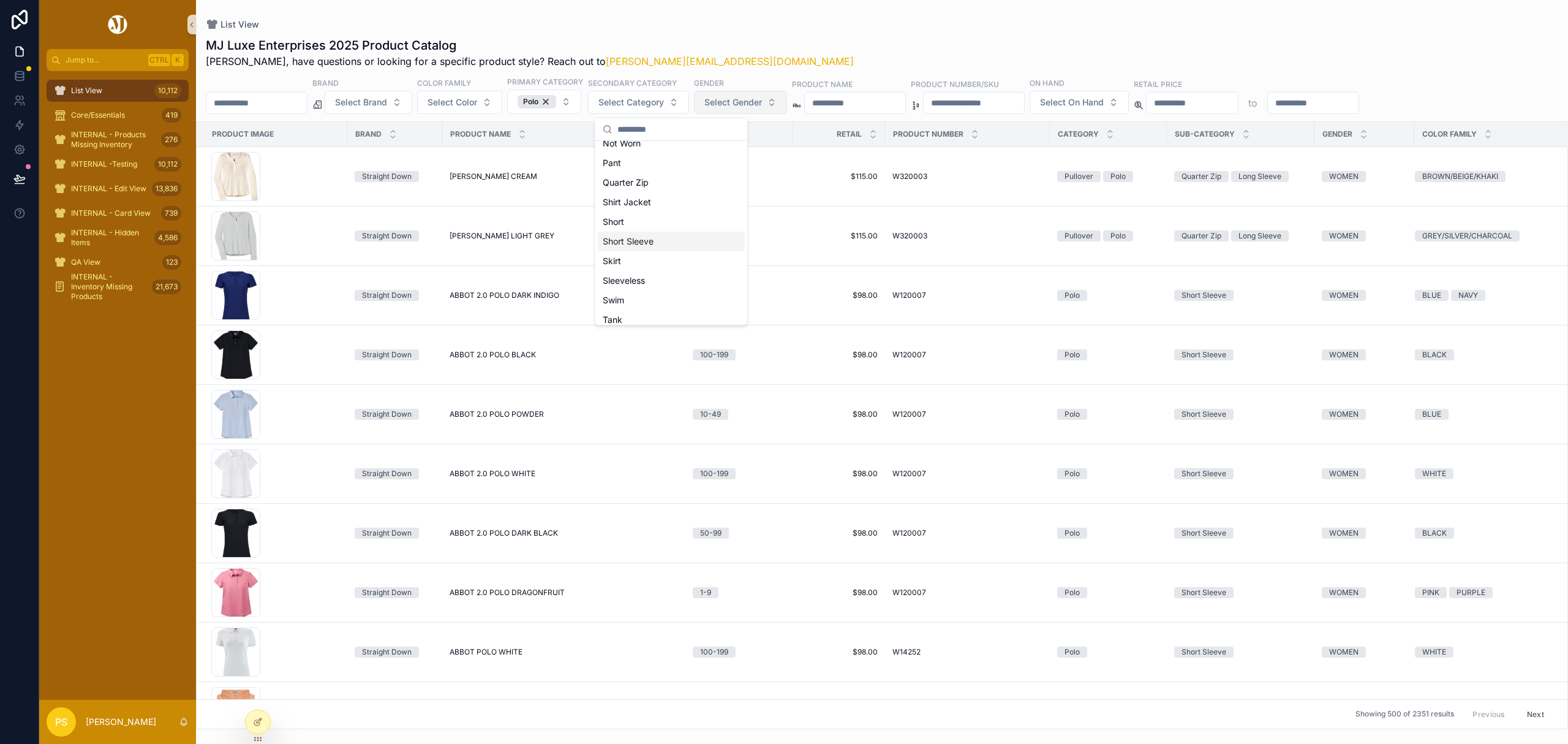
click at [647, 241] on div "Short Sleeve" at bounding box center [672, 241] width 147 height 20
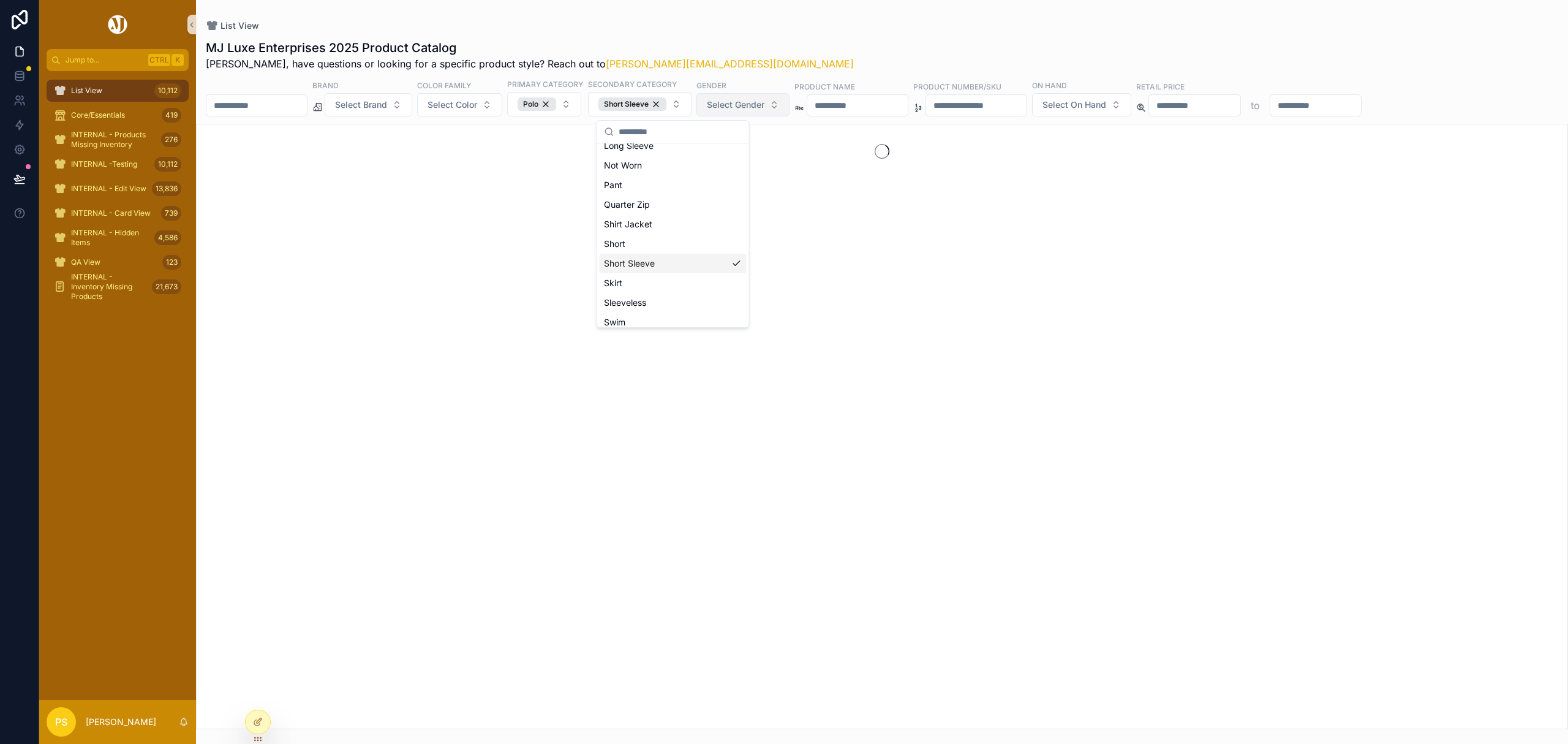
scroll to position [264, 0]
click at [764, 103] on span "Select Gender" at bounding box center [736, 105] width 58 height 12
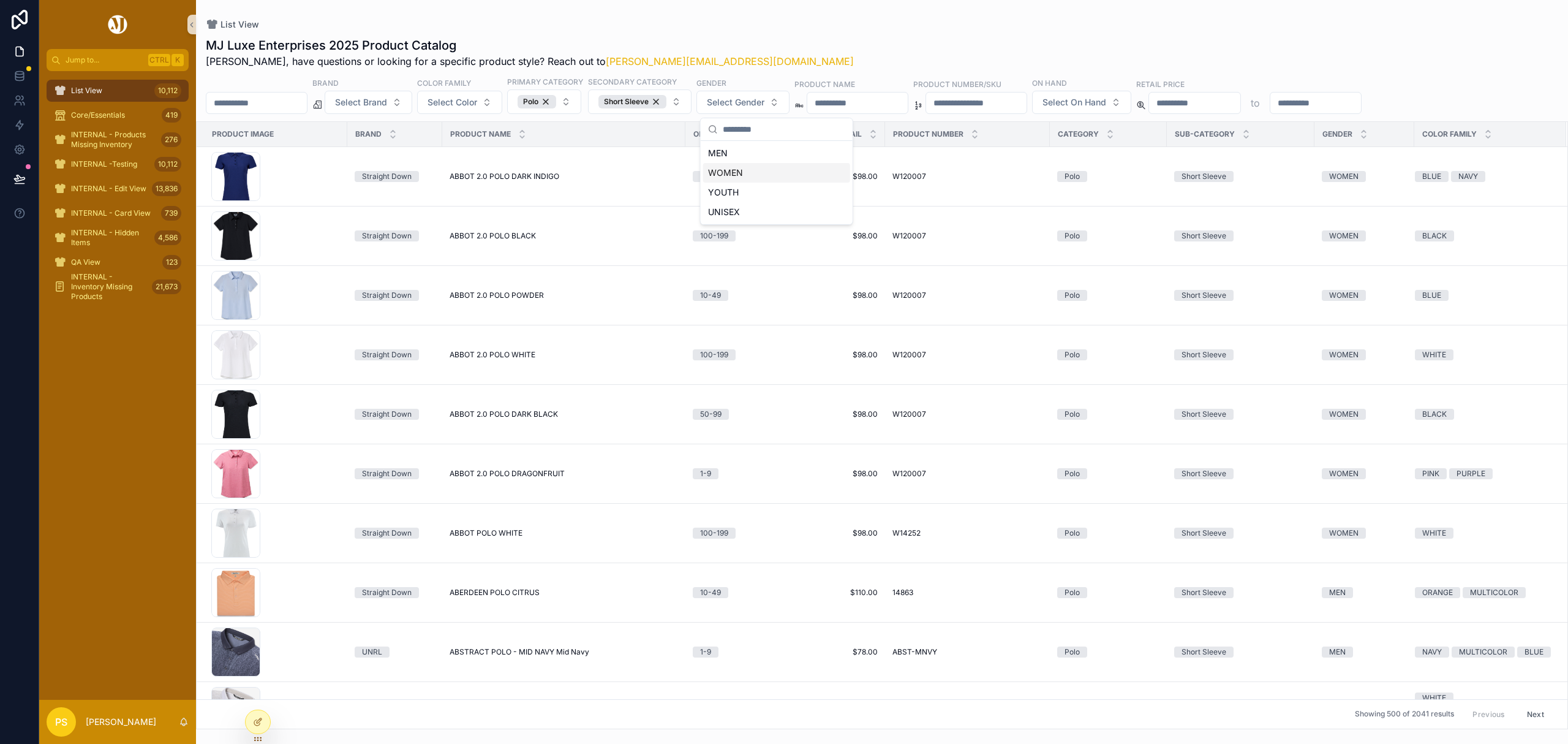
click at [733, 172] on div "WOMEN" at bounding box center [777, 173] width 147 height 20
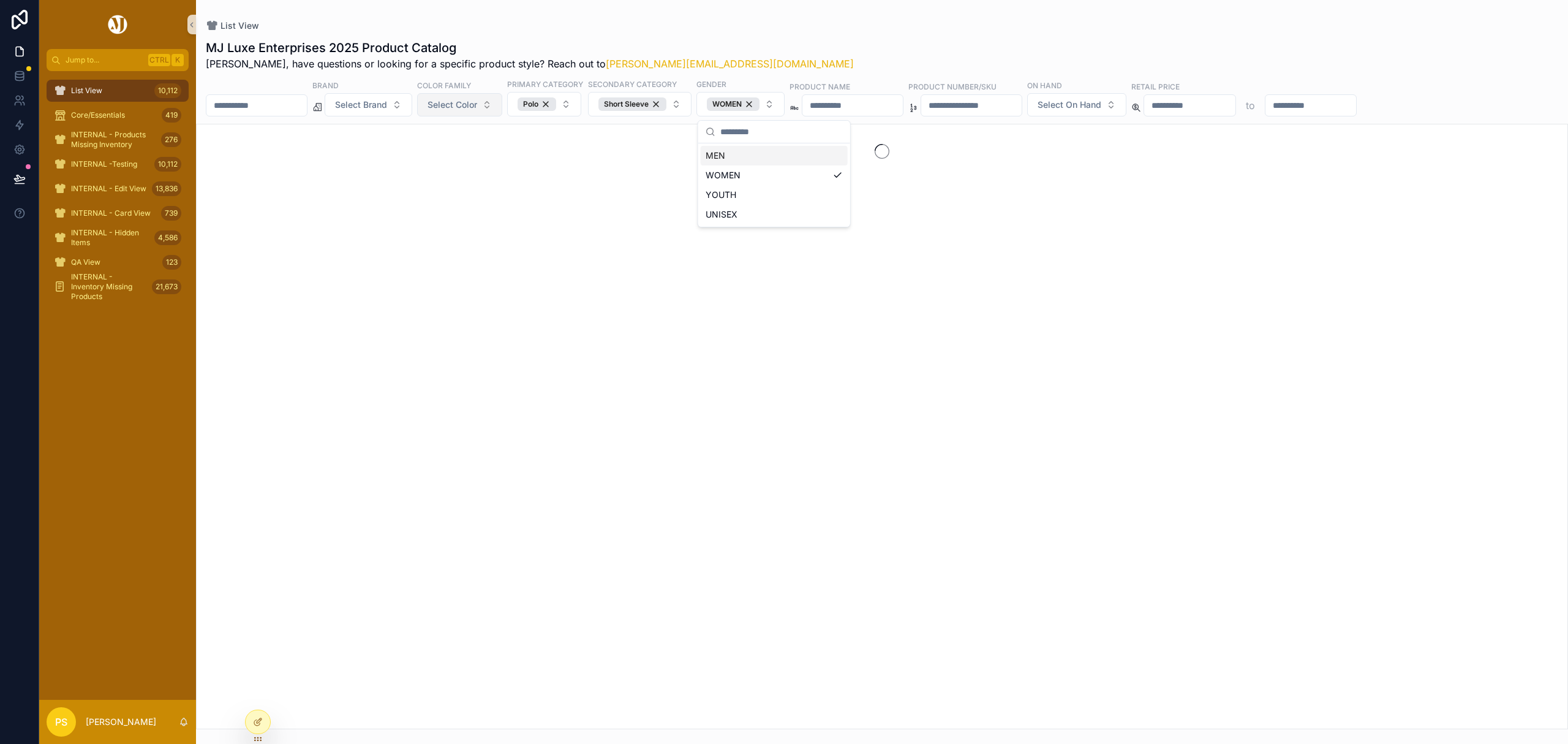
click at [477, 103] on span "Select Color" at bounding box center [452, 105] width 49 height 12
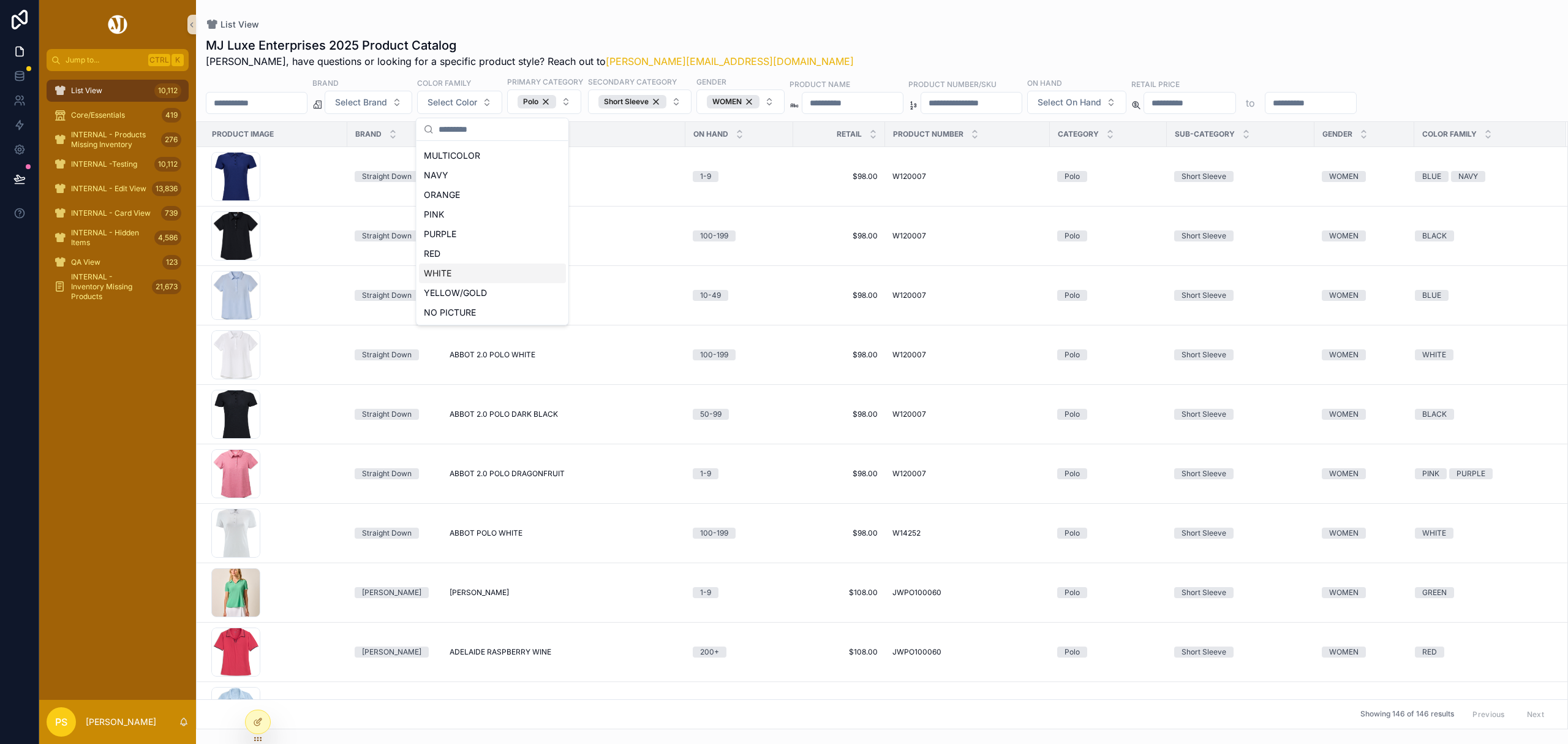
click at [452, 272] on div "WHITE" at bounding box center [493, 273] width 147 height 20
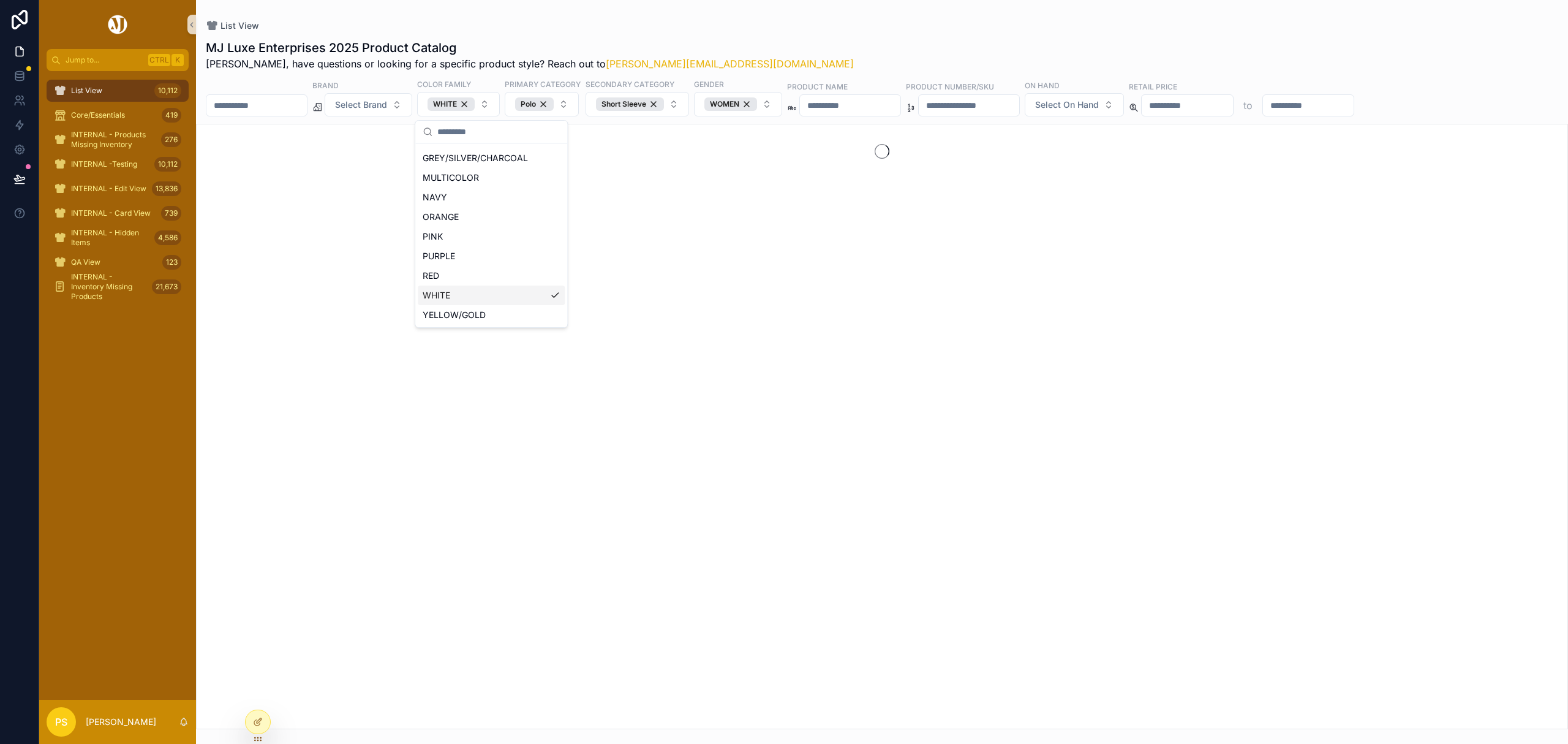
scroll to position [155, 0]
click at [387, 101] on span "Select Brand" at bounding box center [360, 105] width 52 height 12
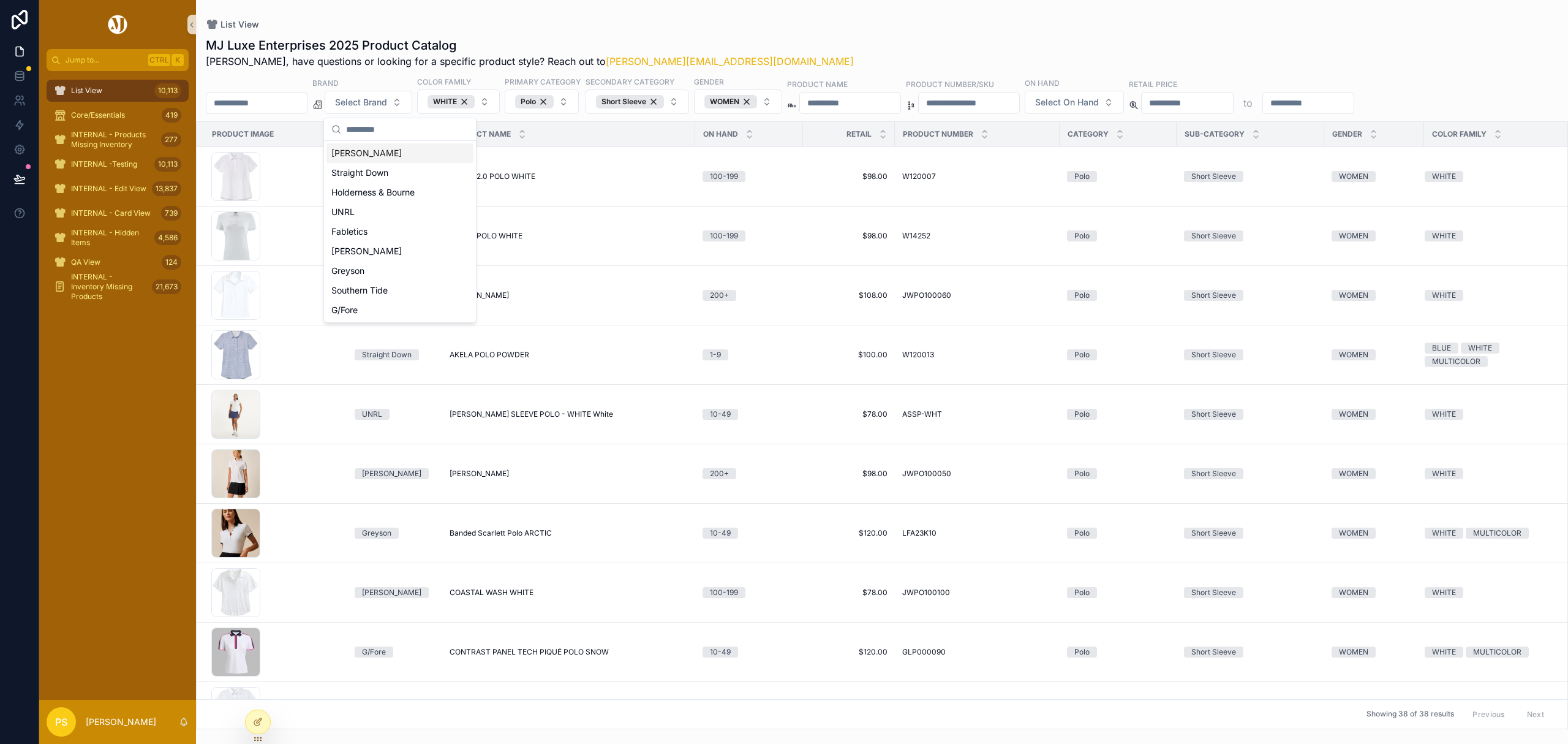
click at [388, 158] on div "[PERSON_NAME]" at bounding box center [400, 153] width 147 height 20
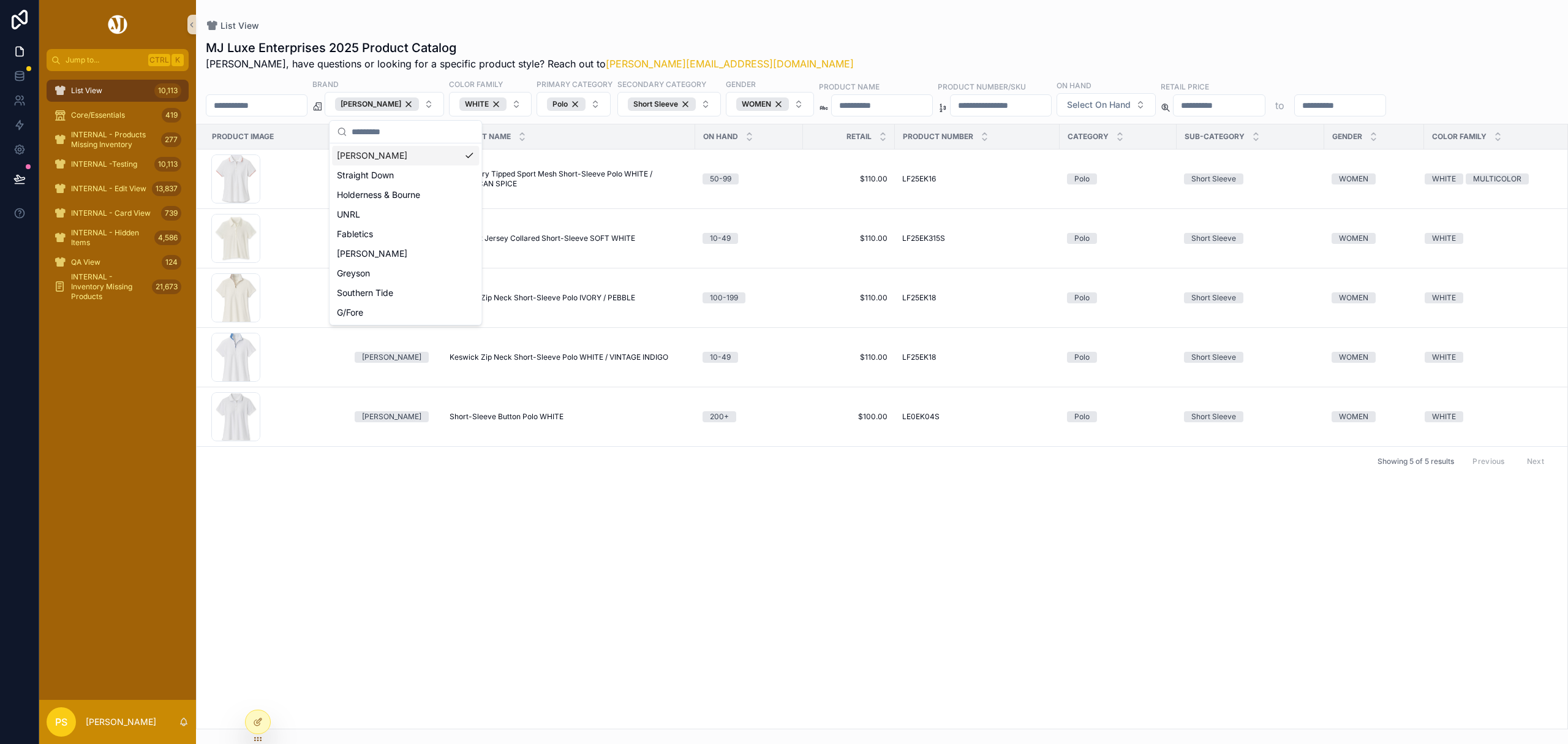
click at [854, 30] on div "List View" at bounding box center [882, 26] width 1352 height 12
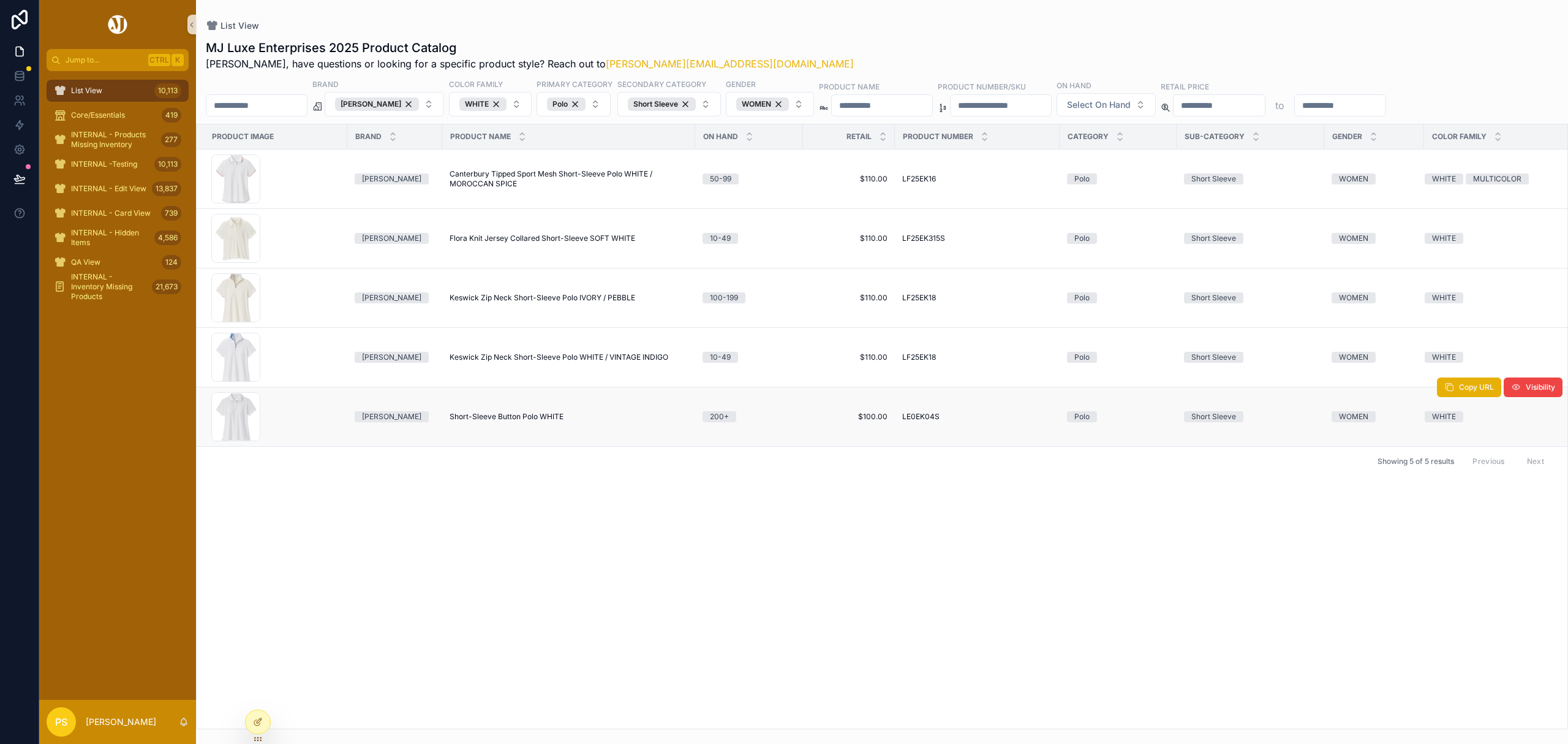
click at [474, 420] on span "Short-Sleeve Button Polo WHITE" at bounding box center [506, 416] width 114 height 10
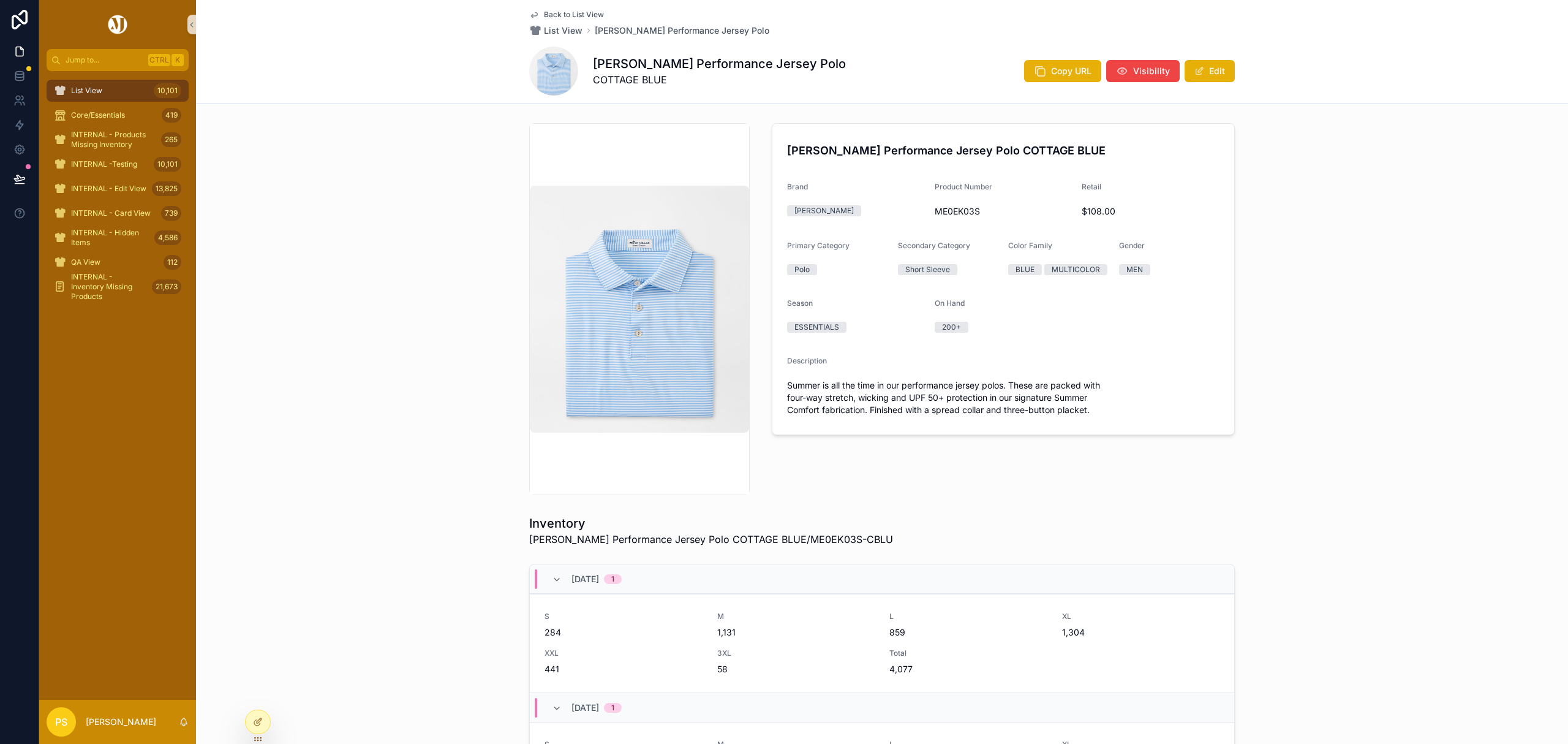
click at [62, 87] on icon "scrollable content" at bounding box center [60, 91] width 12 height 12
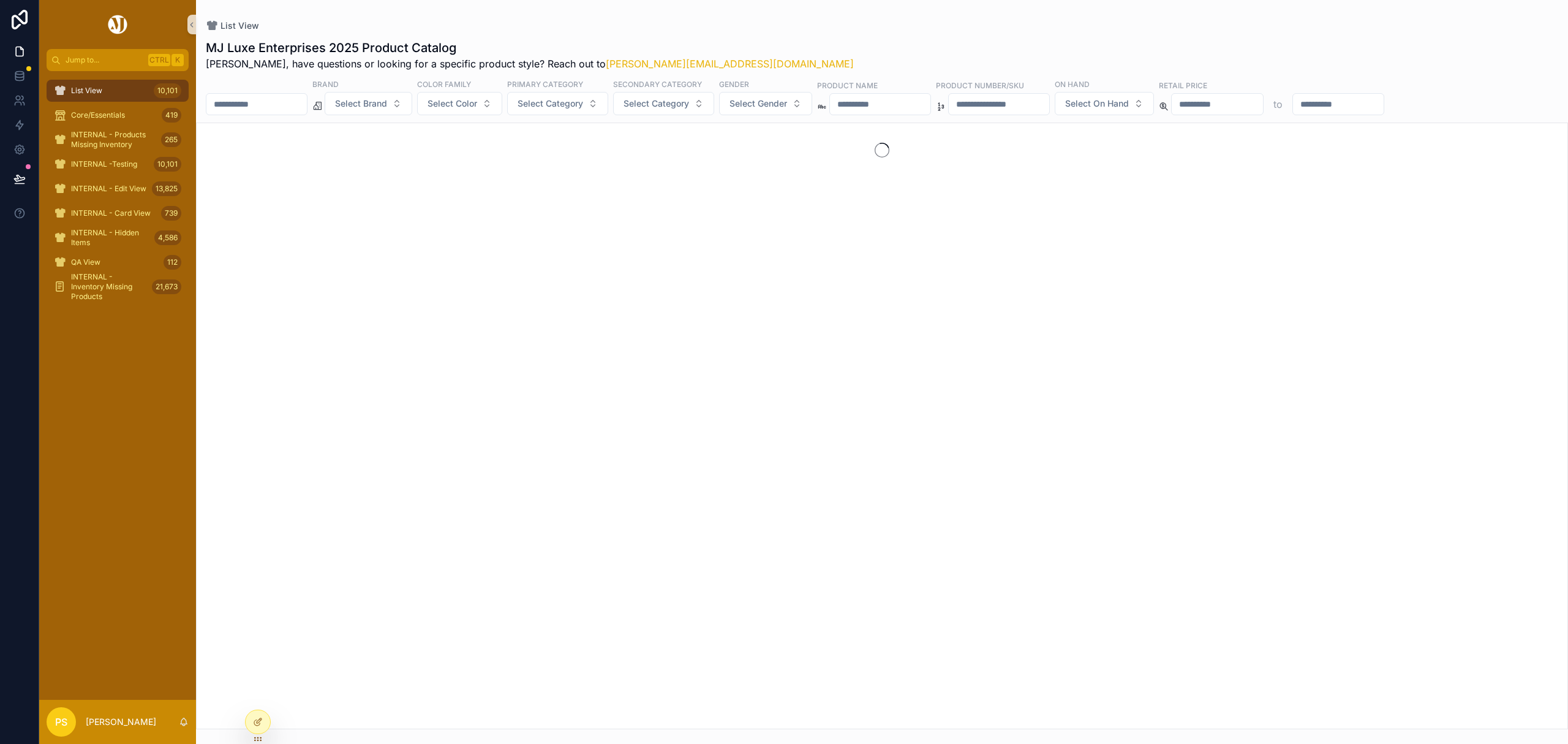
click at [272, 103] on input "scrollable content" at bounding box center [257, 104] width 101 height 17
type input "***"
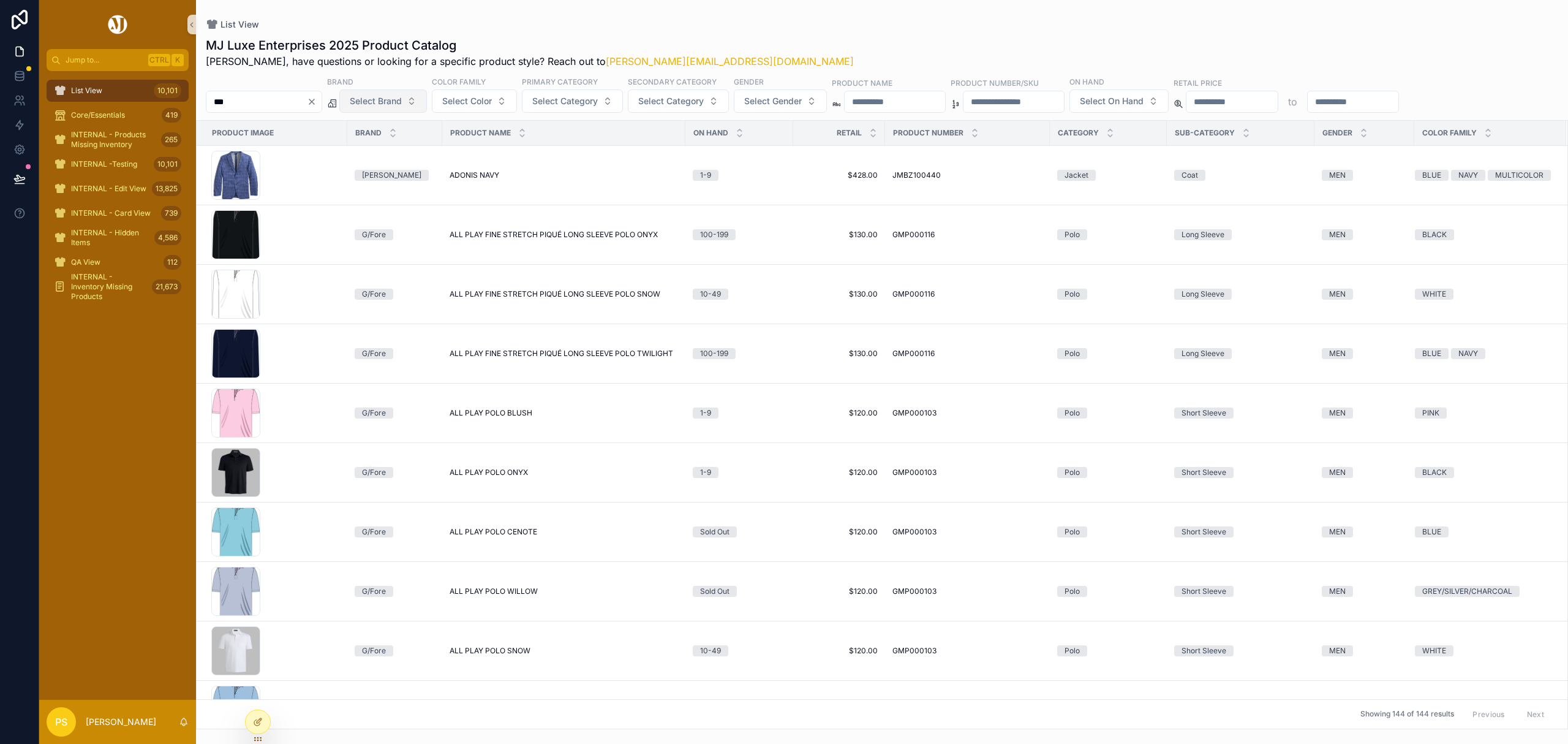
click at [402, 106] on span "Select Brand" at bounding box center [376, 101] width 52 height 12
click at [380, 232] on div "Fabletics" at bounding box center [415, 230] width 147 height 20
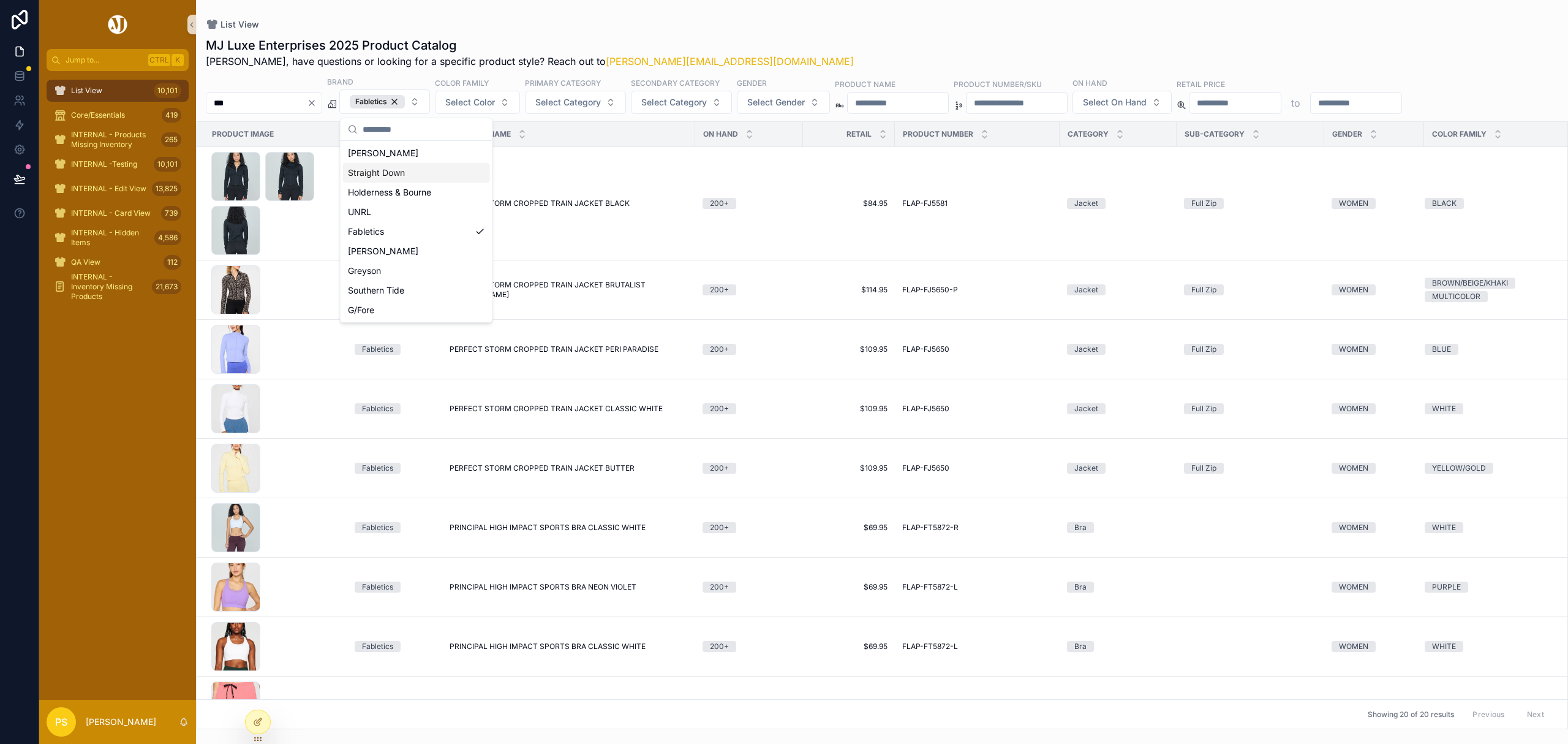
click at [816, 32] on div "MJ Luxe Enterprises 2025 Product Catalog Philip, have questions or looking for …" at bounding box center [882, 380] width 1372 height 700
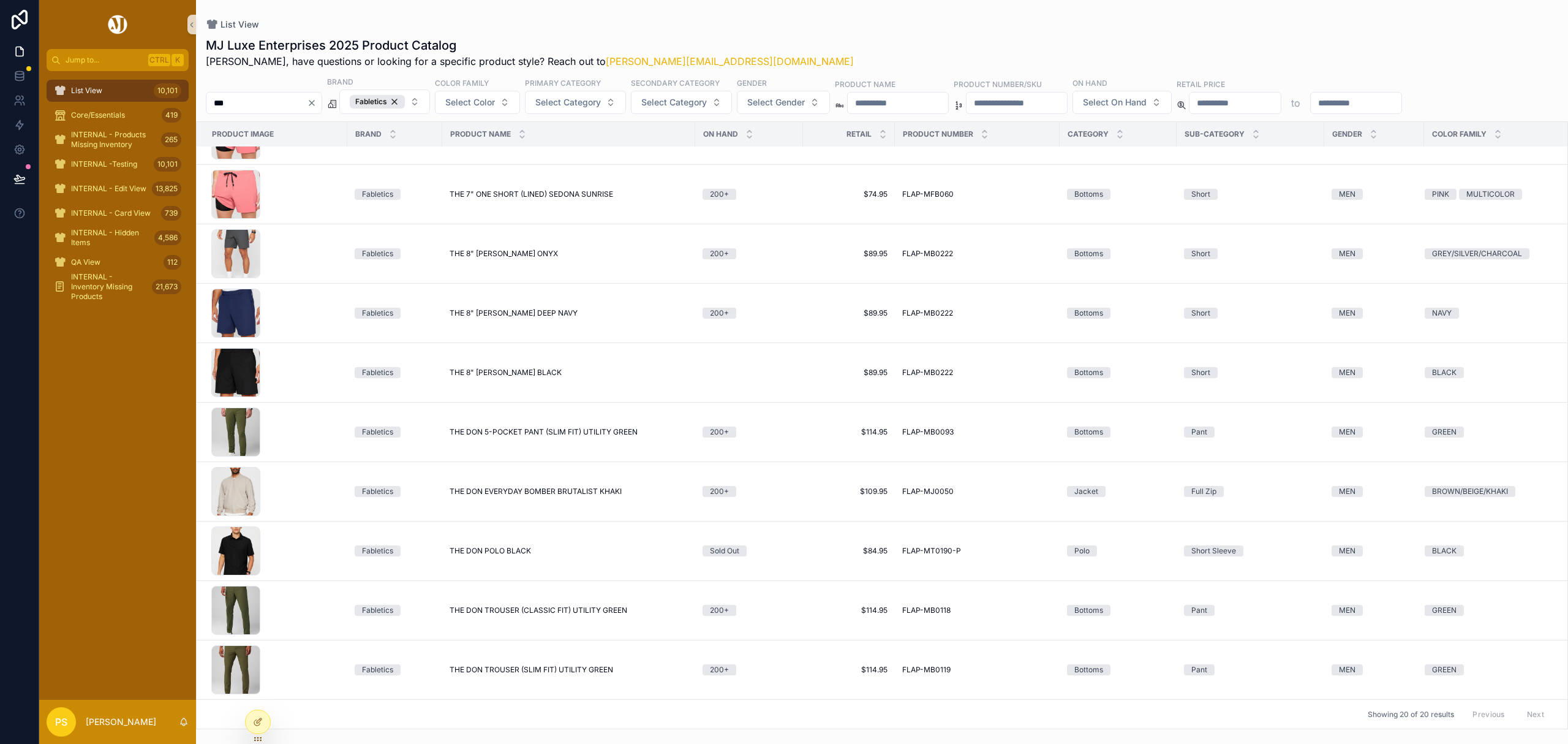
scroll to position [706, 0]
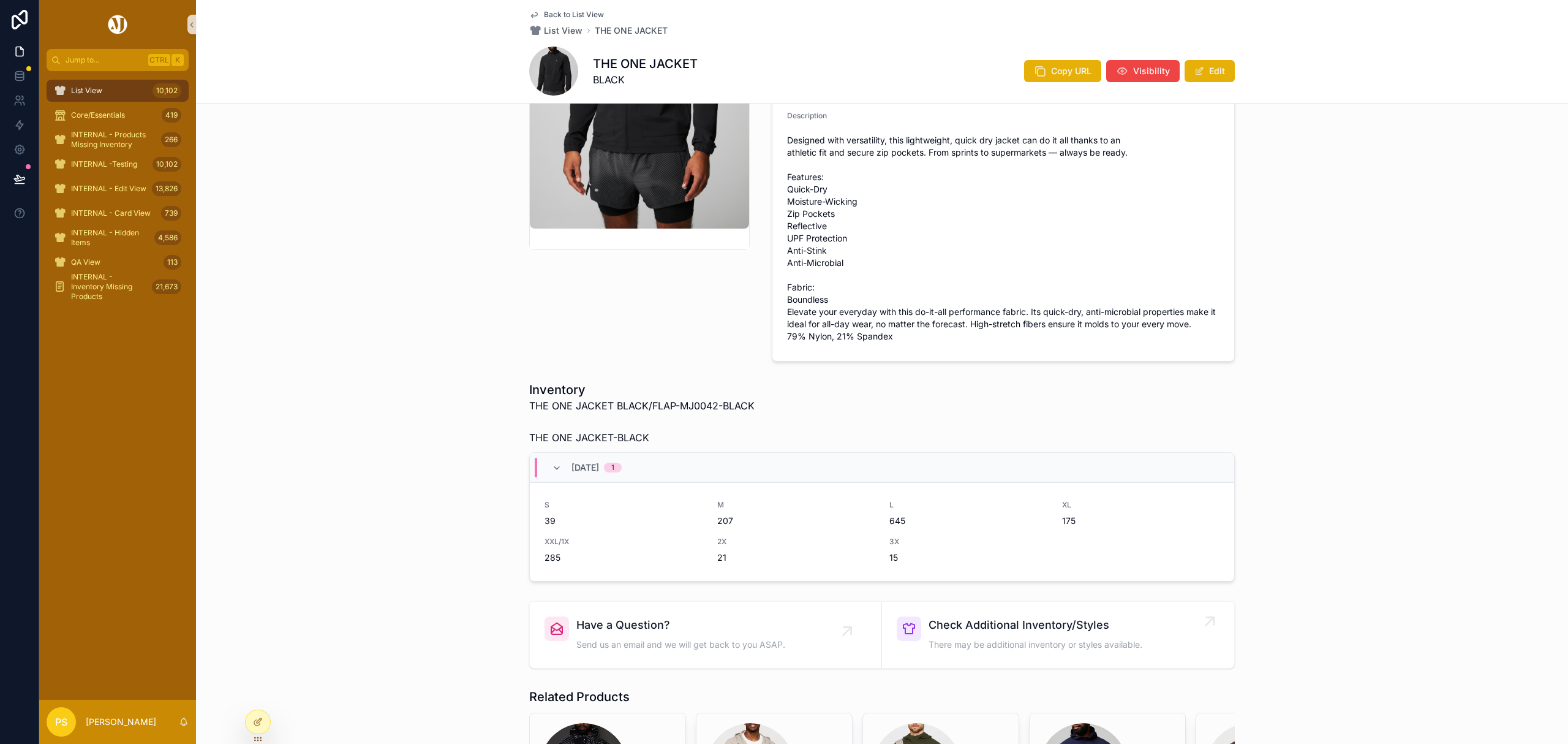
scroll to position [245, 0]
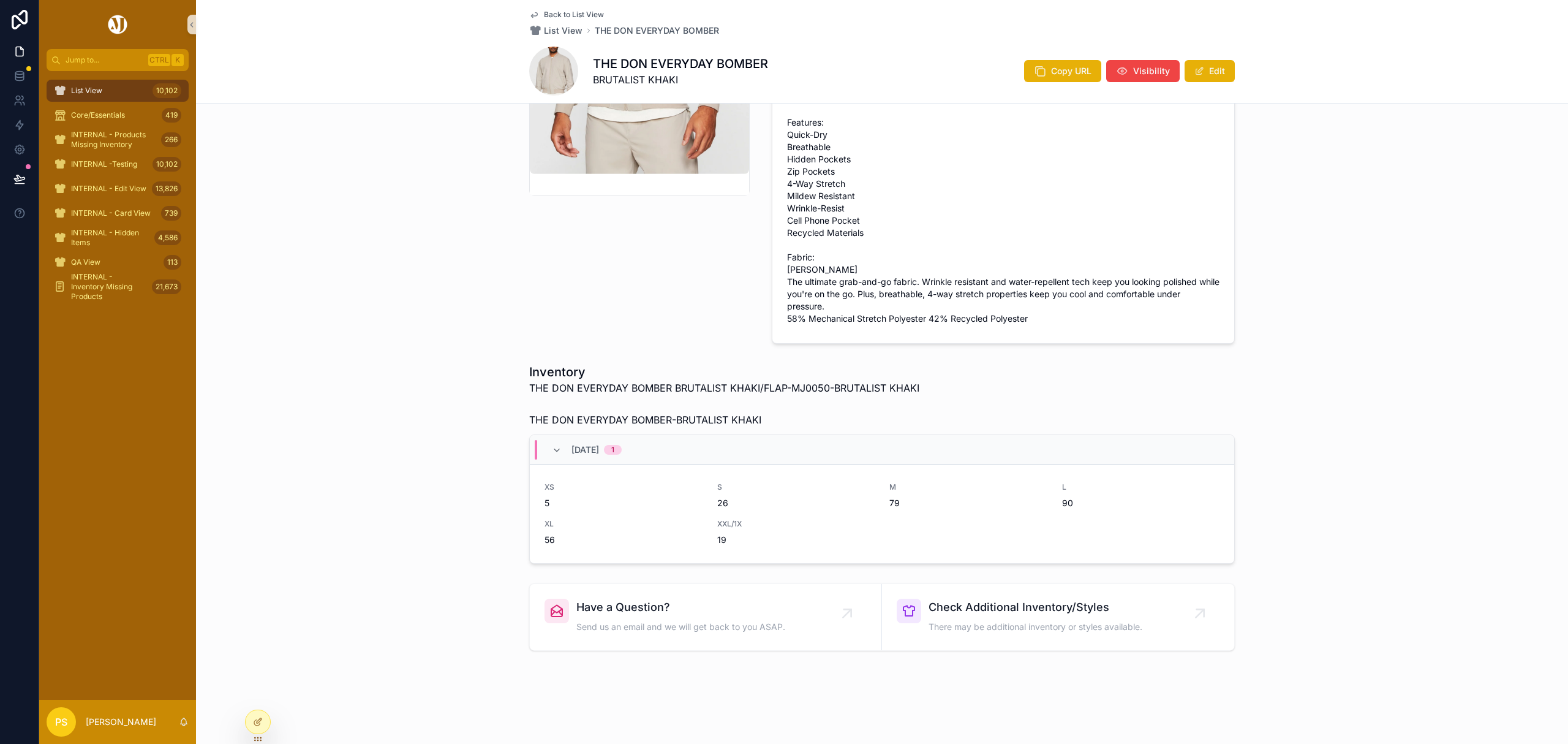
scroll to position [310, 0]
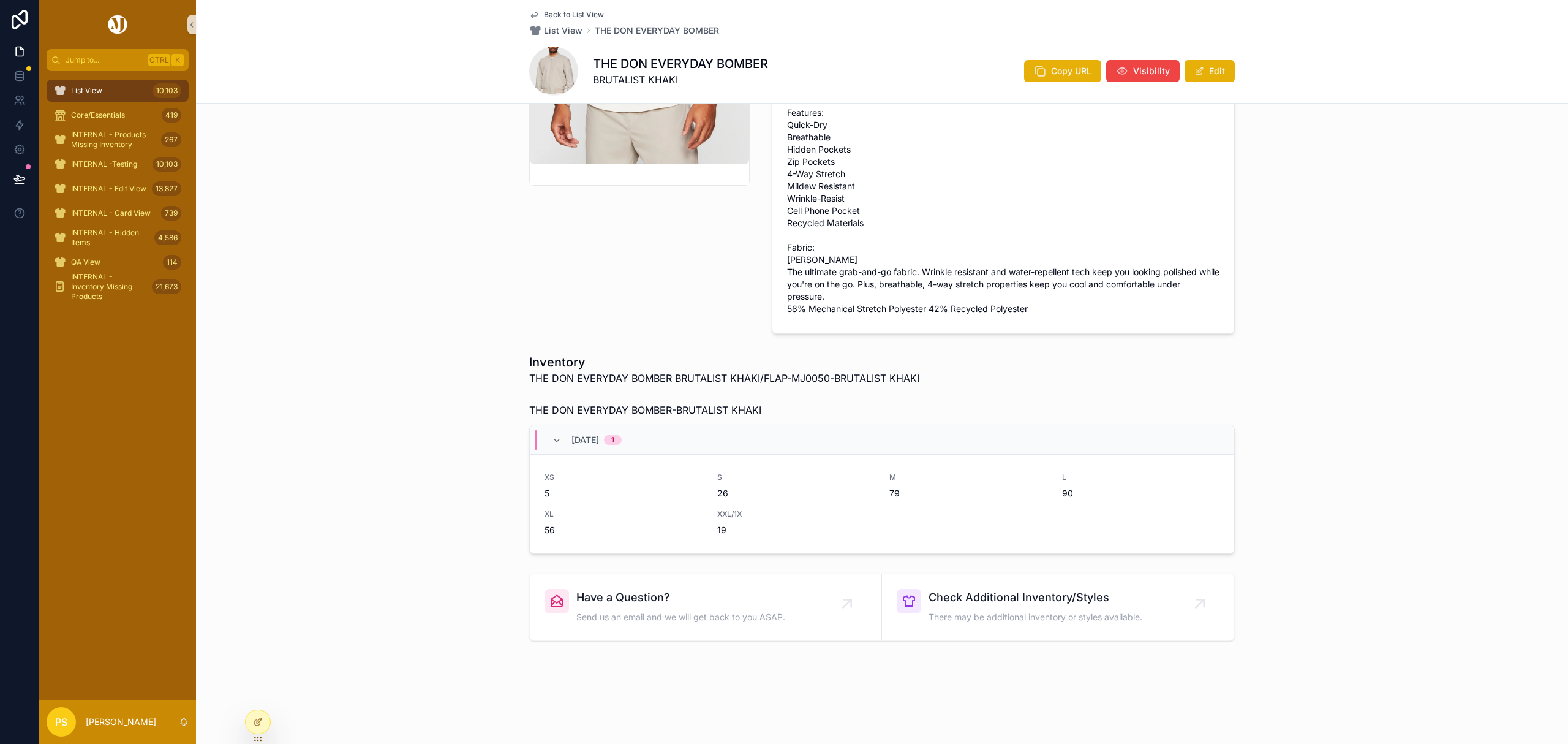
click at [121, 84] on div "List View 10,103" at bounding box center [118, 91] width 128 height 20
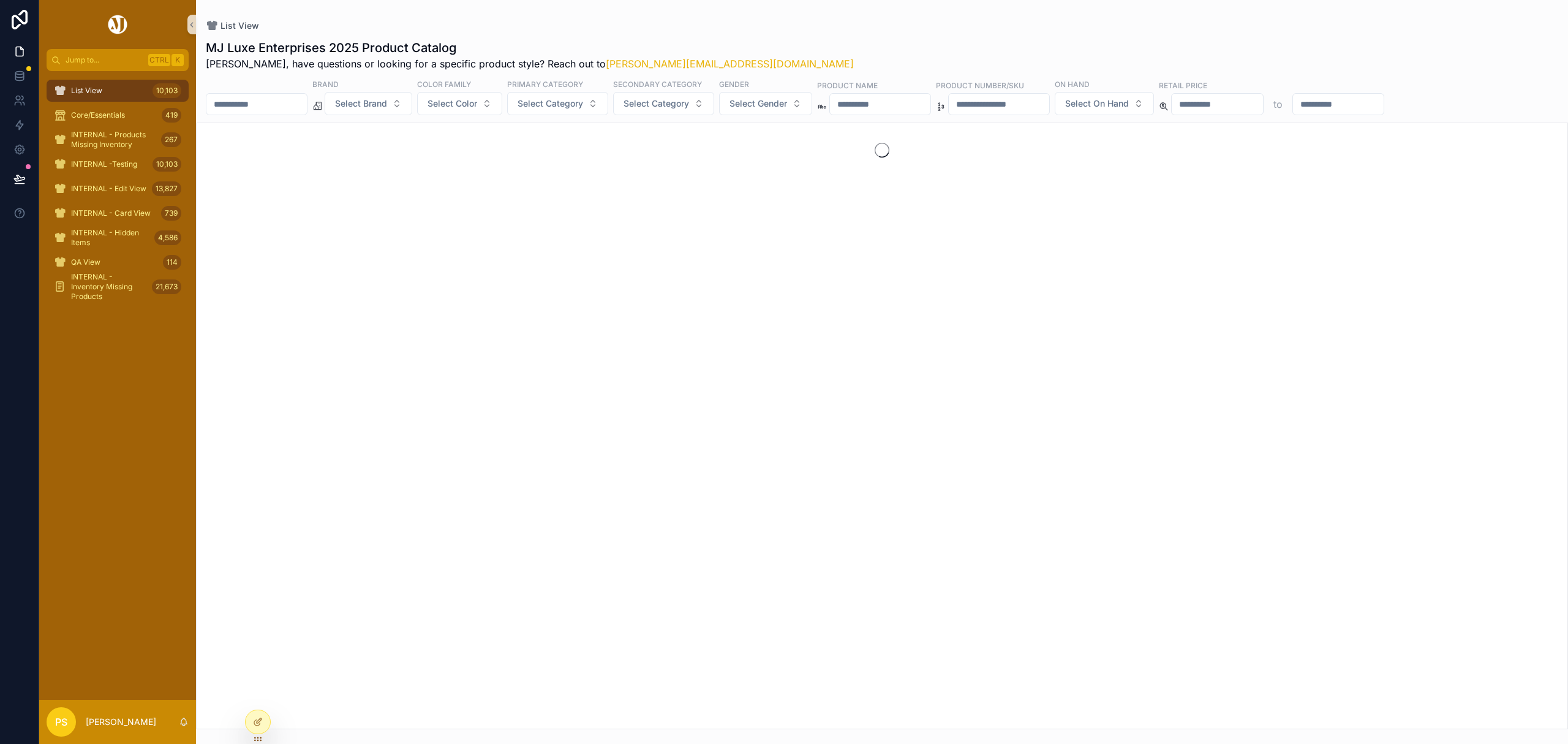
click at [251, 101] on input "scrollable content" at bounding box center [257, 104] width 101 height 17
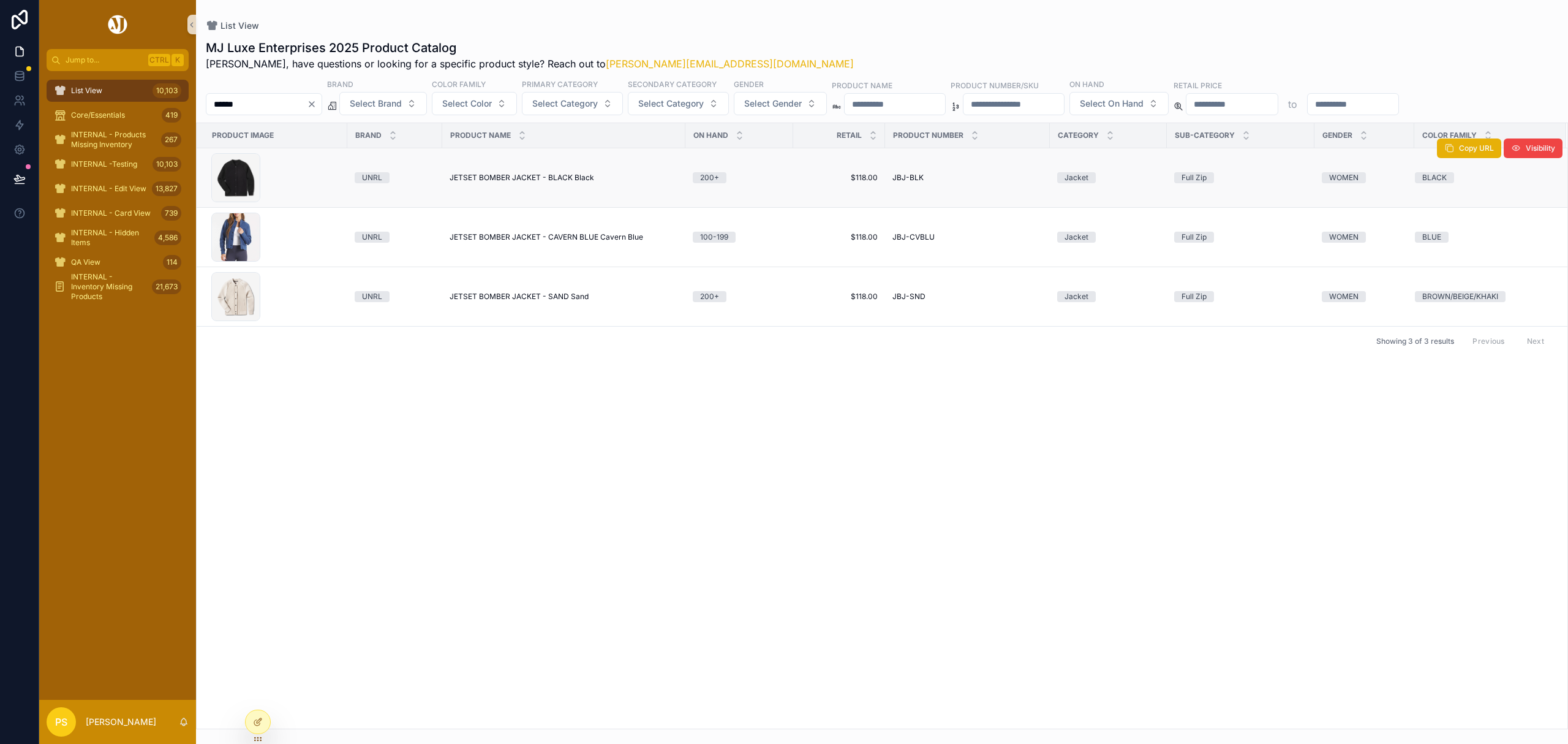
type input "******"
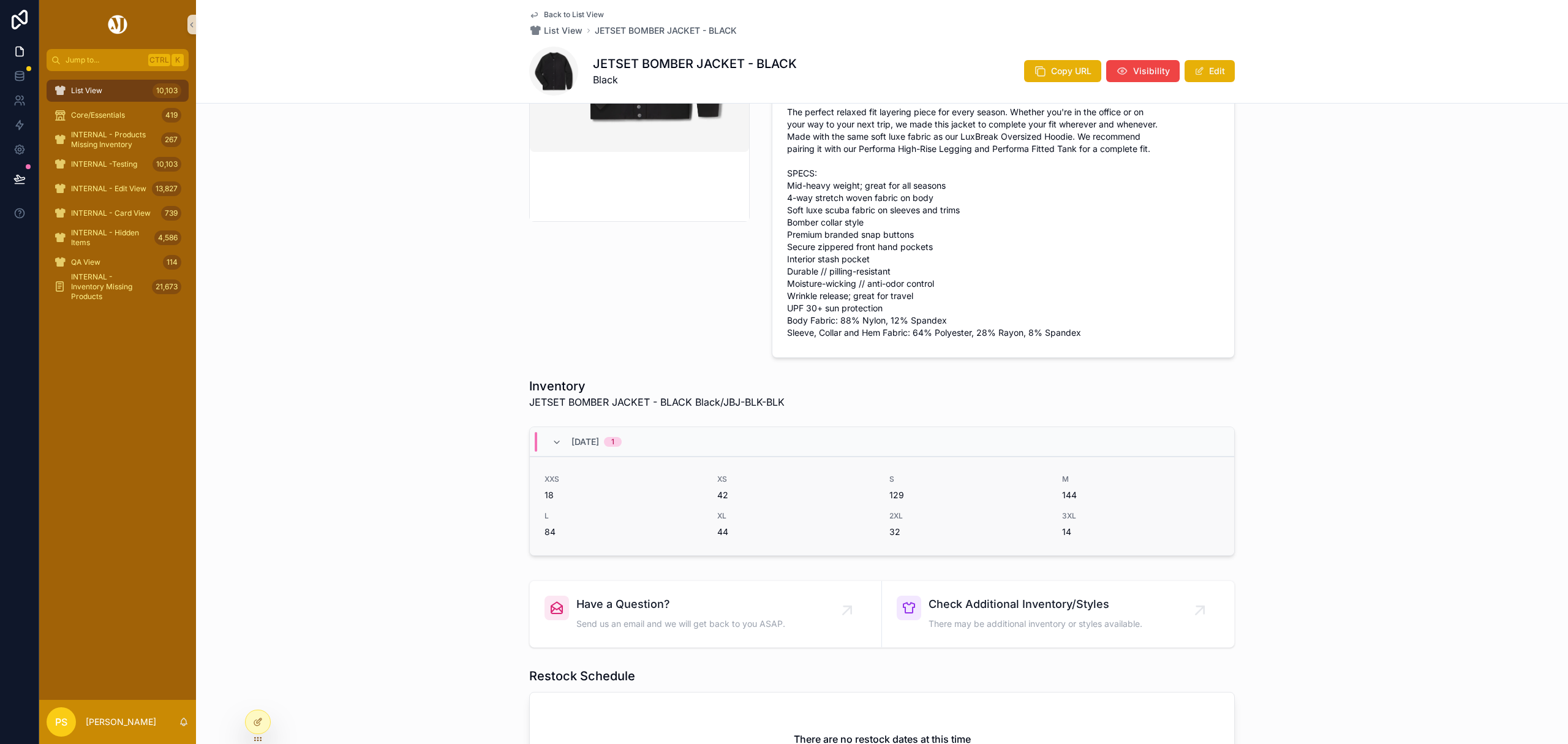
scroll to position [326, 0]
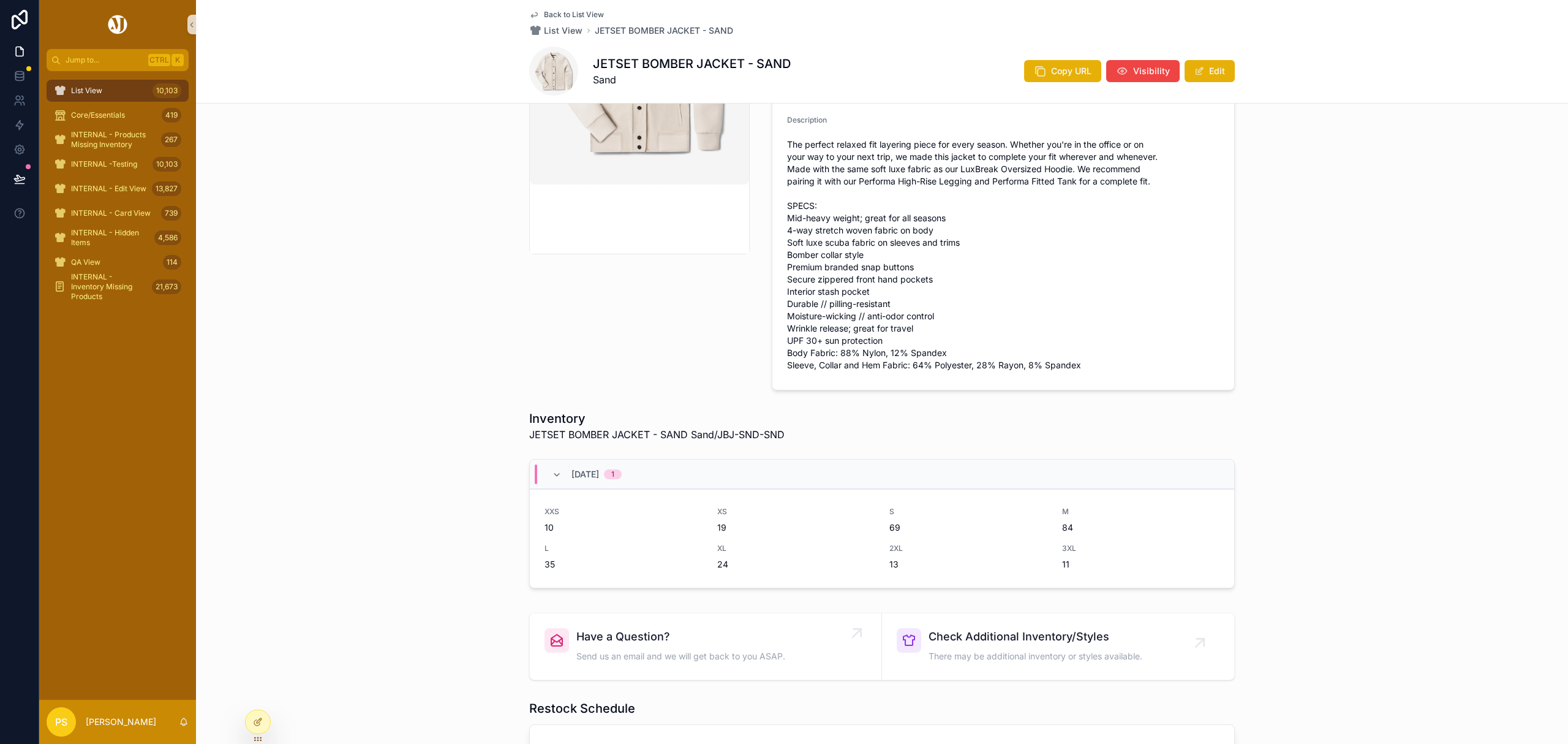
scroll to position [245, 0]
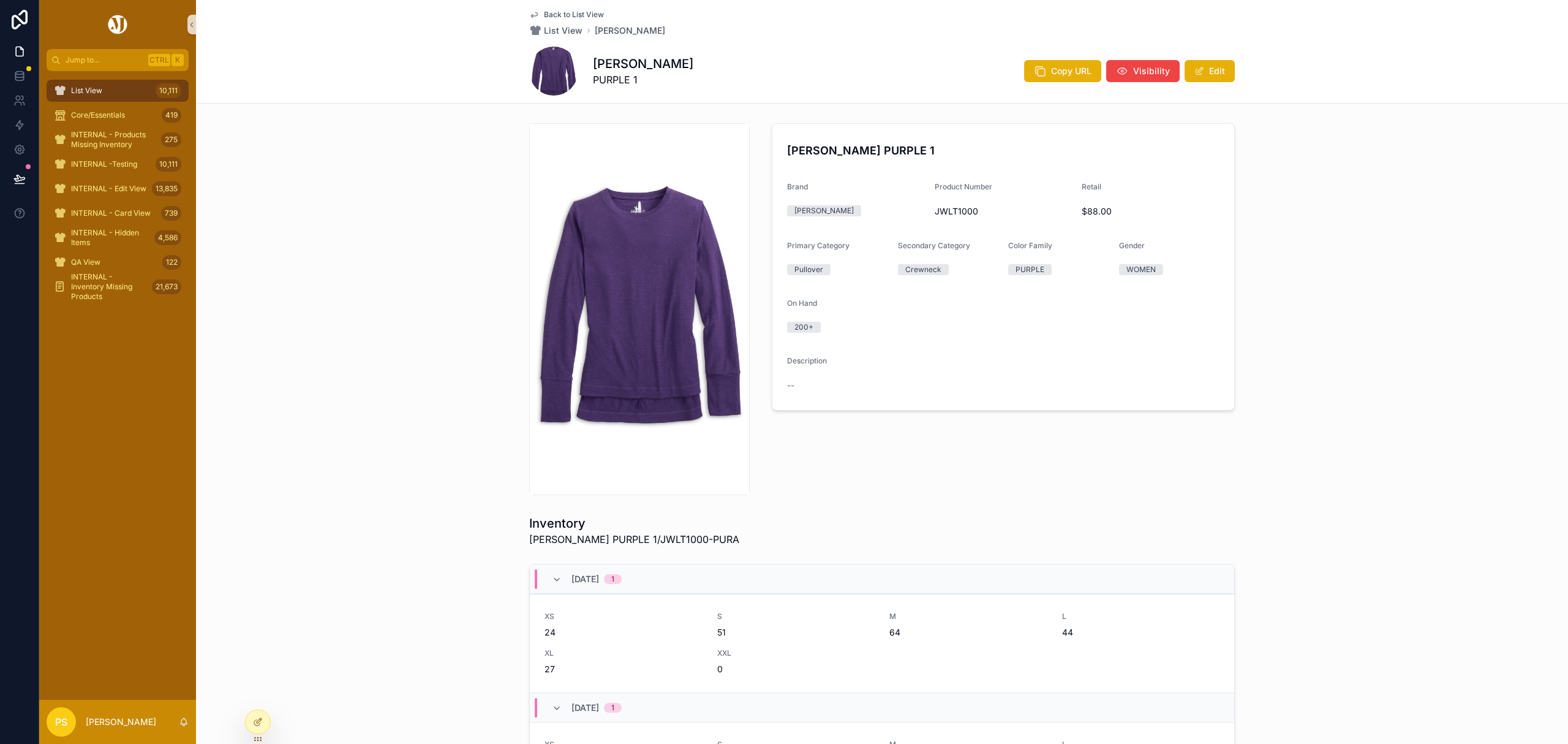
click at [92, 99] on div "List View 10,111" at bounding box center [118, 91] width 128 height 20
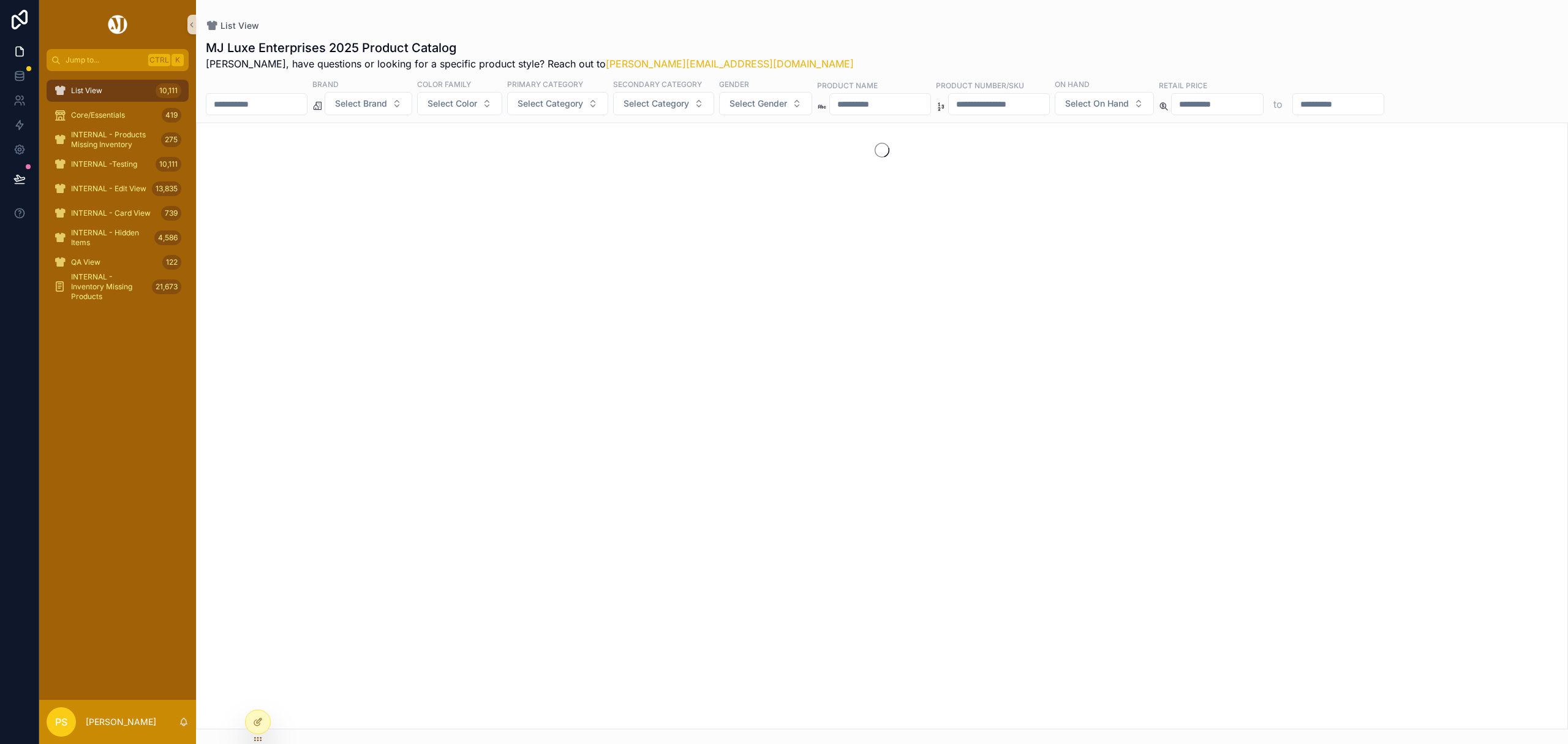
click at [250, 104] on input "scrollable content" at bounding box center [257, 104] width 101 height 17
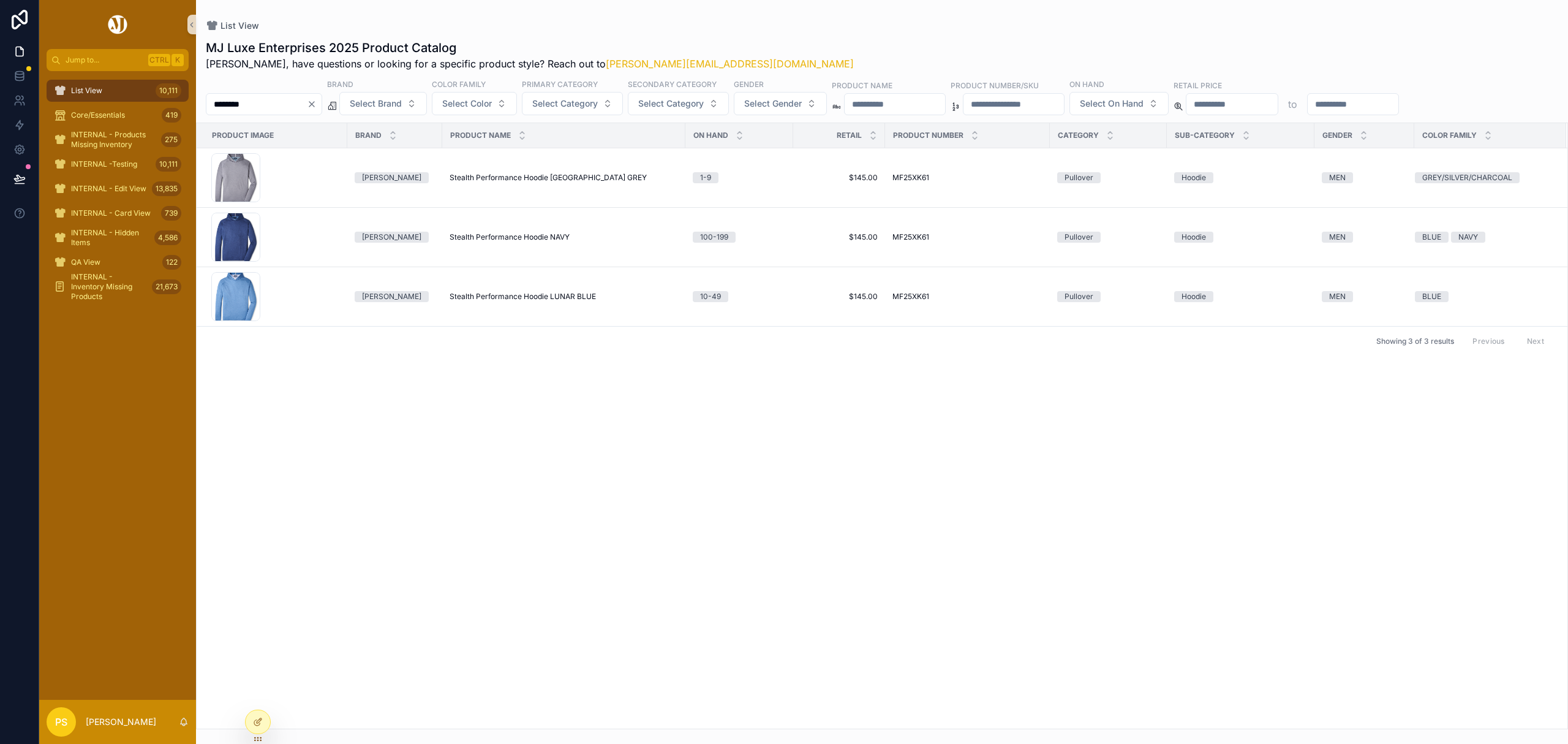
click at [298, 106] on input "********" at bounding box center [257, 104] width 101 height 17
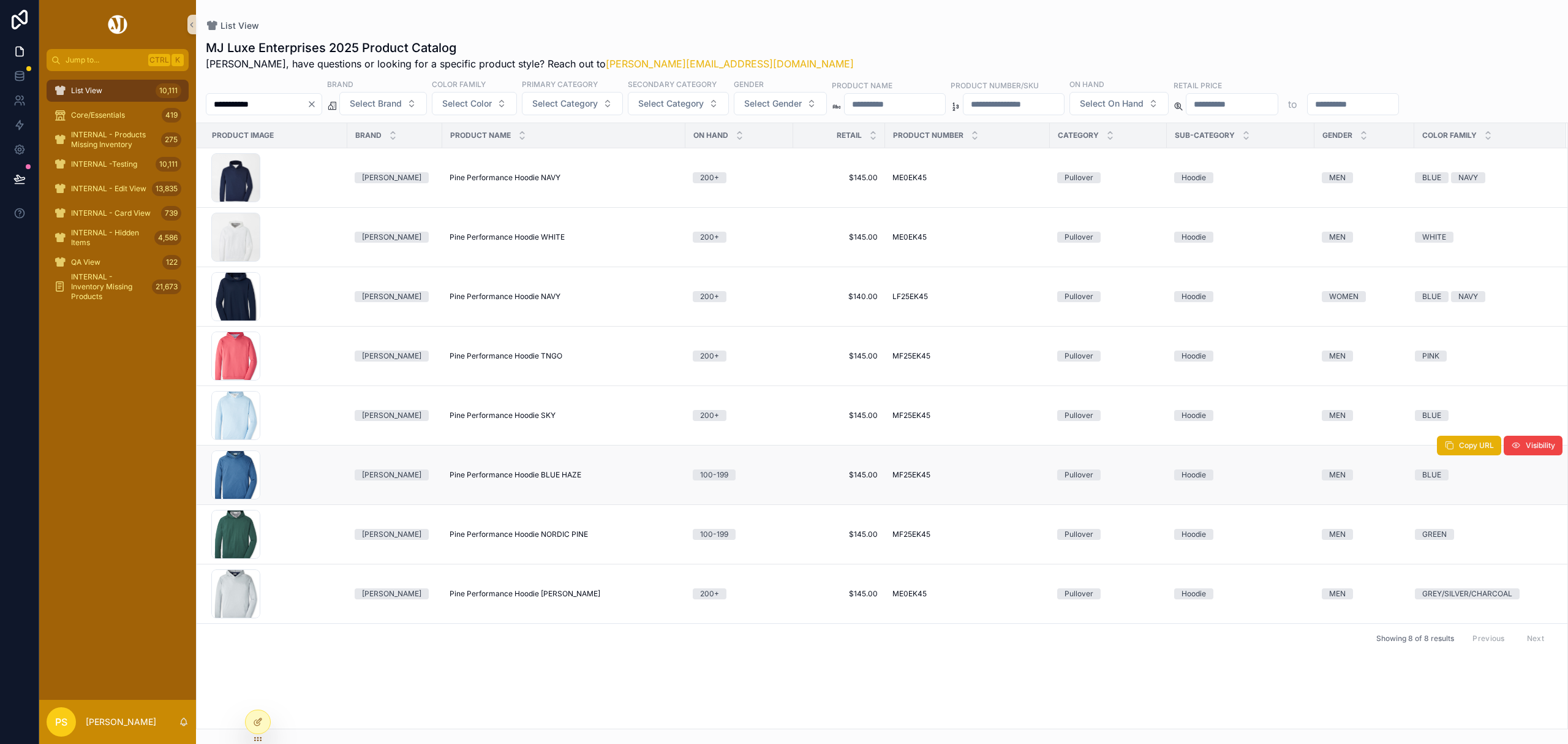
type input "**********"
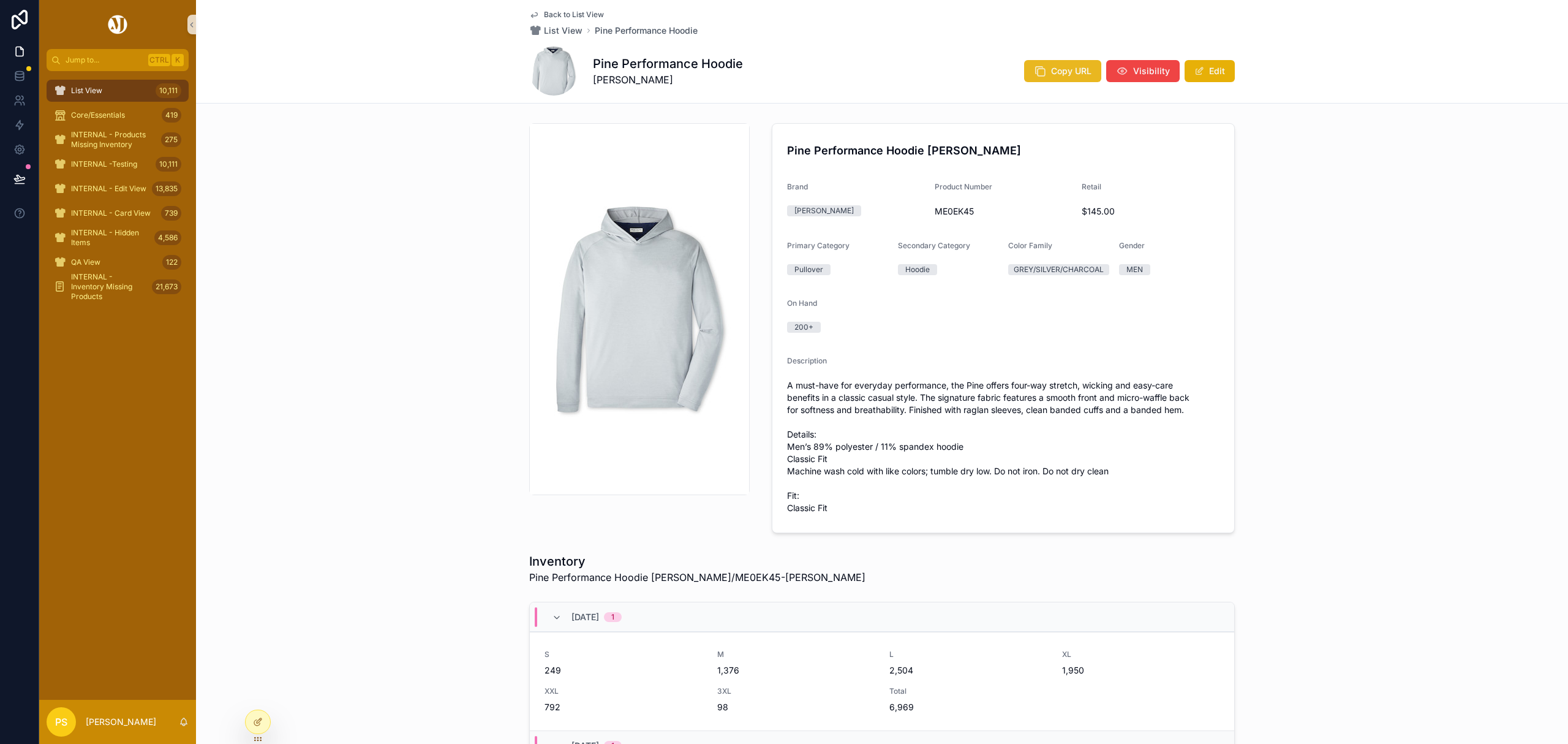
click at [1051, 72] on span "Copy URL" at bounding box center [1071, 71] width 40 height 12
click at [1066, 71] on span "Copy URL" at bounding box center [1071, 71] width 40 height 12
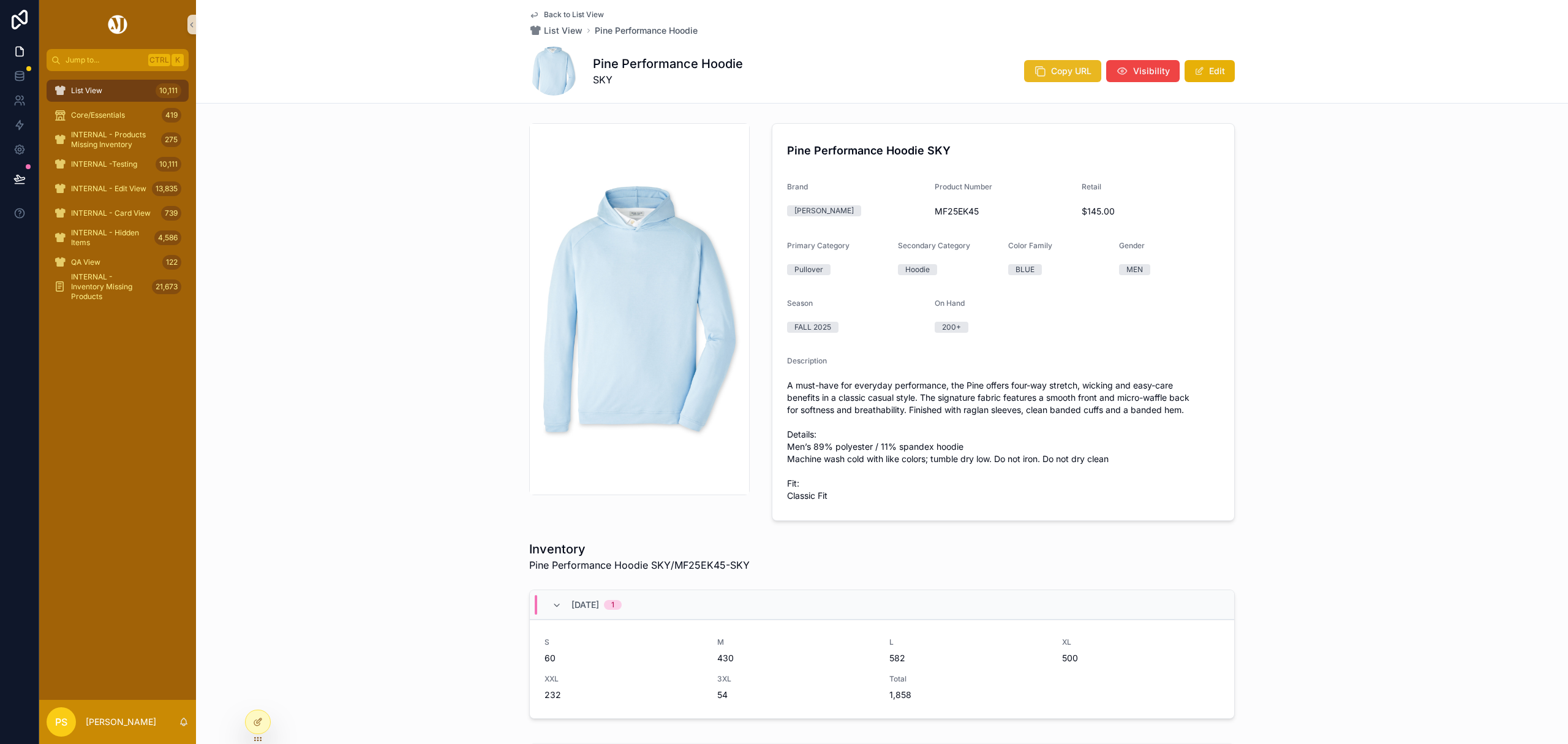
click at [1077, 75] on span "Copy URL" at bounding box center [1071, 71] width 40 height 12
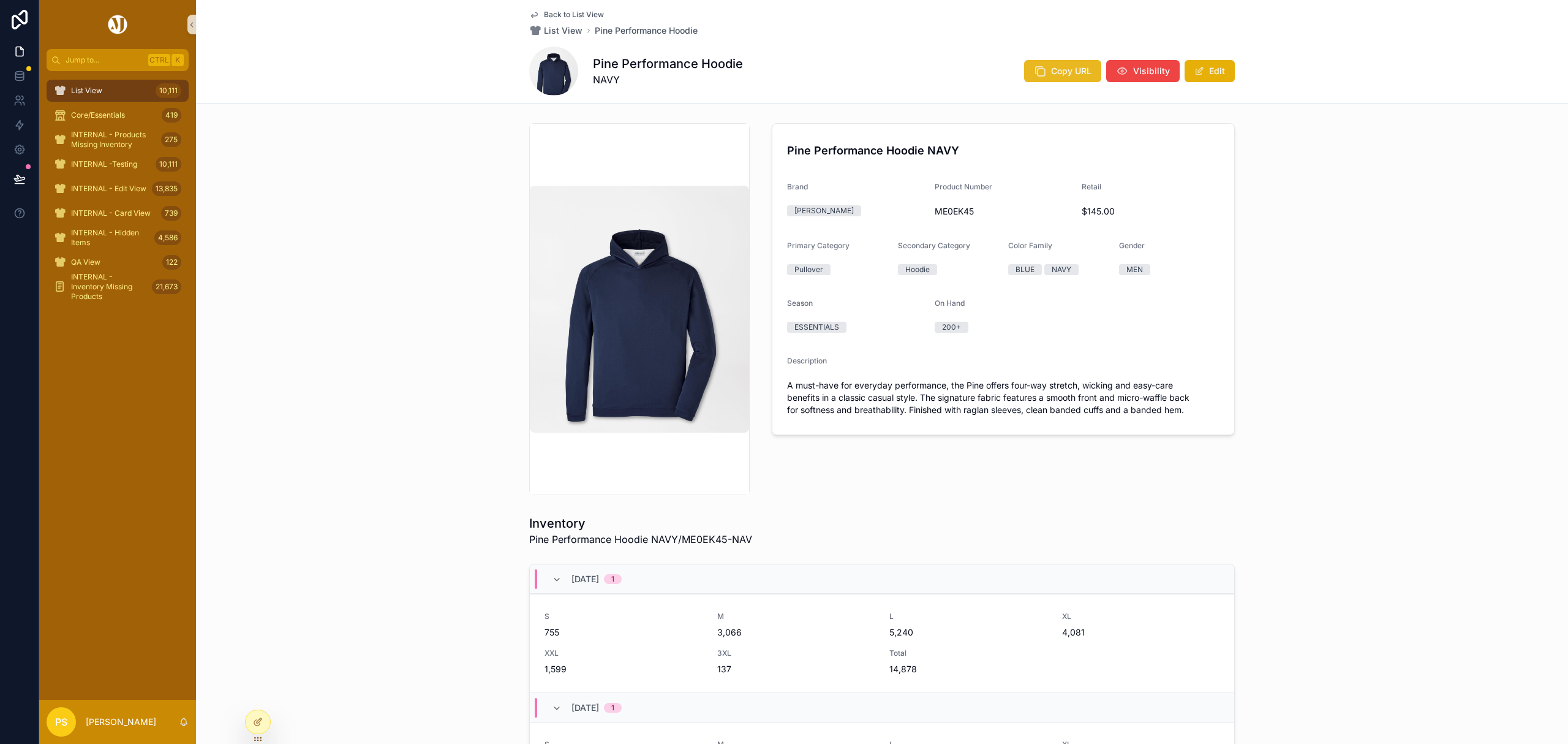
click at [1068, 77] on button "Copy URL" at bounding box center [1062, 71] width 77 height 22
click at [143, 87] on div "List View 10,111" at bounding box center [118, 91] width 128 height 20
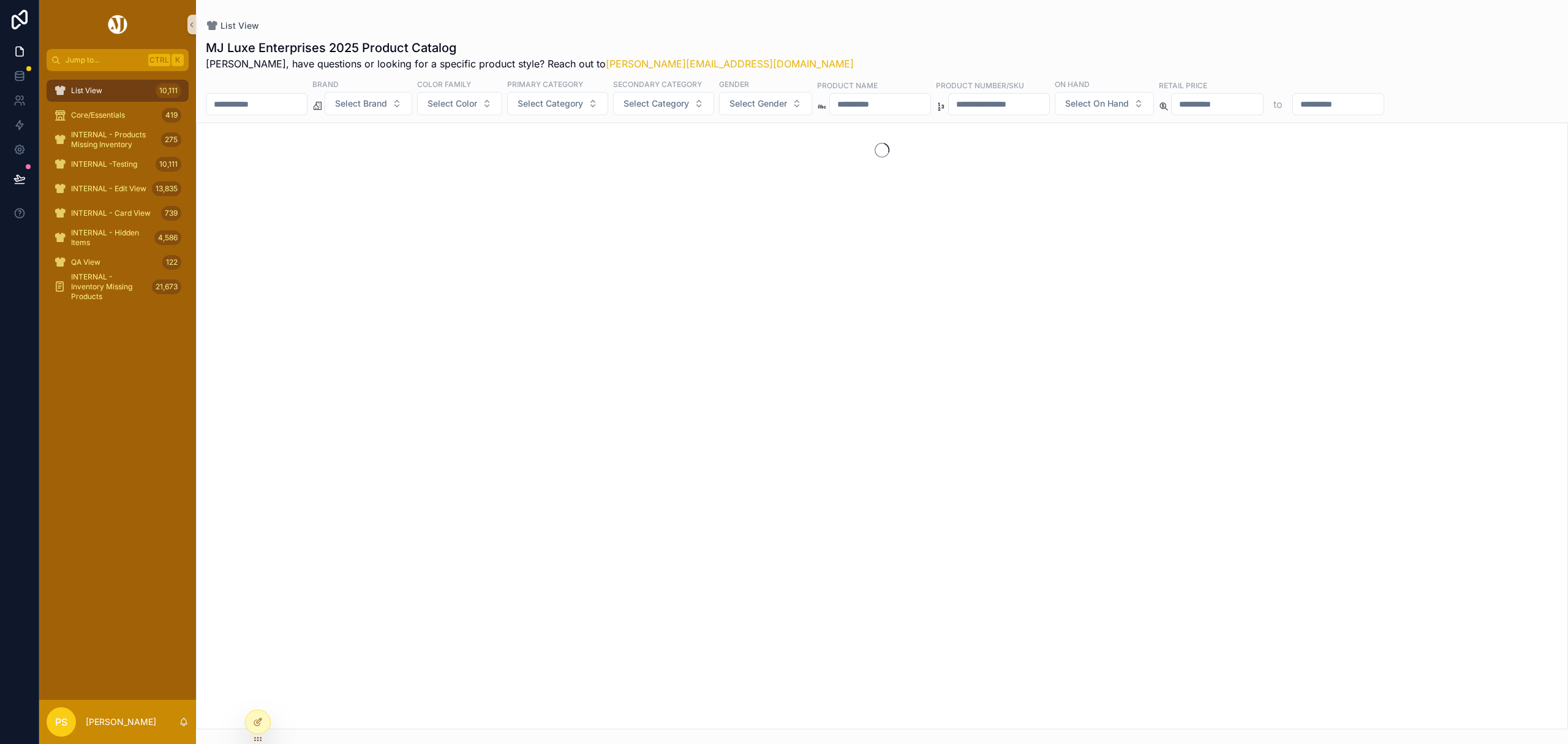
click at [280, 101] on input "scrollable content" at bounding box center [257, 104] width 101 height 17
paste input "*******"
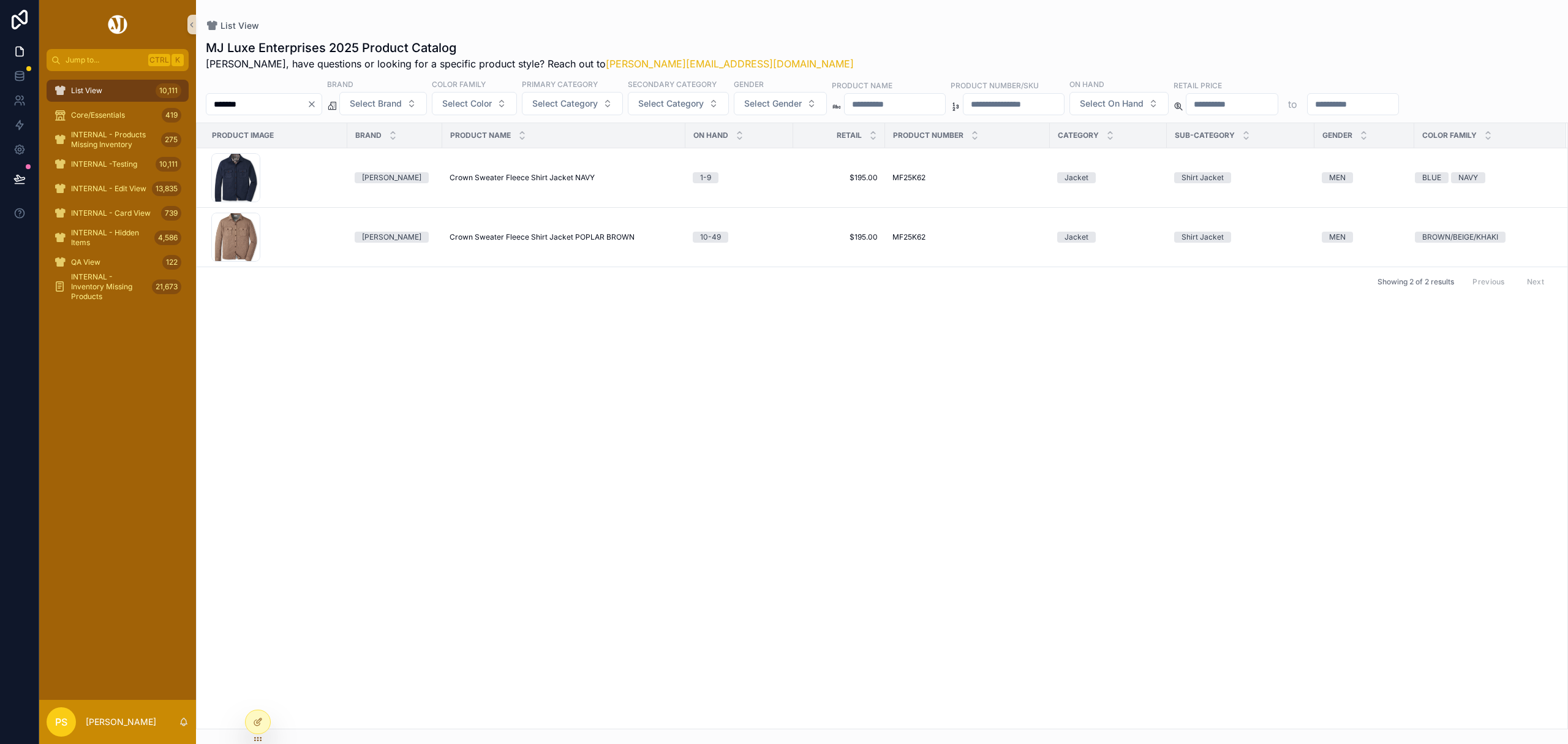
click at [307, 109] on input "*******" at bounding box center [257, 104] width 101 height 17
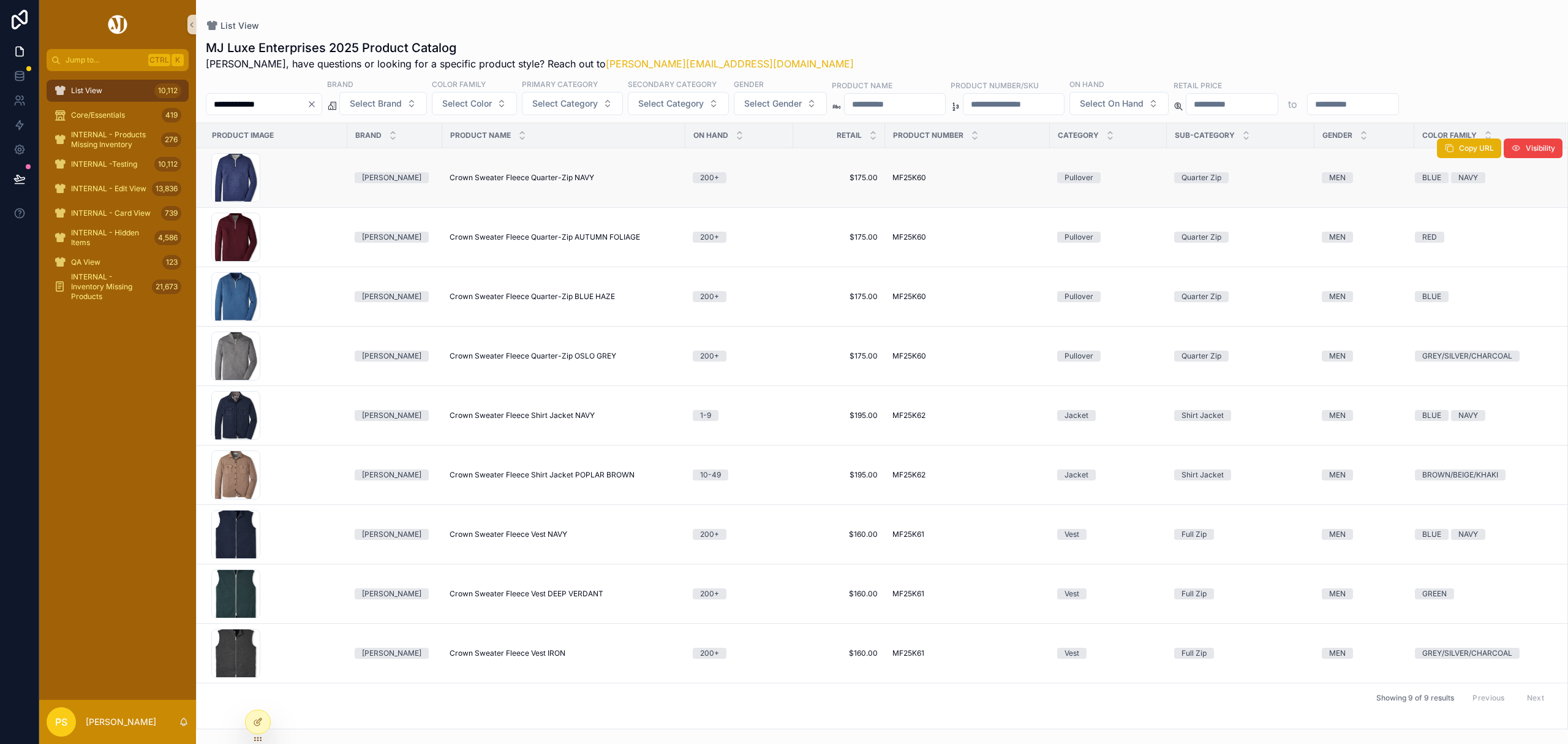
type input "**********"
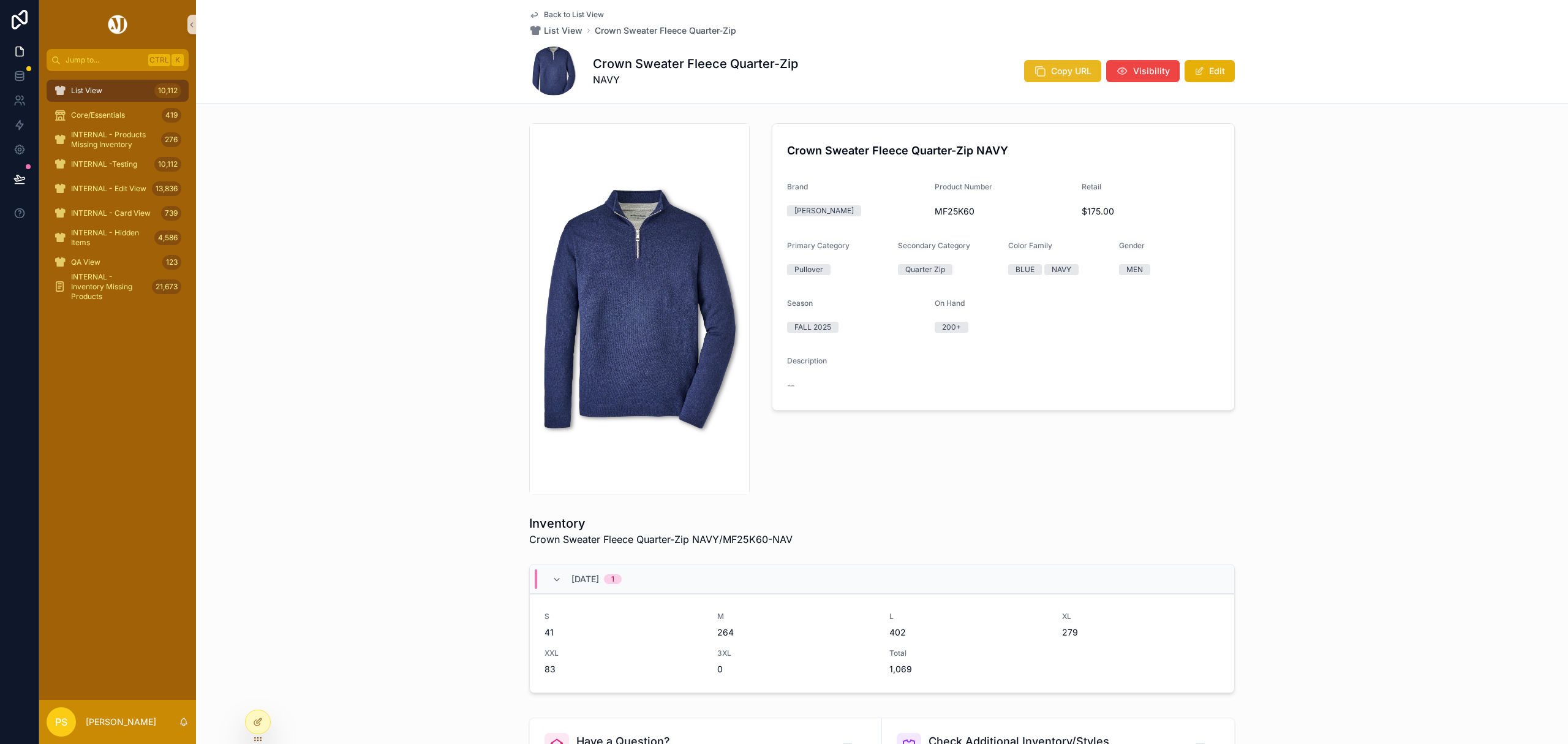
click at [1046, 74] on button "Copy URL" at bounding box center [1062, 71] width 77 height 22
drag, startPoint x: 91, startPoint y: 86, endPoint x: 166, endPoint y: 76, distance: 75.7
click at [91, 86] on span "List View" at bounding box center [86, 90] width 31 height 10
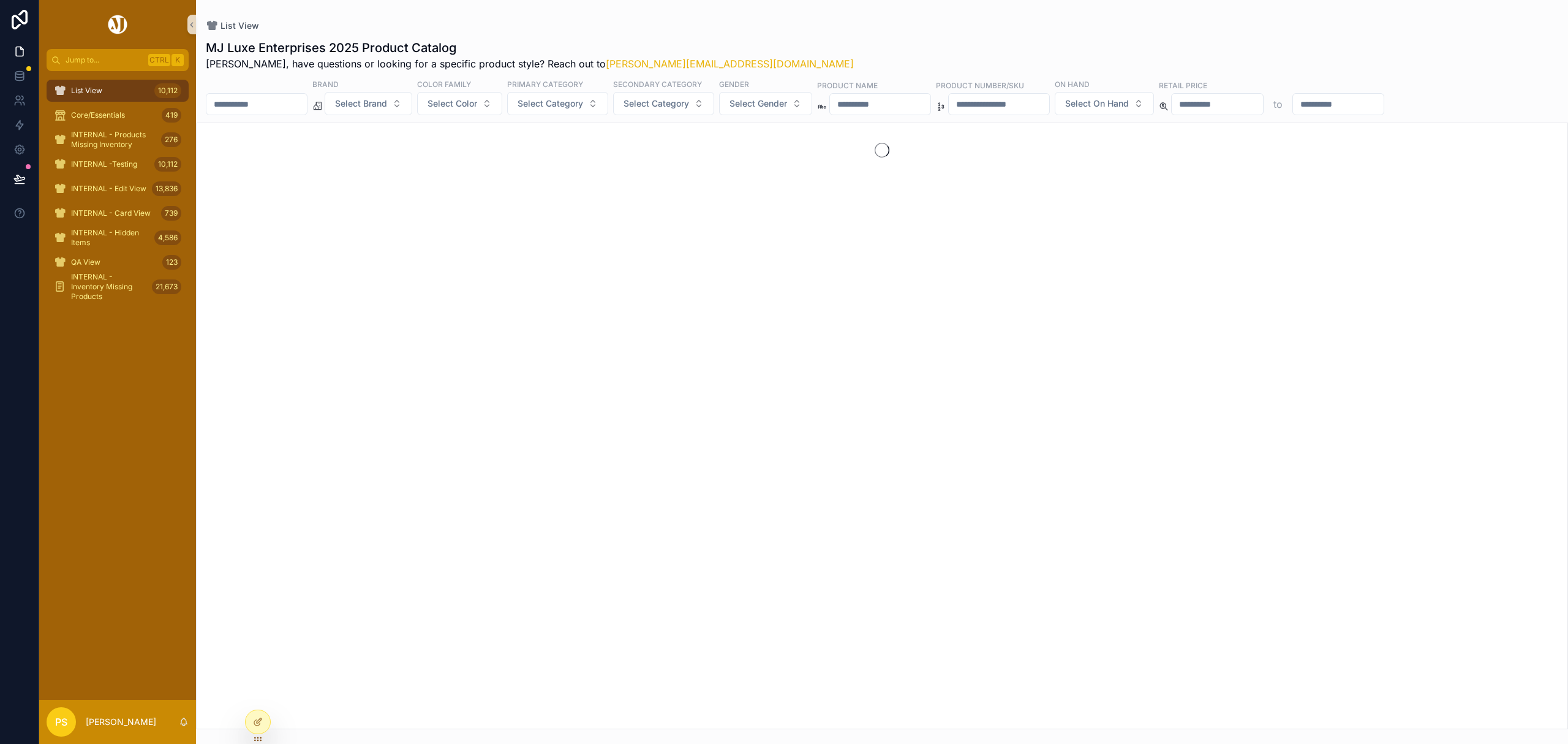
click at [267, 101] on input "scrollable content" at bounding box center [257, 104] width 101 height 17
paste input "*********"
type input "*********"
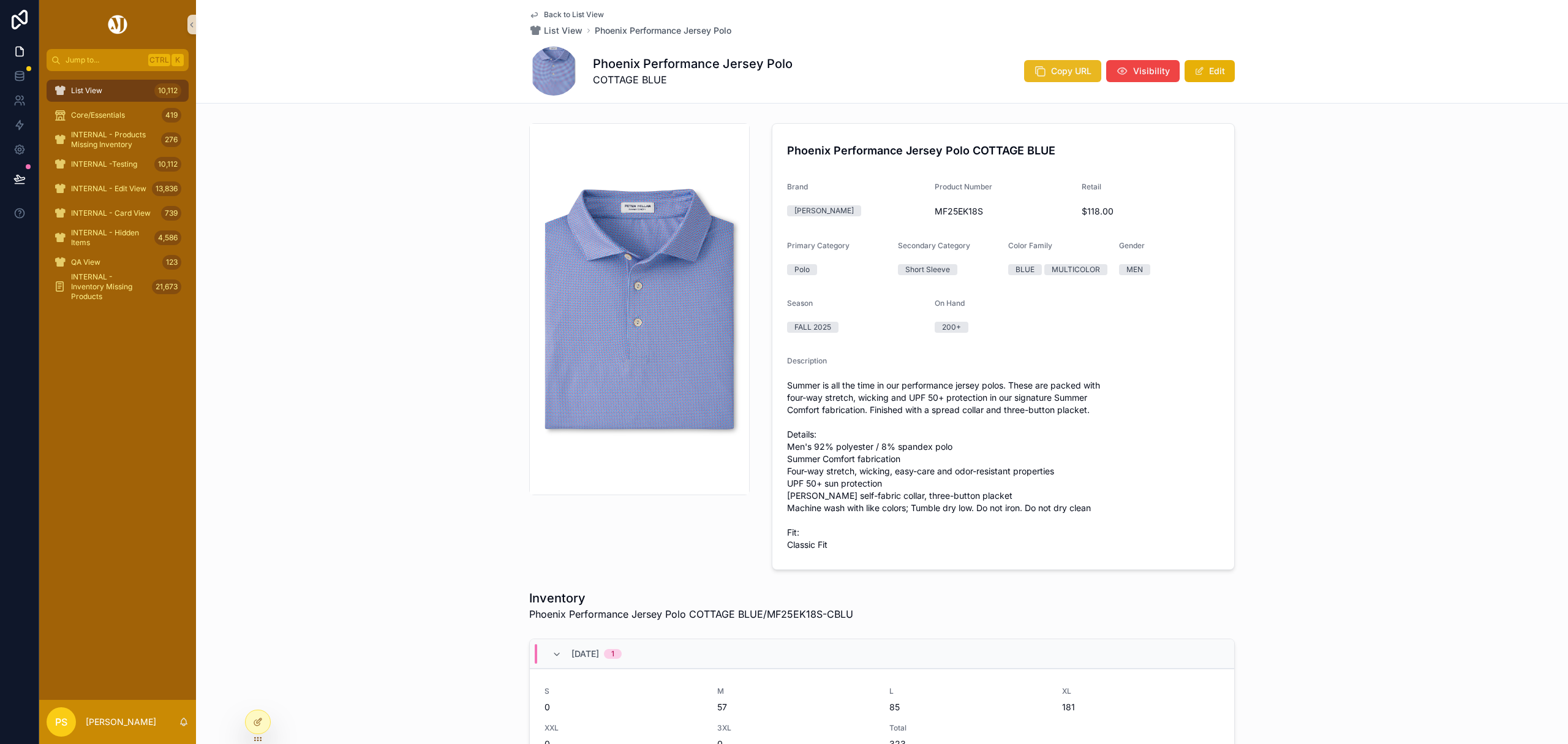
click at [1059, 68] on span "Copy URL" at bounding box center [1071, 71] width 40 height 12
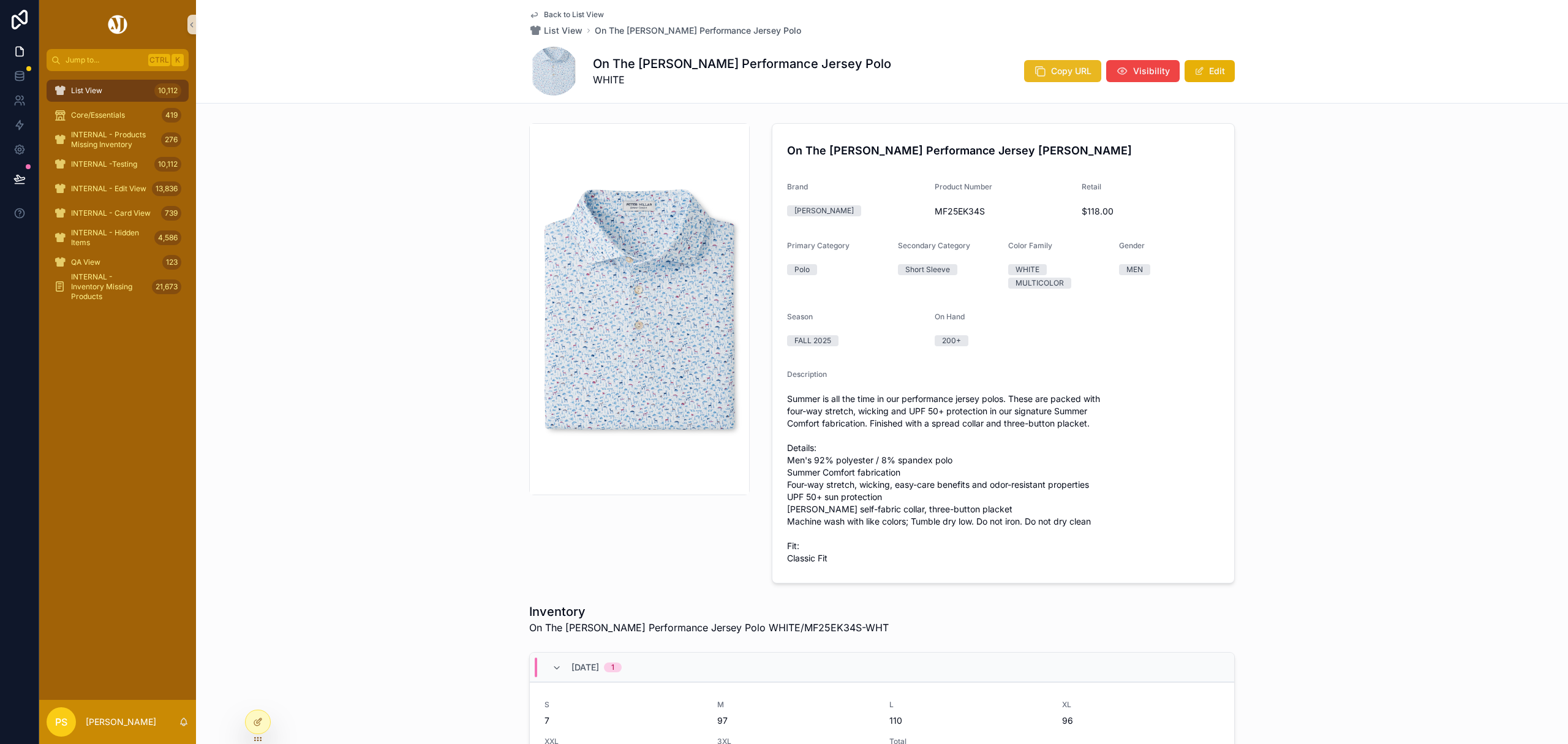
click at [1054, 74] on span "Copy URL" at bounding box center [1071, 71] width 40 height 12
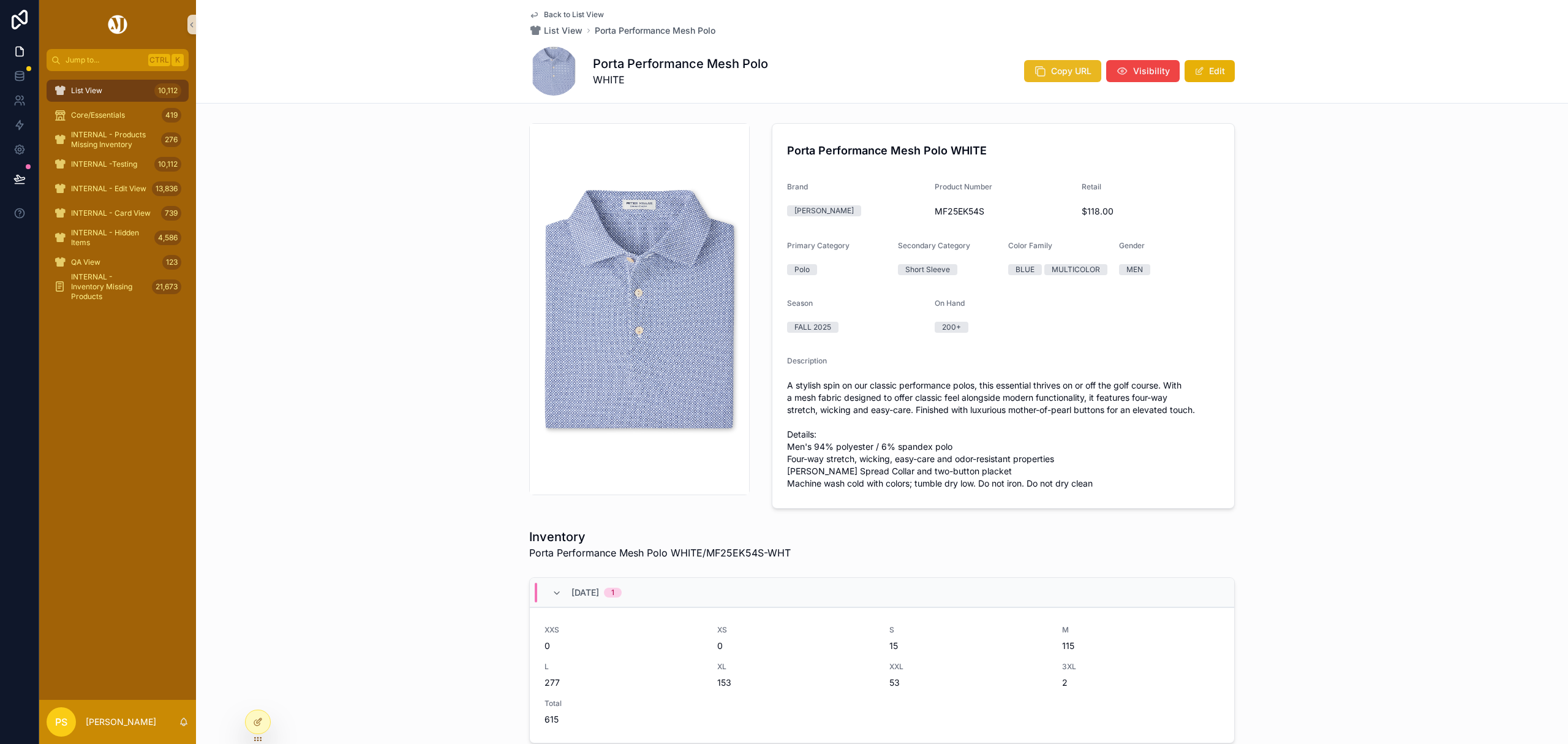
click at [1051, 72] on span "Copy URL" at bounding box center [1071, 71] width 40 height 12
click at [131, 93] on div "List View 10,112" at bounding box center [118, 91] width 128 height 20
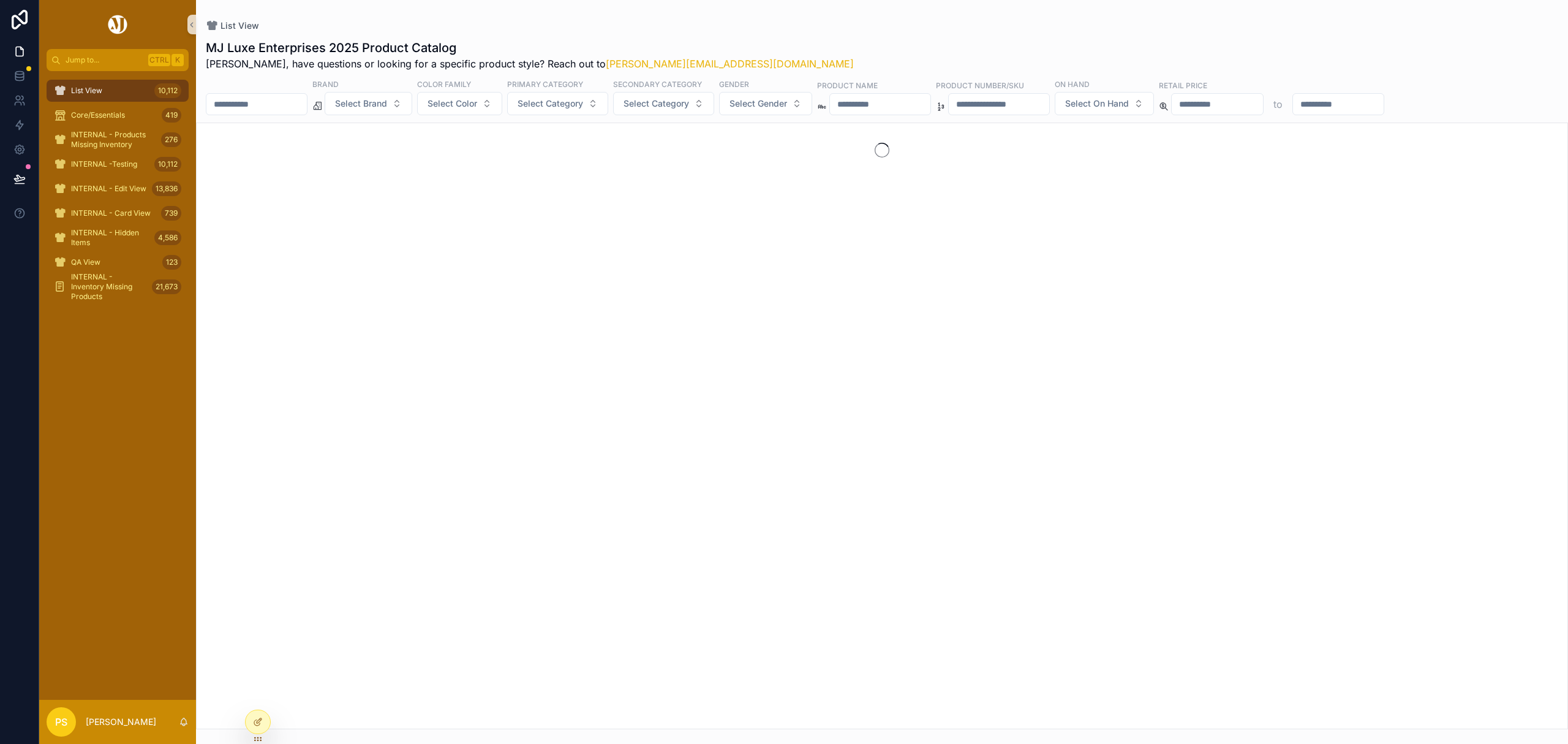
click at [290, 99] on input "scrollable content" at bounding box center [257, 104] width 101 height 17
paste input "*********"
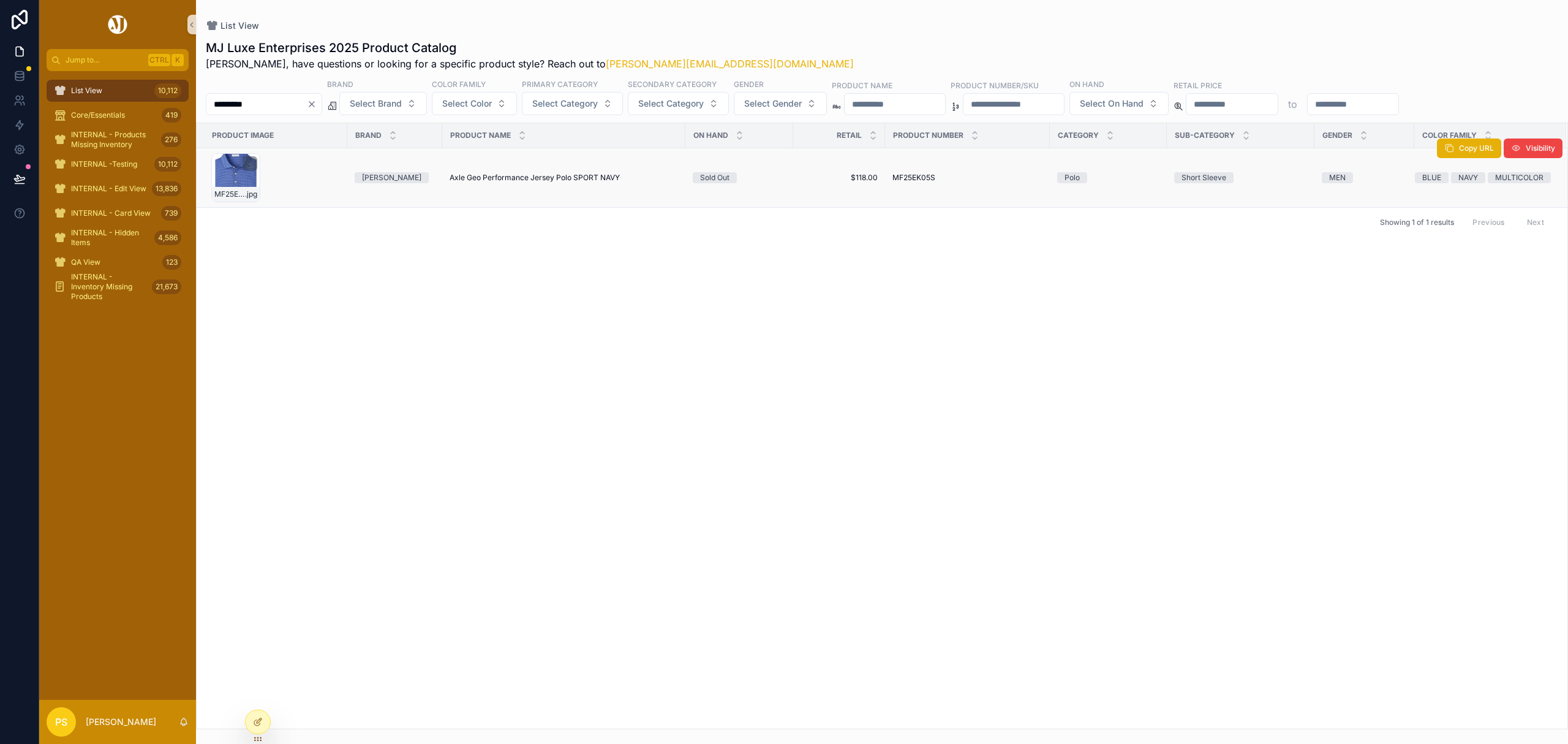
type input "*********"
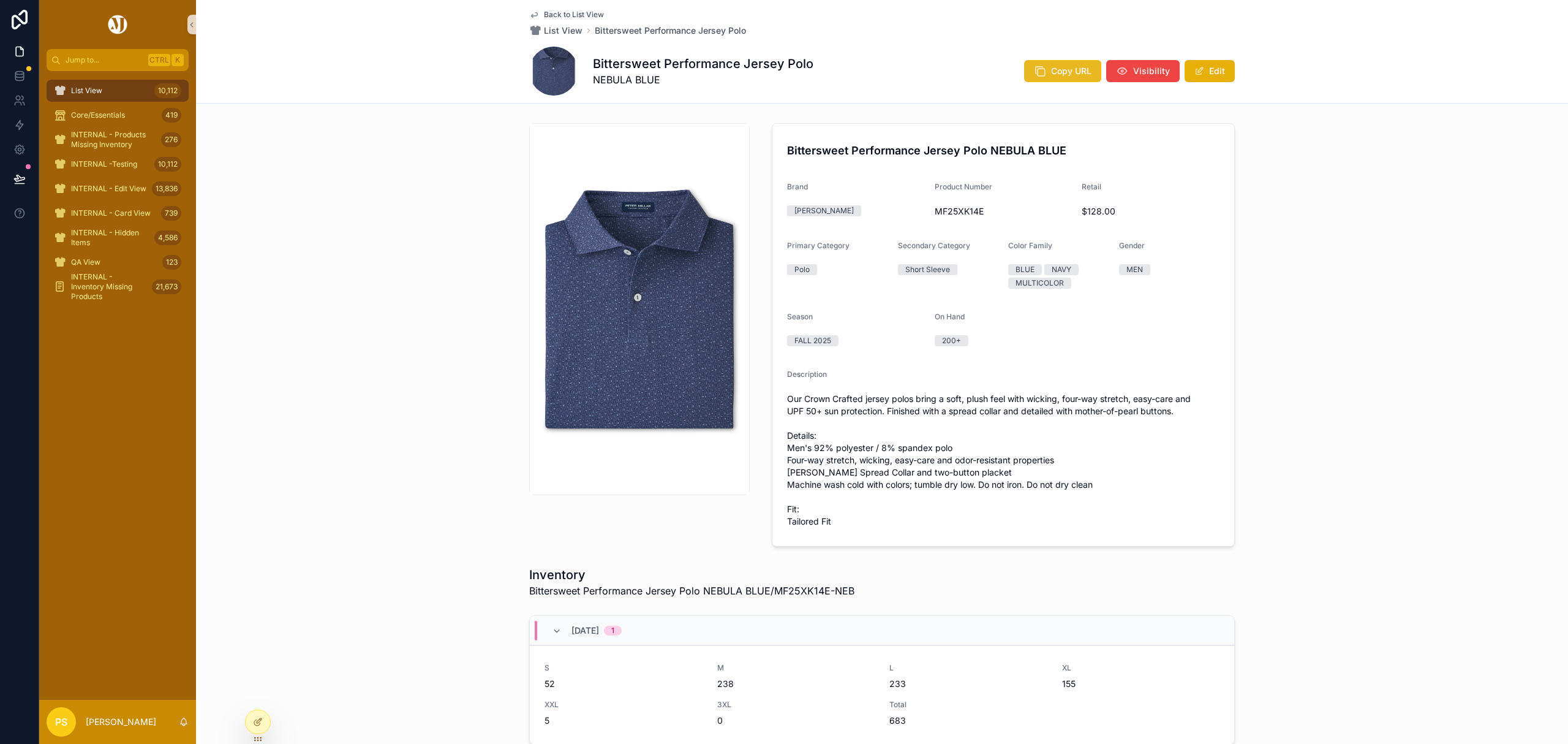
click at [1054, 72] on span "Copy URL" at bounding box center [1071, 71] width 40 height 12
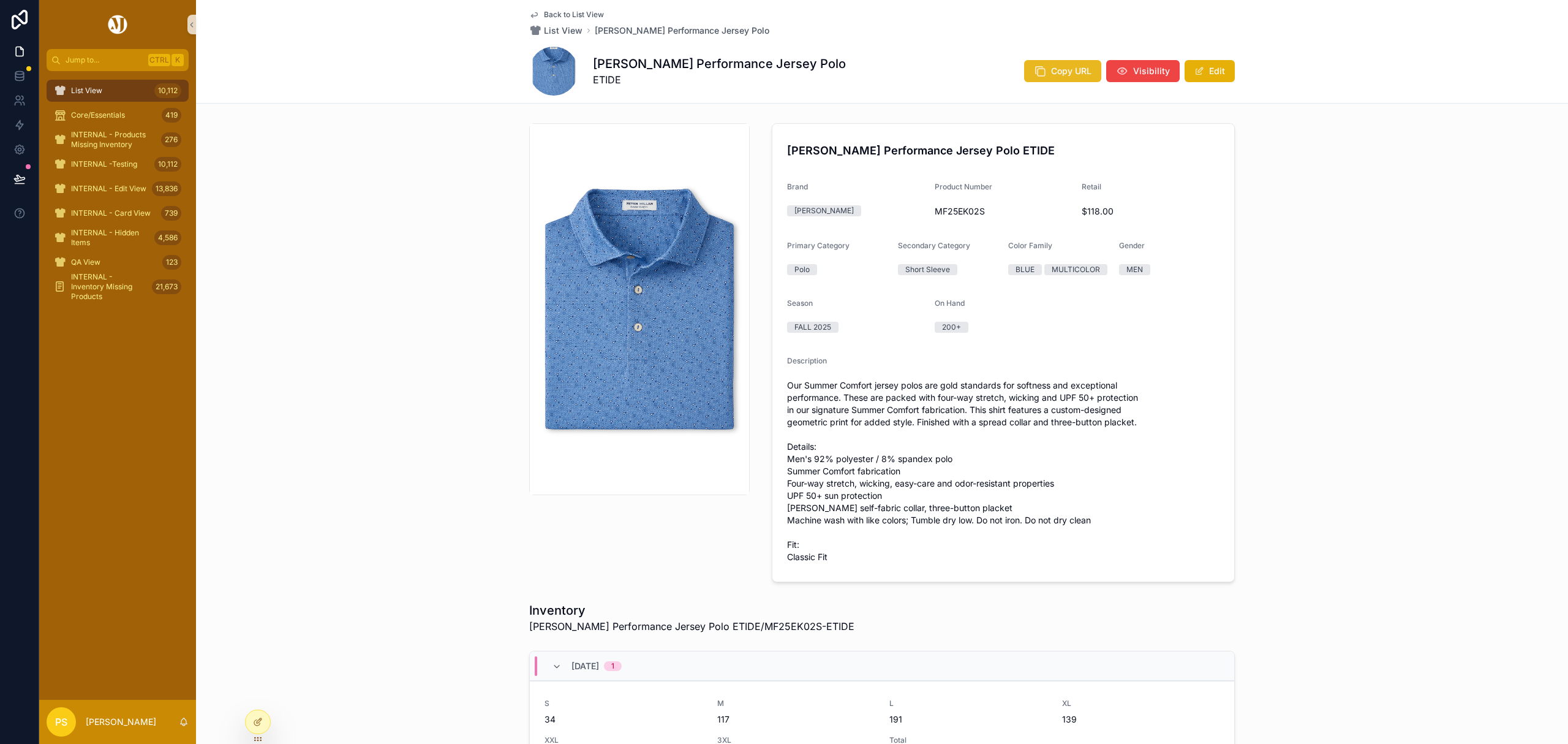
click at [1073, 74] on span "Copy URL" at bounding box center [1071, 71] width 40 height 12
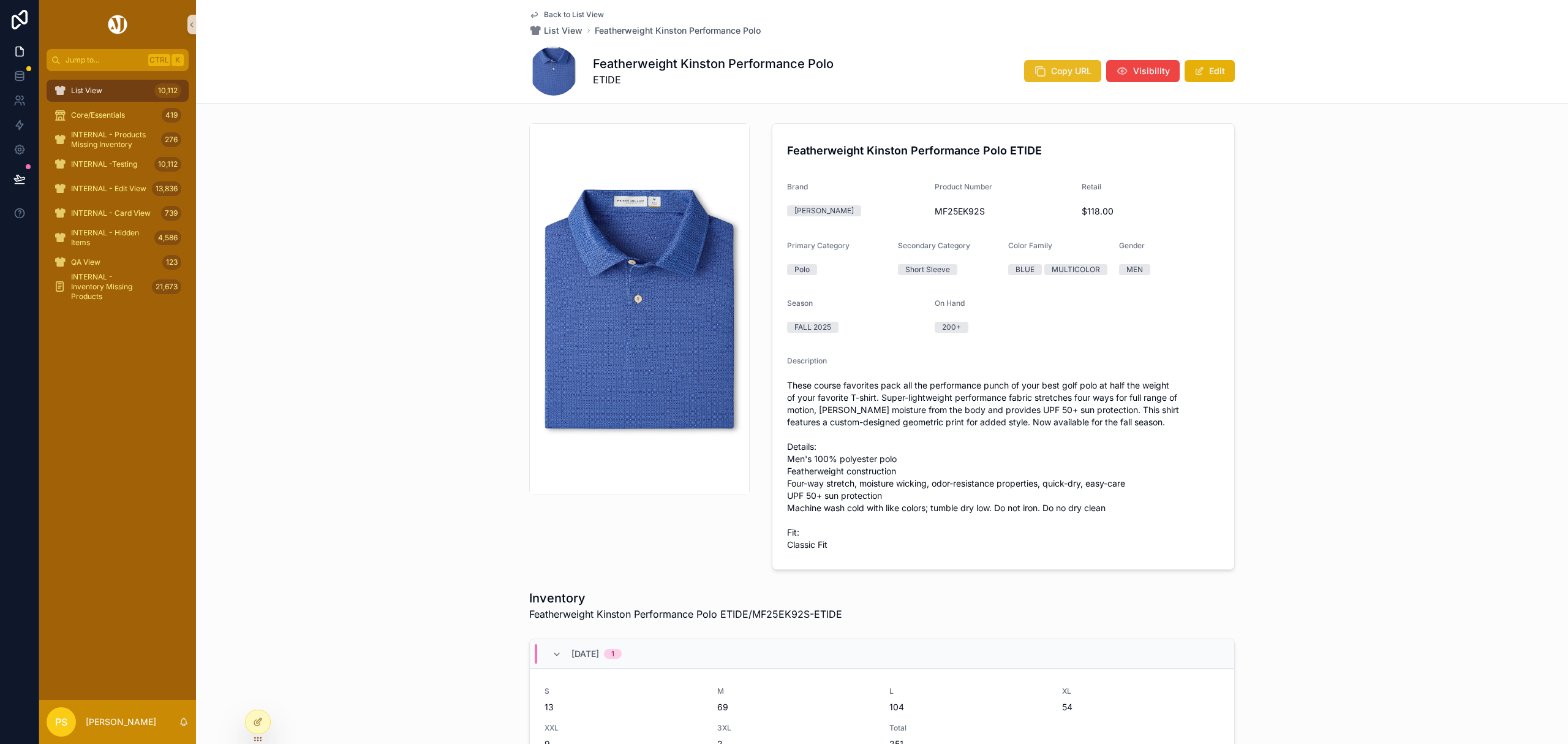
click at [1045, 71] on button "Copy URL" at bounding box center [1062, 71] width 77 height 22
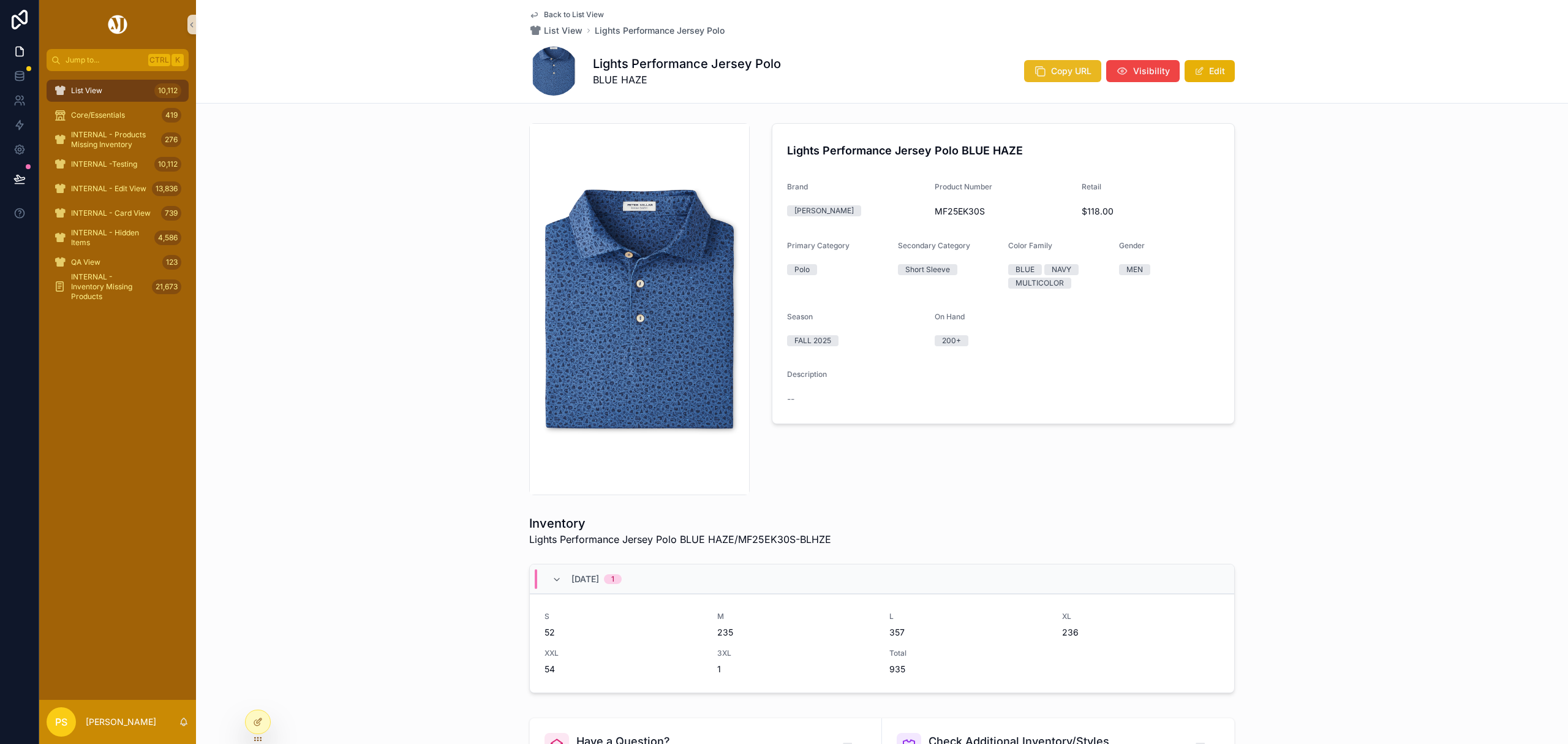
click at [1062, 72] on span "Copy URL" at bounding box center [1071, 71] width 40 height 12
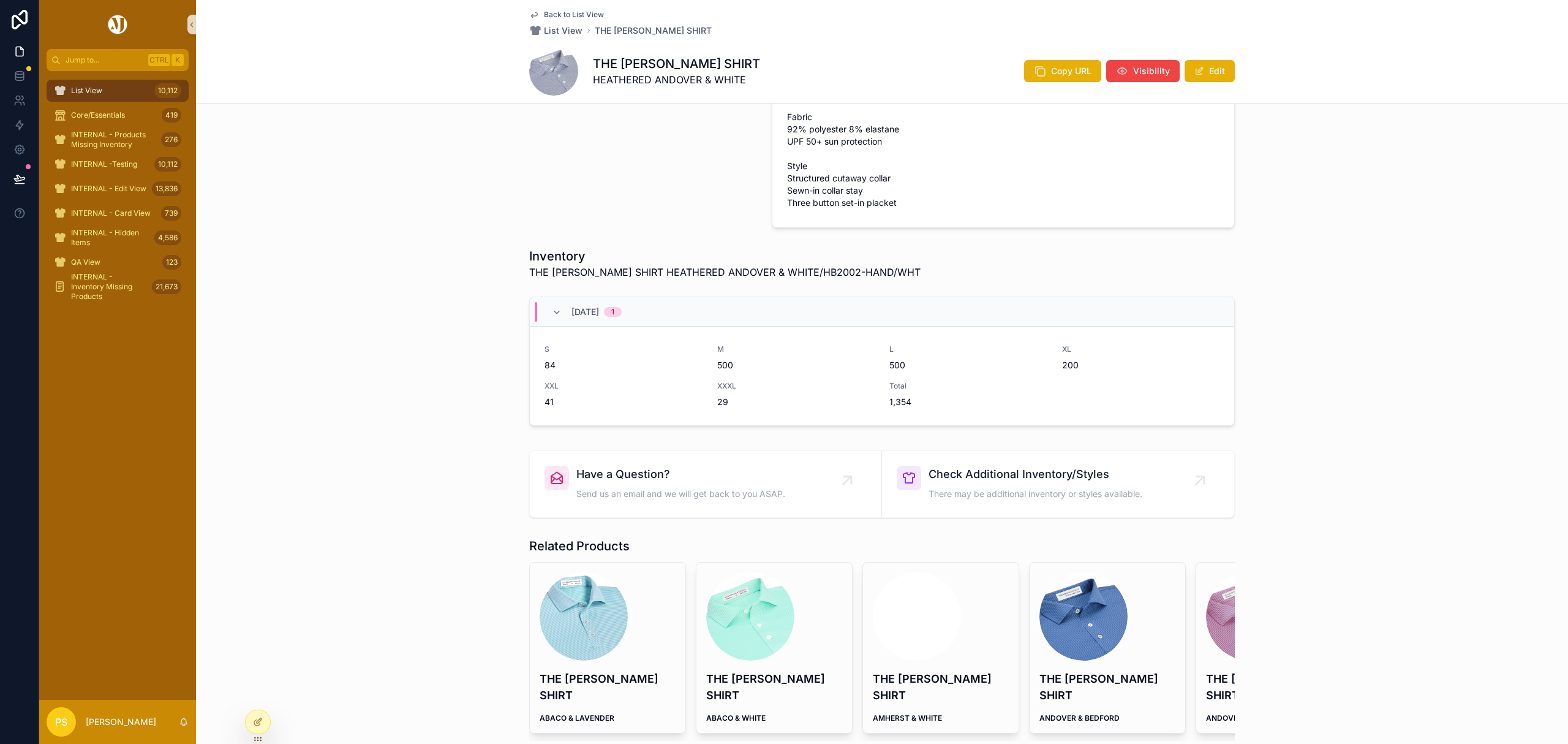
scroll to position [408, 0]
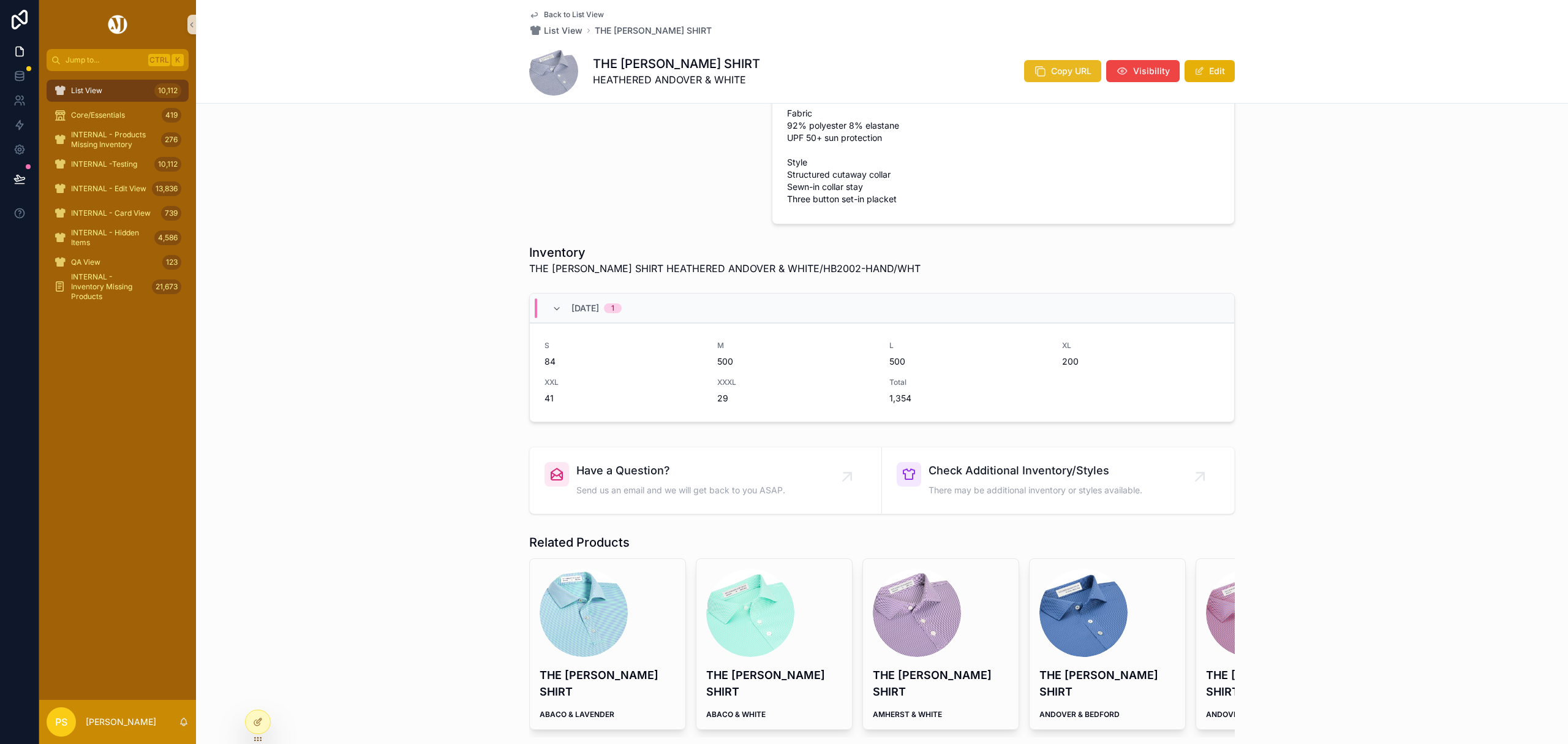
click at [1052, 67] on span "Copy URL" at bounding box center [1071, 71] width 40 height 12
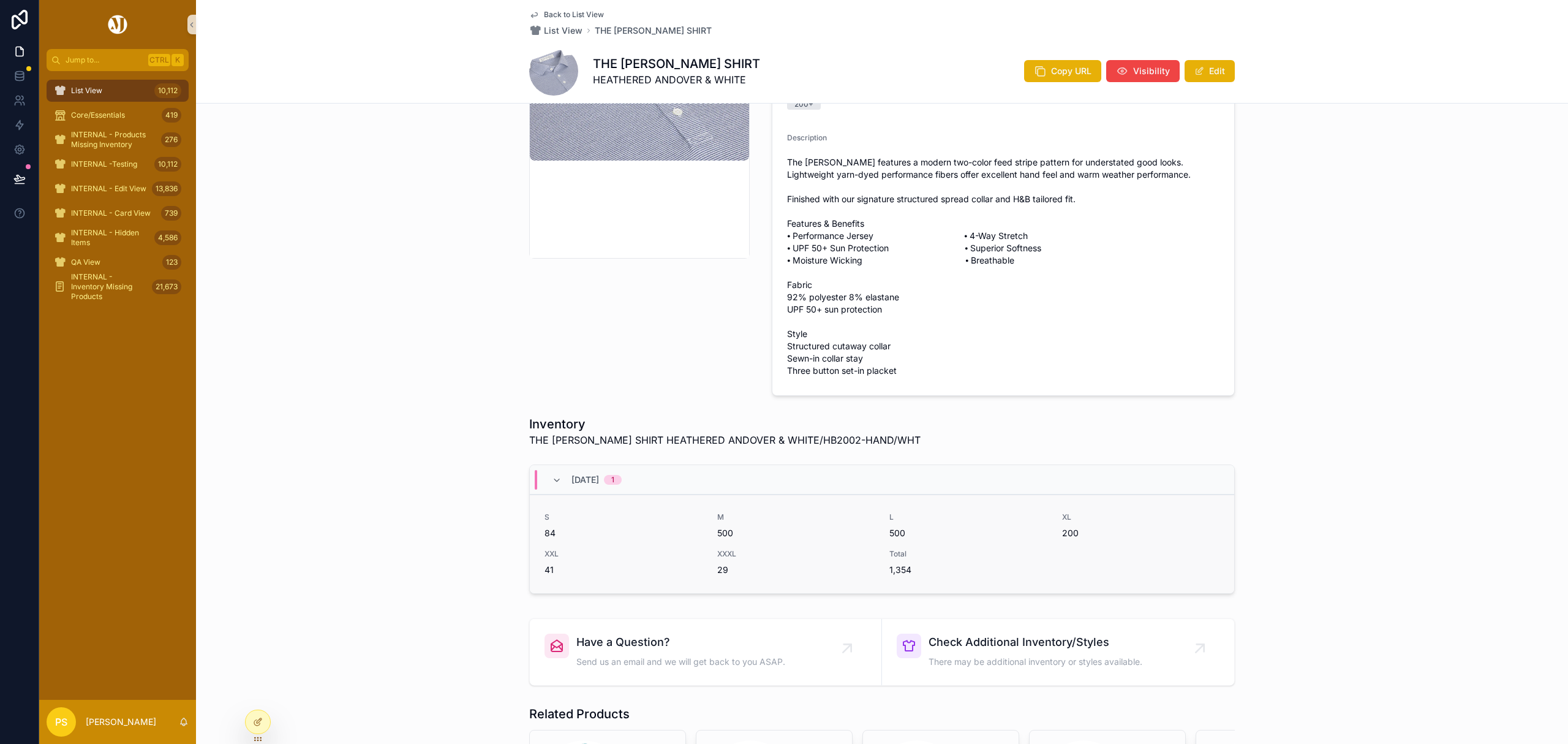
scroll to position [245, 0]
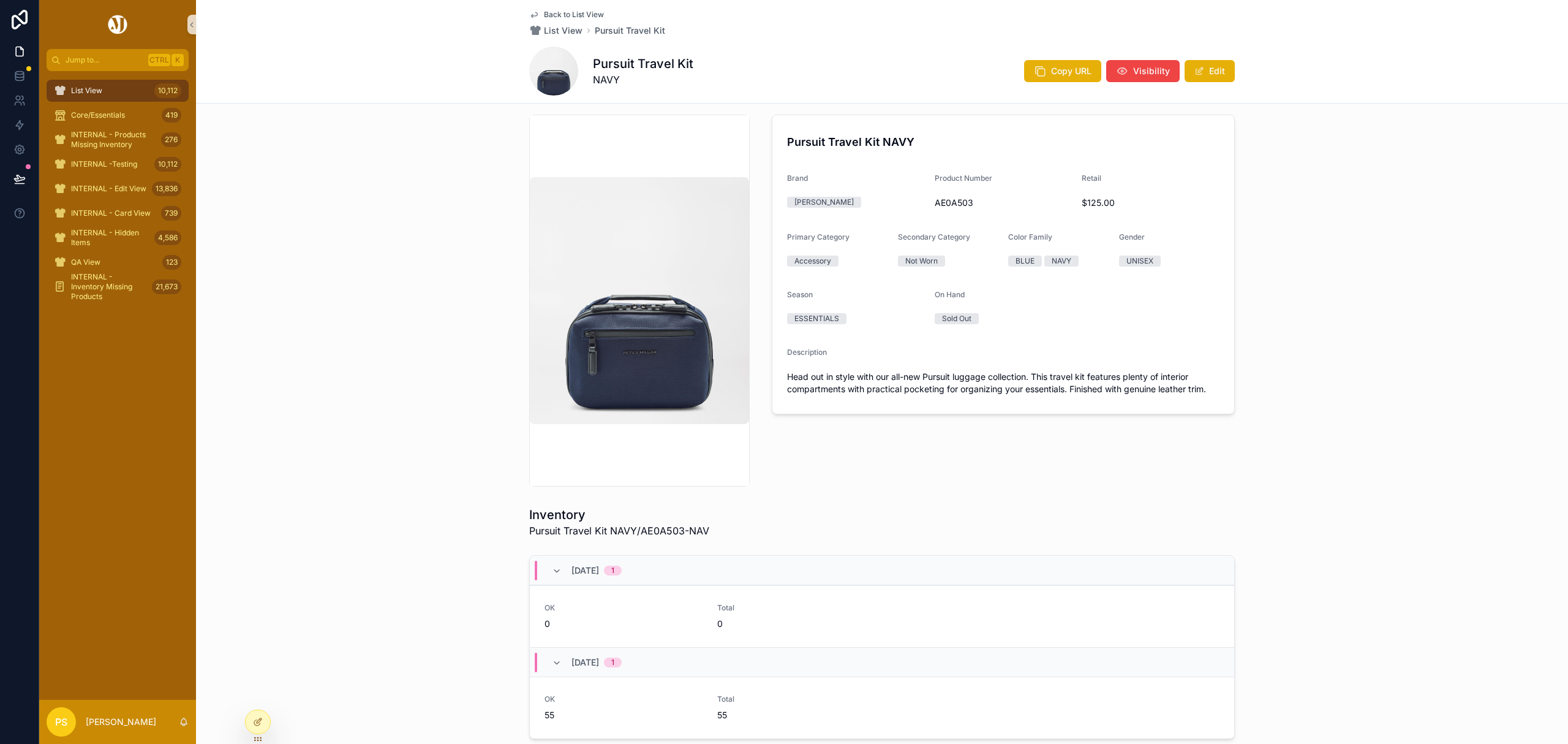
scroll to position [15, 0]
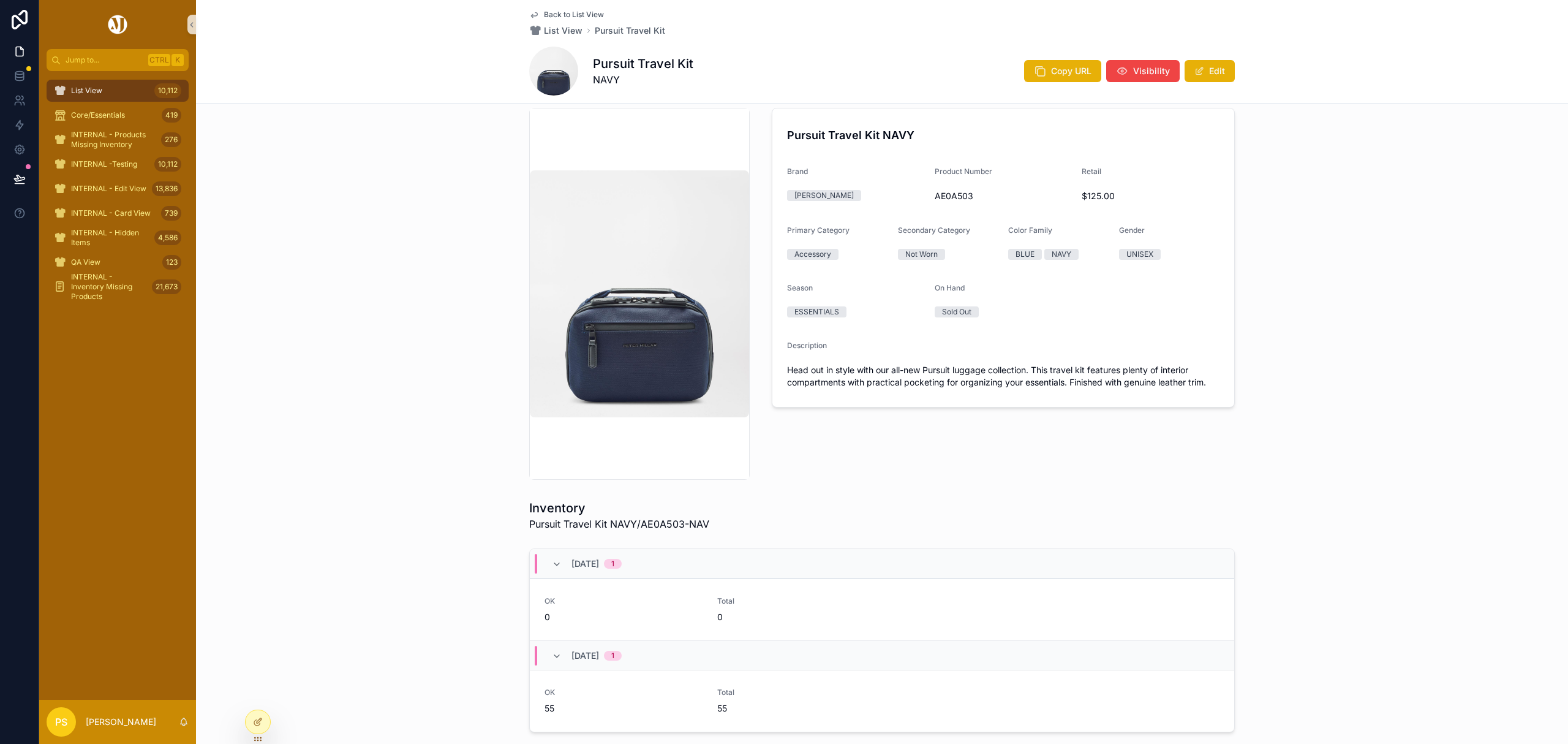
drag, startPoint x: 98, startPoint y: 89, endPoint x: 111, endPoint y: 86, distance: 13.3
click at [98, 89] on span "List View" at bounding box center [86, 90] width 31 height 10
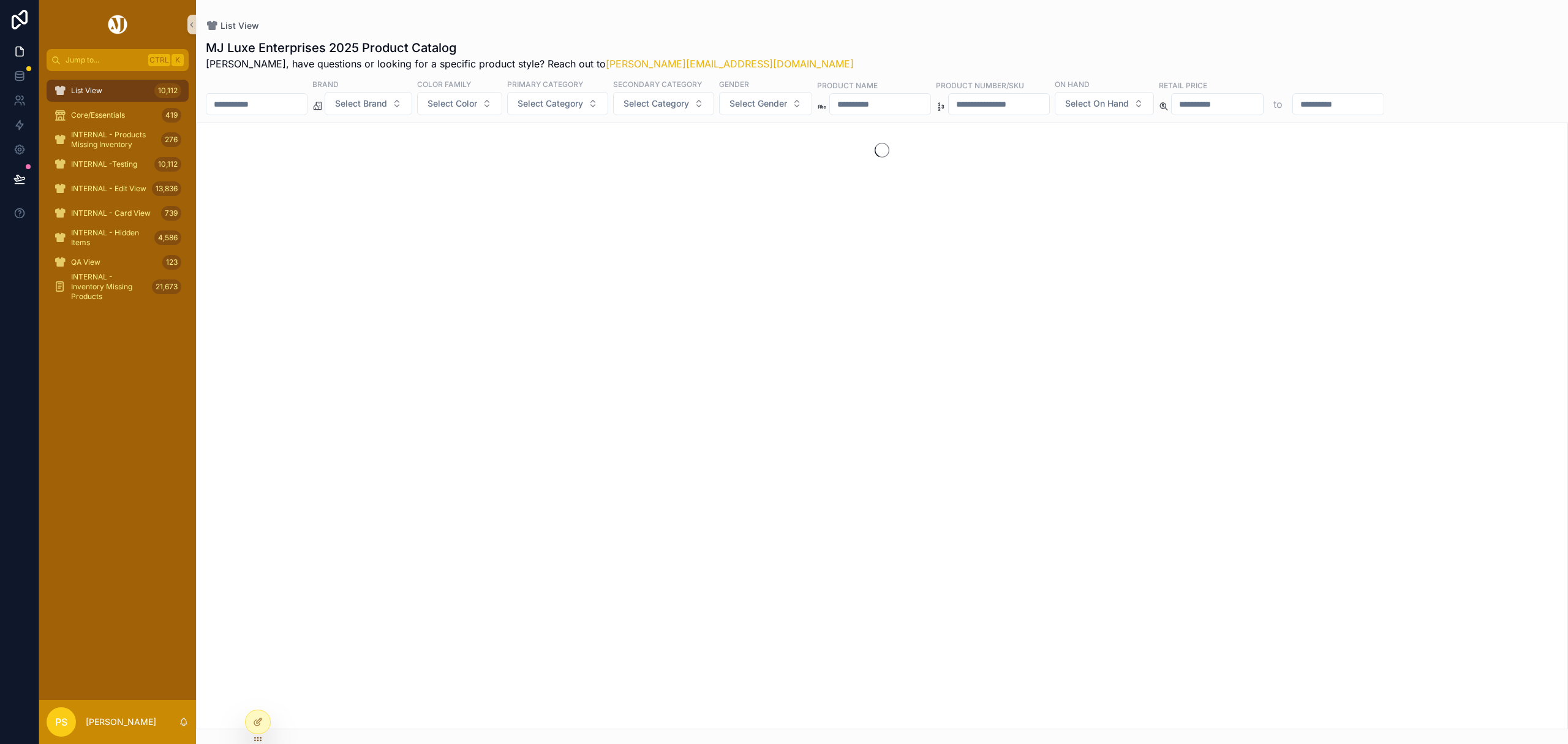
click at [283, 103] on input "scrollable content" at bounding box center [257, 104] width 101 height 17
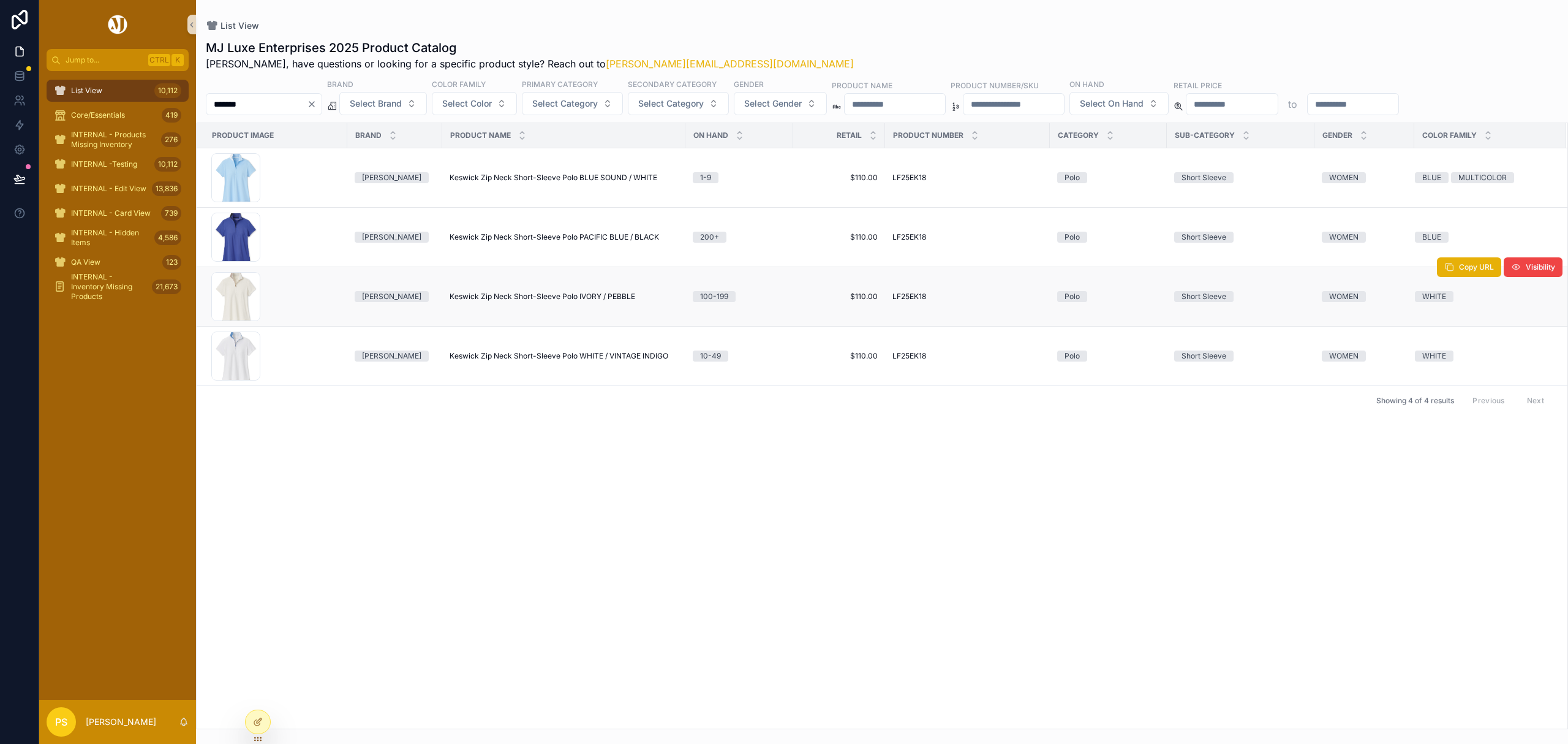
type input "*******"
click at [499, 355] on span "Keswick Zip Neck Short-Sleeve Polo WHITE / VINTAGE INDIGO" at bounding box center [559, 356] width 218 height 10
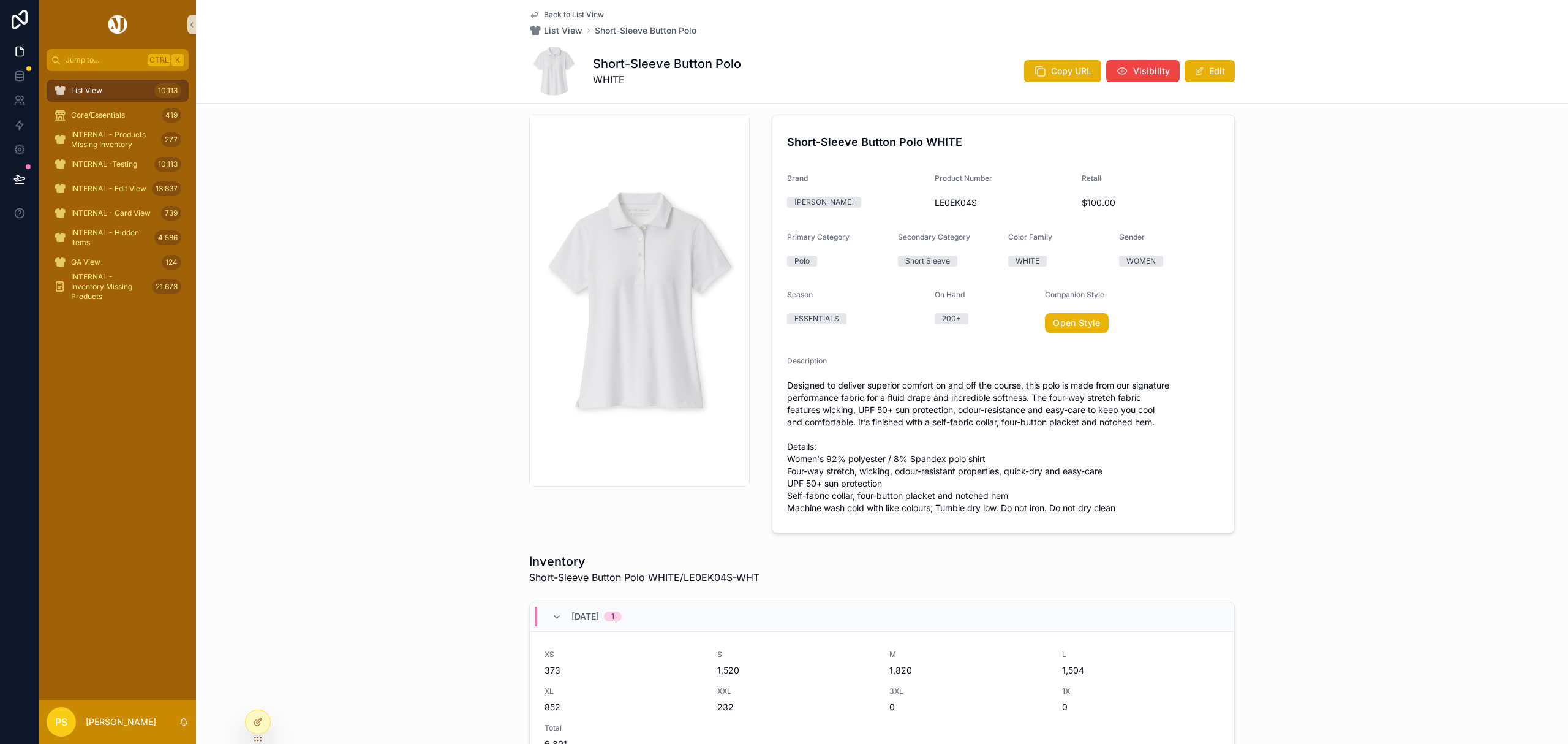
scroll to position [12, 0]
